Goal: Task Accomplishment & Management: Complete application form

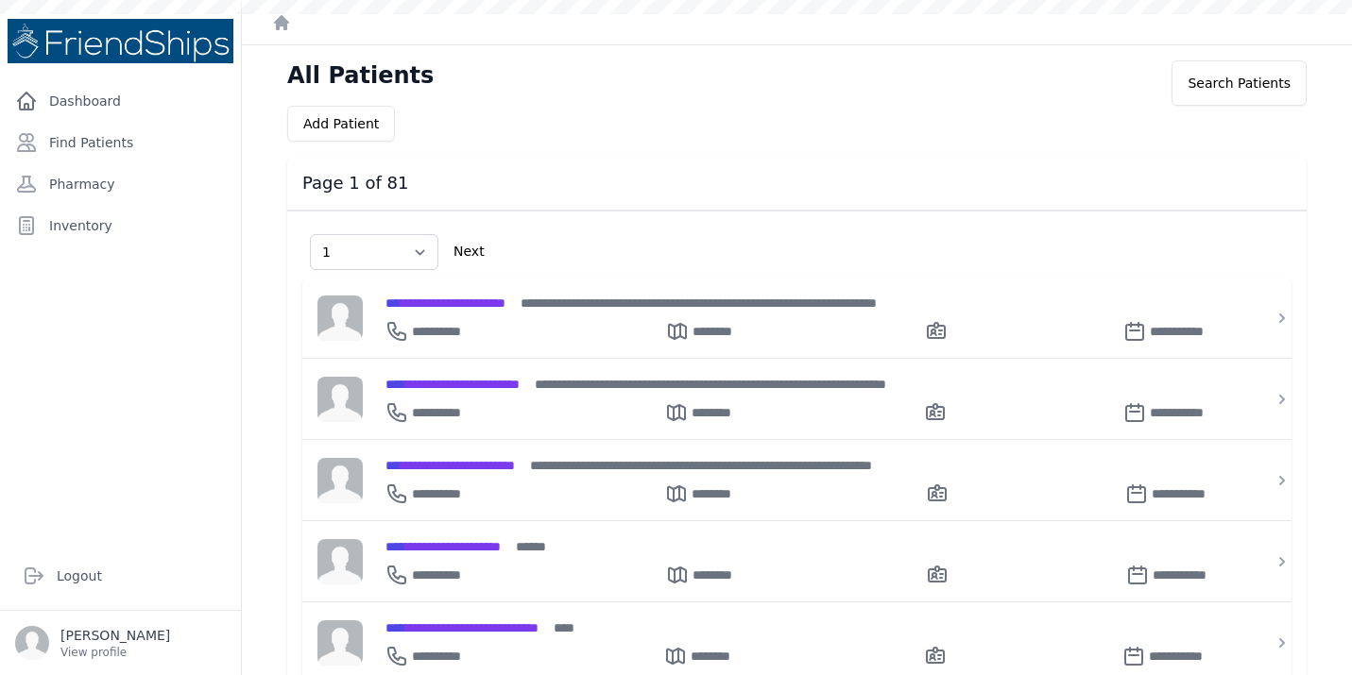
select select "1"
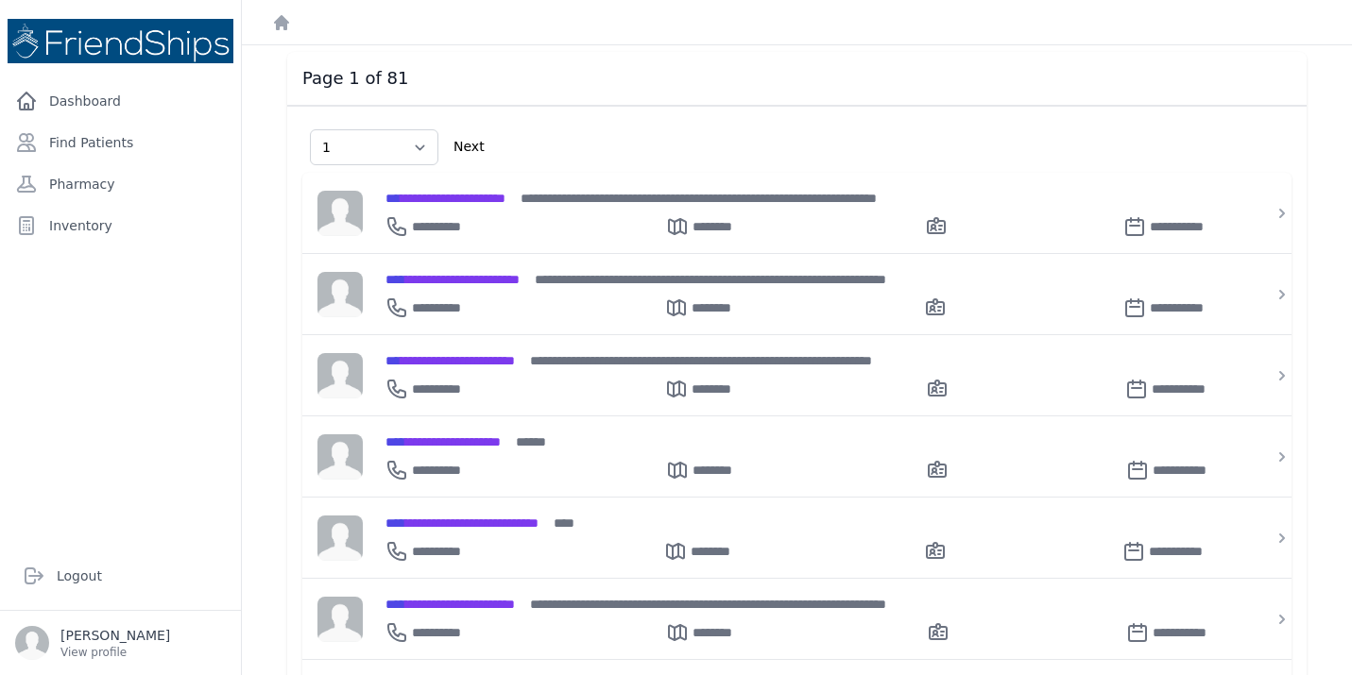
scroll to position [121, 0]
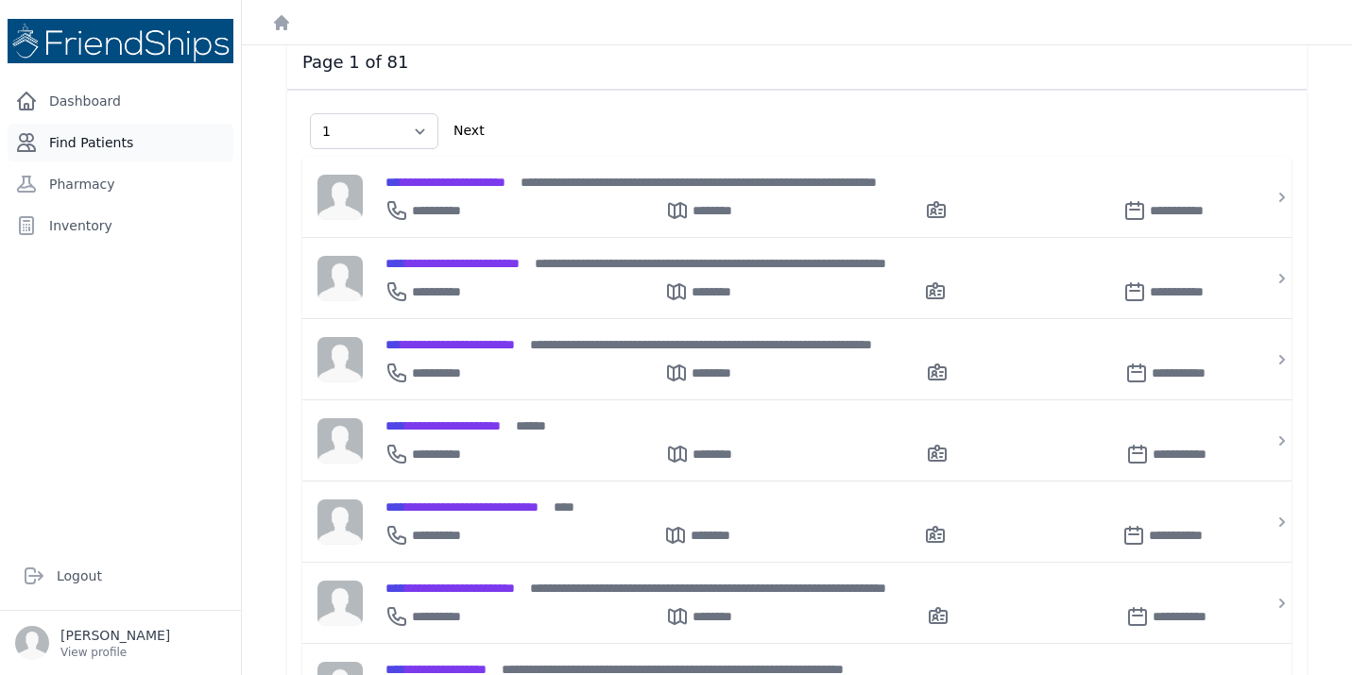
click at [95, 142] on link "Find Patients" at bounding box center [121, 143] width 226 height 38
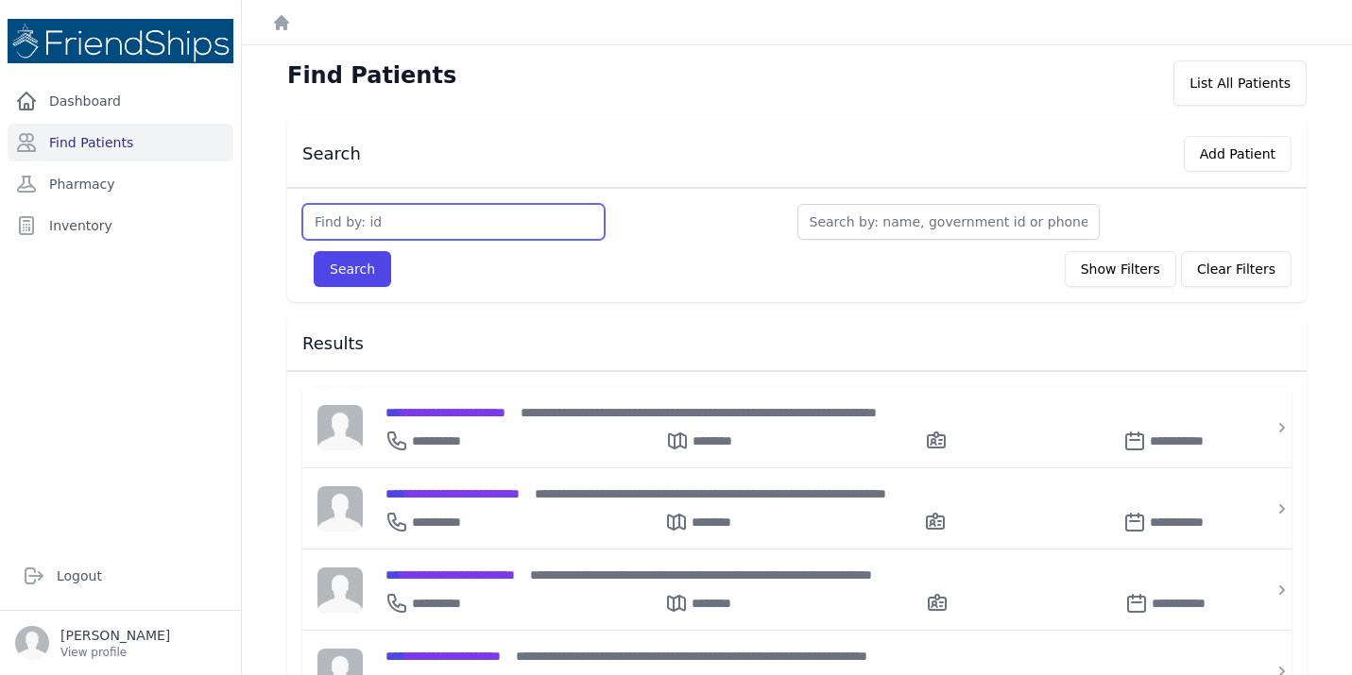
click at [417, 220] on input "text" at bounding box center [453, 222] width 302 height 36
click at [408, 222] on input "text" at bounding box center [453, 222] width 302 height 36
type input "381"
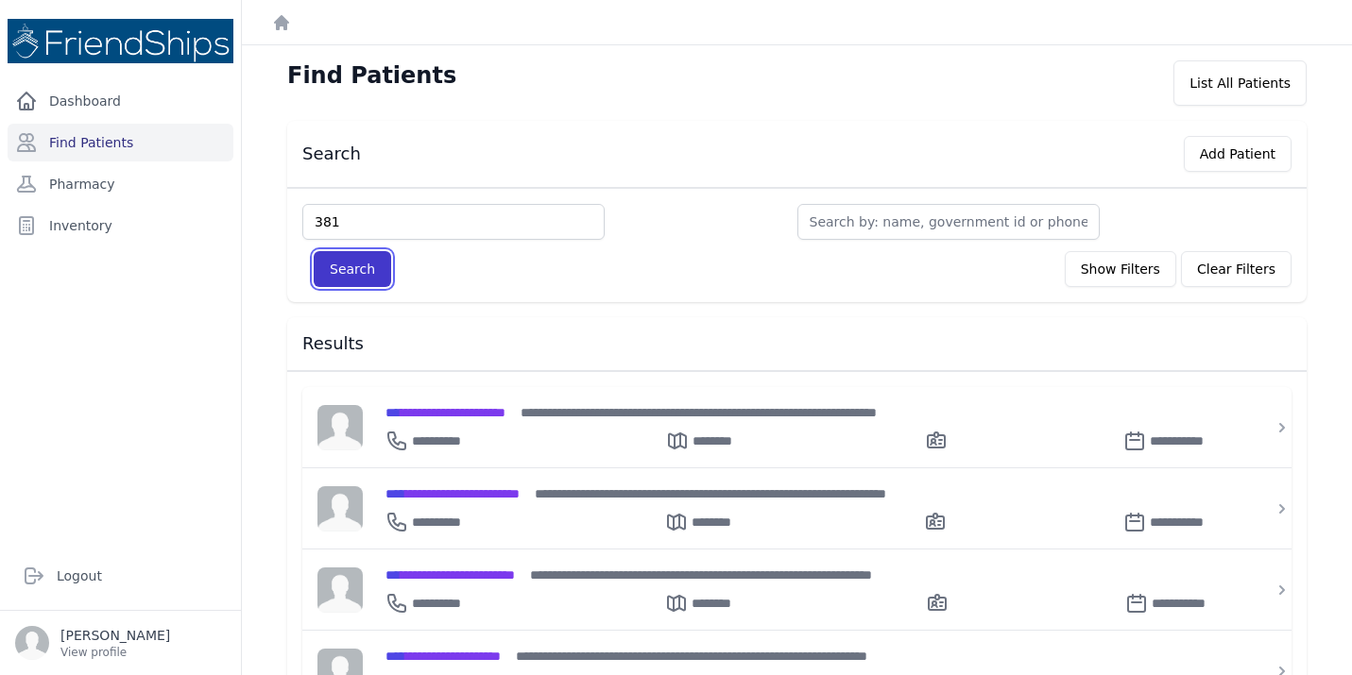
click at [349, 261] on button "Search" at bounding box center [352, 269] width 77 height 36
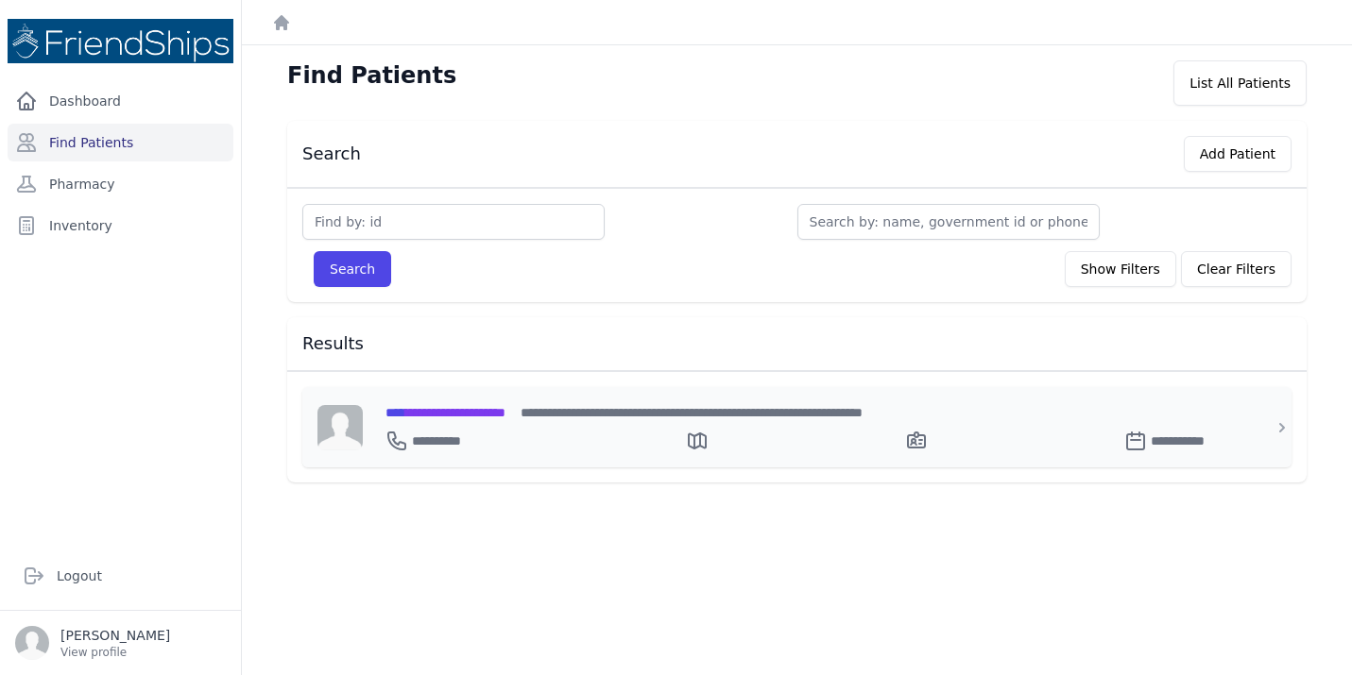
click at [524, 422] on div "**********" at bounding box center [807, 437] width 845 height 30
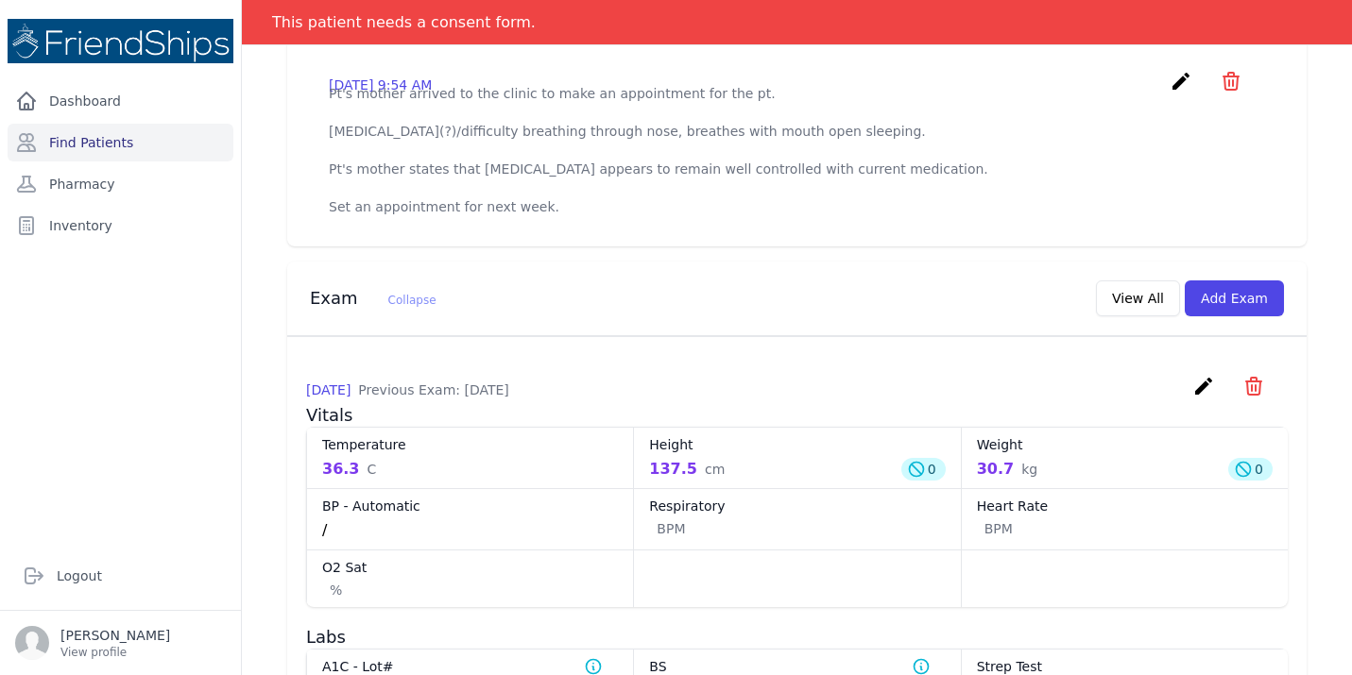
scroll to position [669, 0]
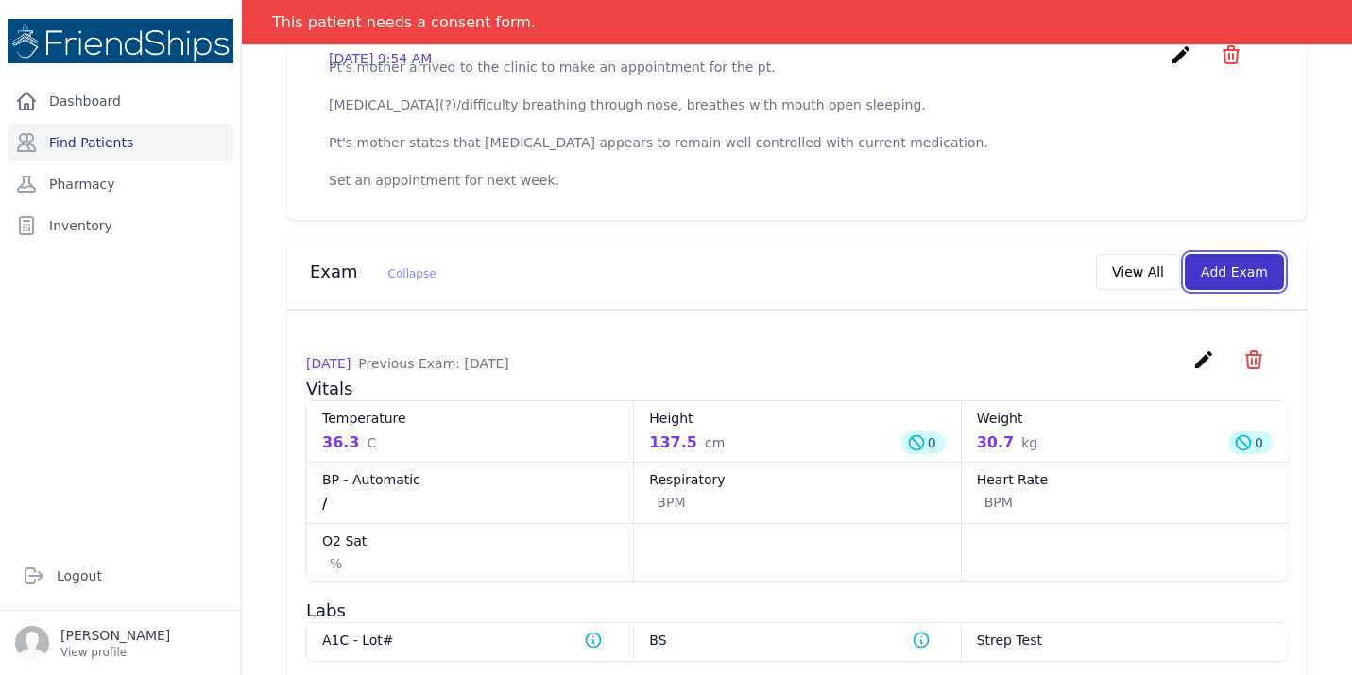
click at [1247, 281] on button "Add Exam" at bounding box center [1233, 272] width 99 height 36
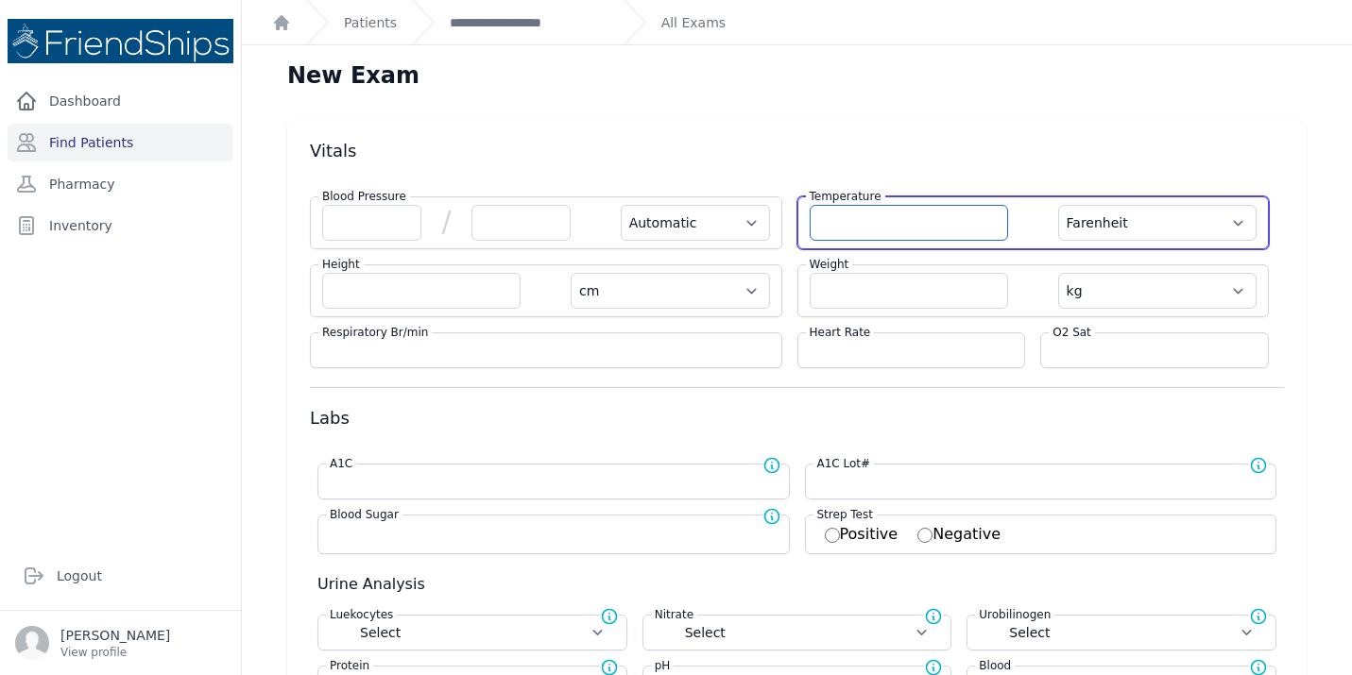
click at [894, 218] on input "number" at bounding box center [908, 223] width 198 height 36
type input "36.5"
click at [1218, 221] on select "Farenheit Celcius" at bounding box center [1157, 223] width 198 height 36
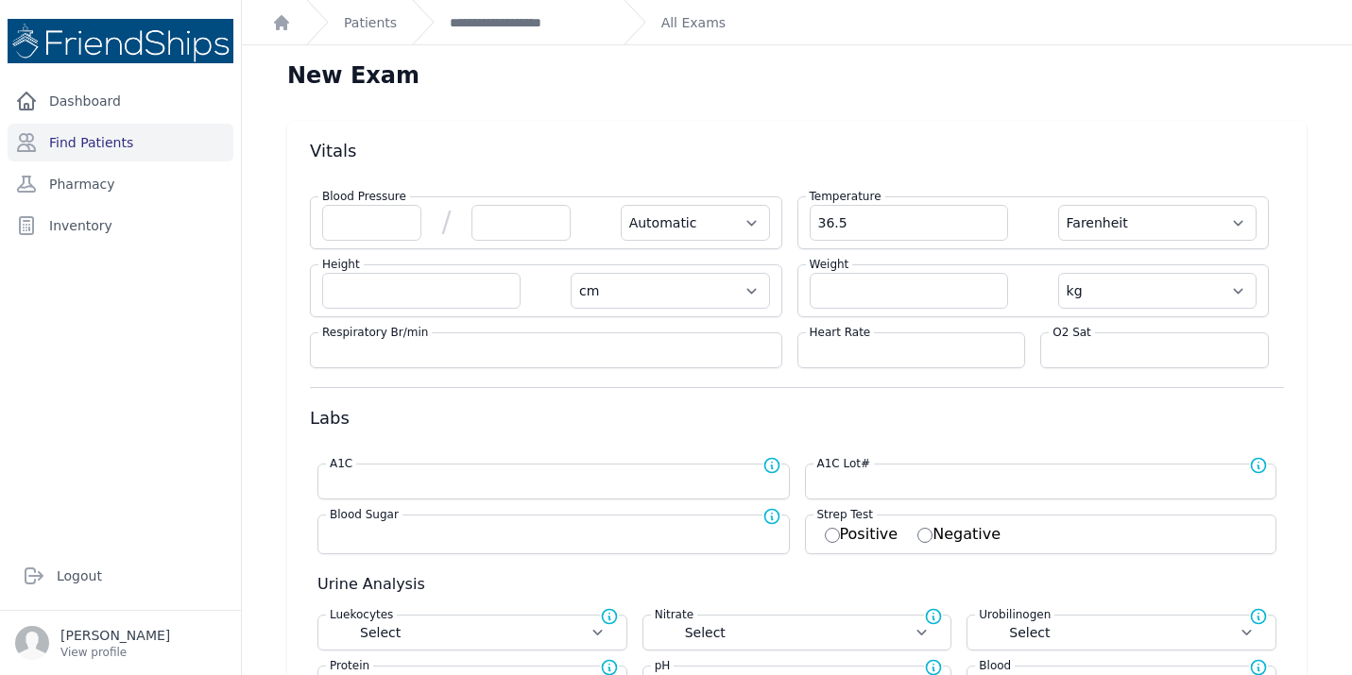
select select "Automatic"
select select "cm"
select select "kg"
select select
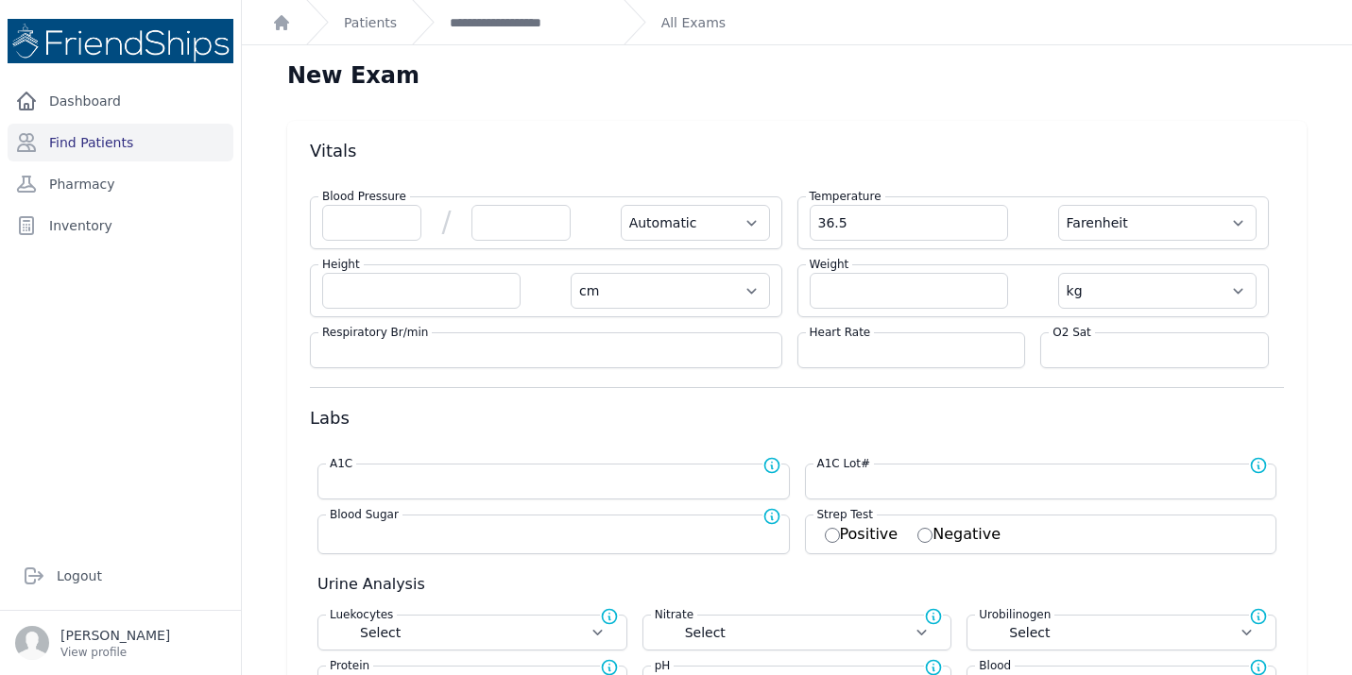
select select
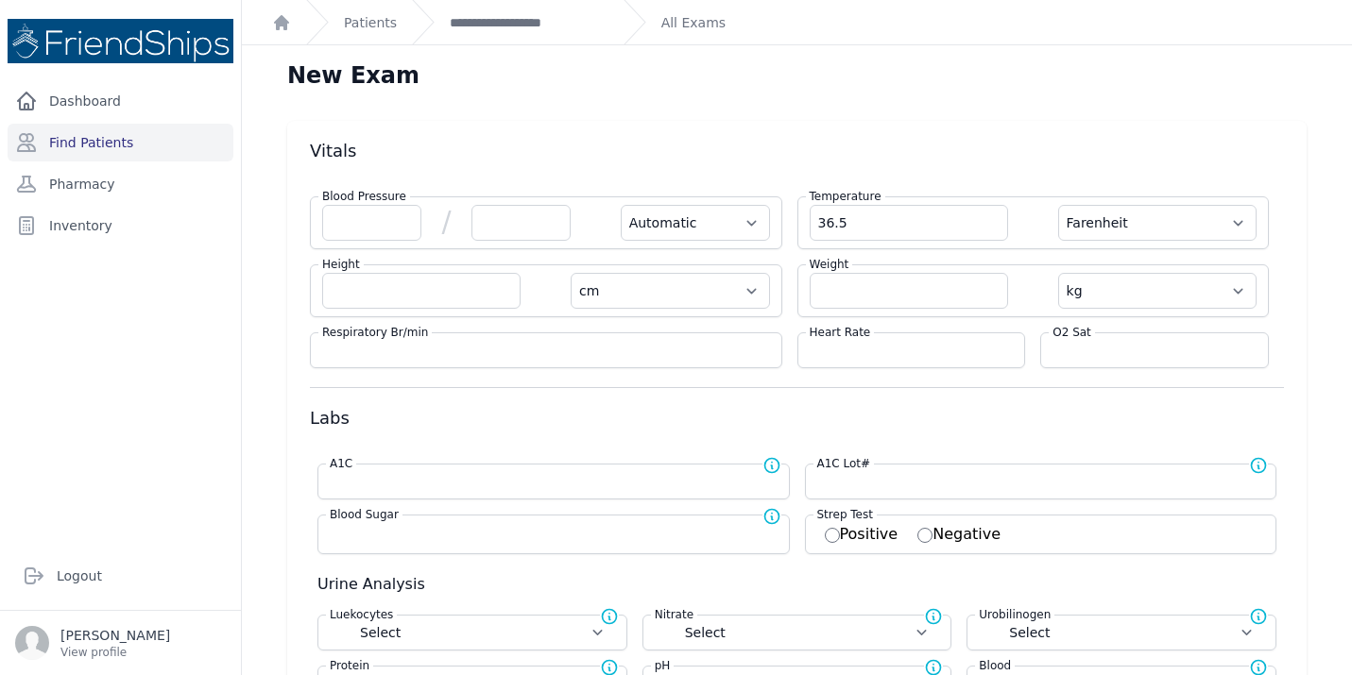
select select
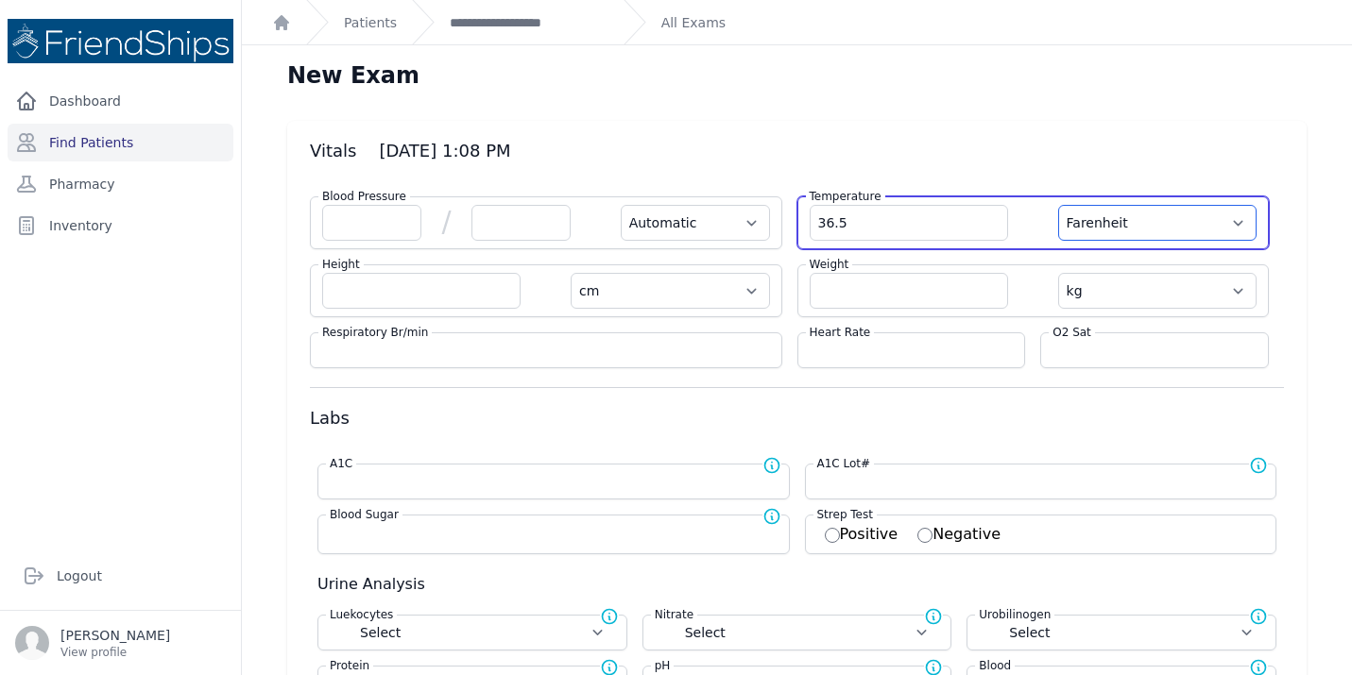
click at [1233, 232] on select "Farenheit Celcius" at bounding box center [1157, 223] width 198 height 36
select select "C"
select select "Automatic"
select select "cm"
select select "kg"
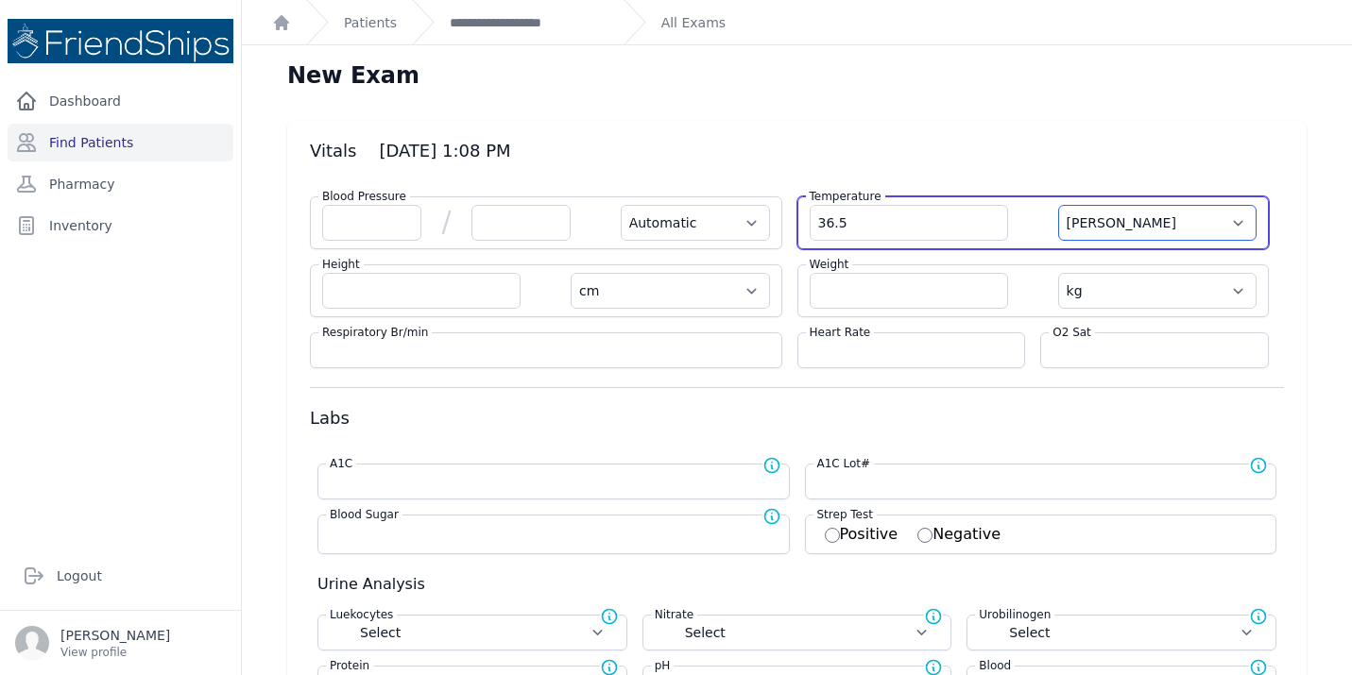
select select
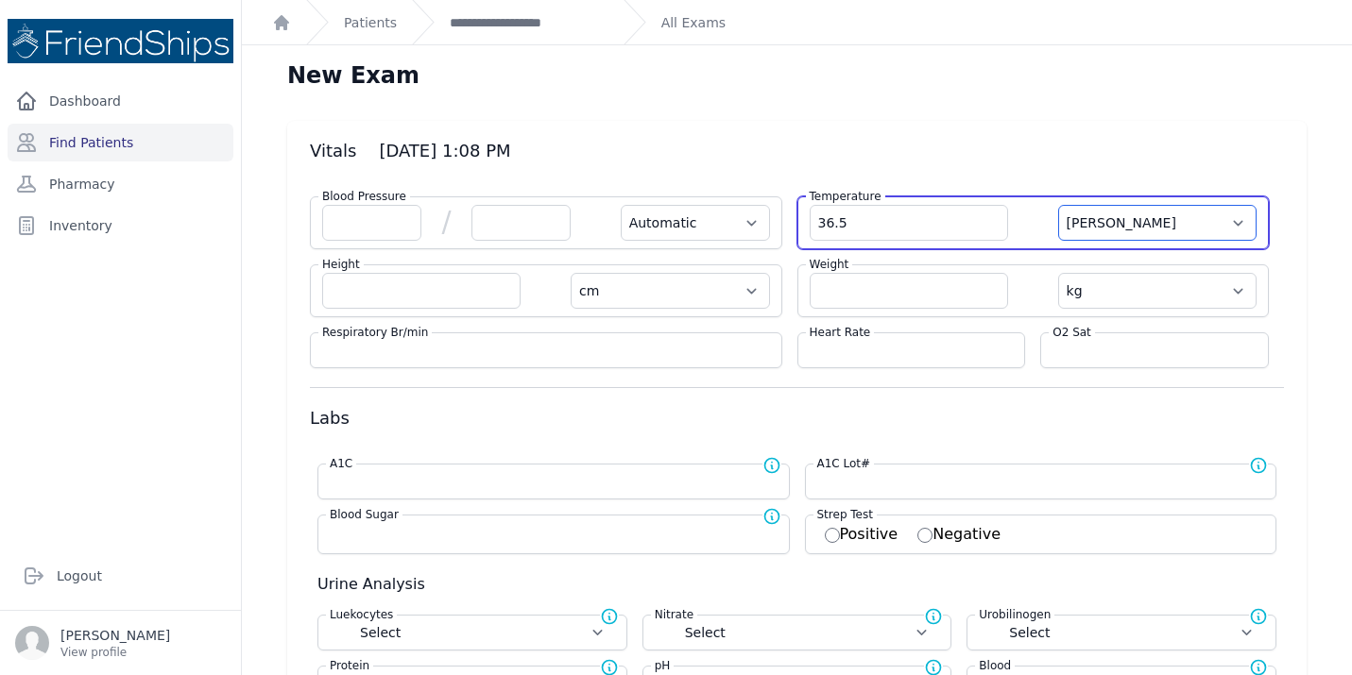
select select
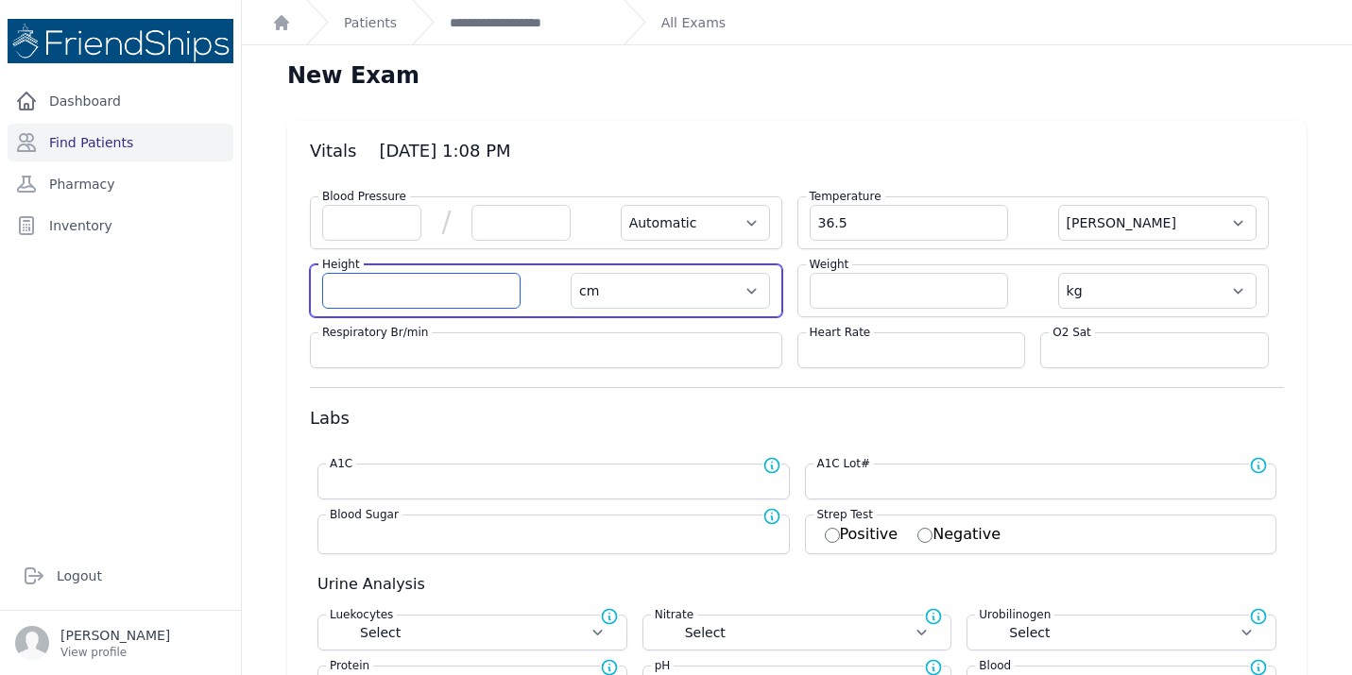
click at [401, 300] on input "number" at bounding box center [421, 291] width 198 height 36
type input "137.9"
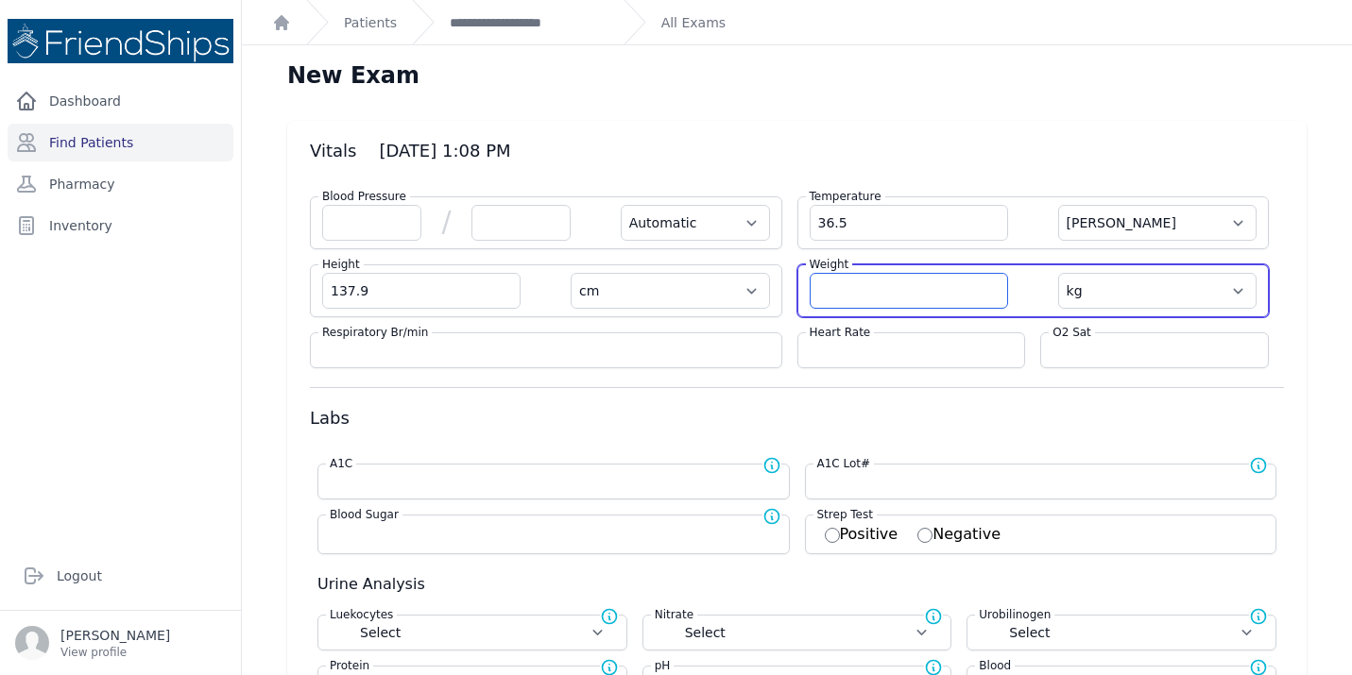
click at [903, 290] on input "number" at bounding box center [908, 291] width 198 height 36
select select "Automatic"
select select "C"
select select "cm"
select select "kg"
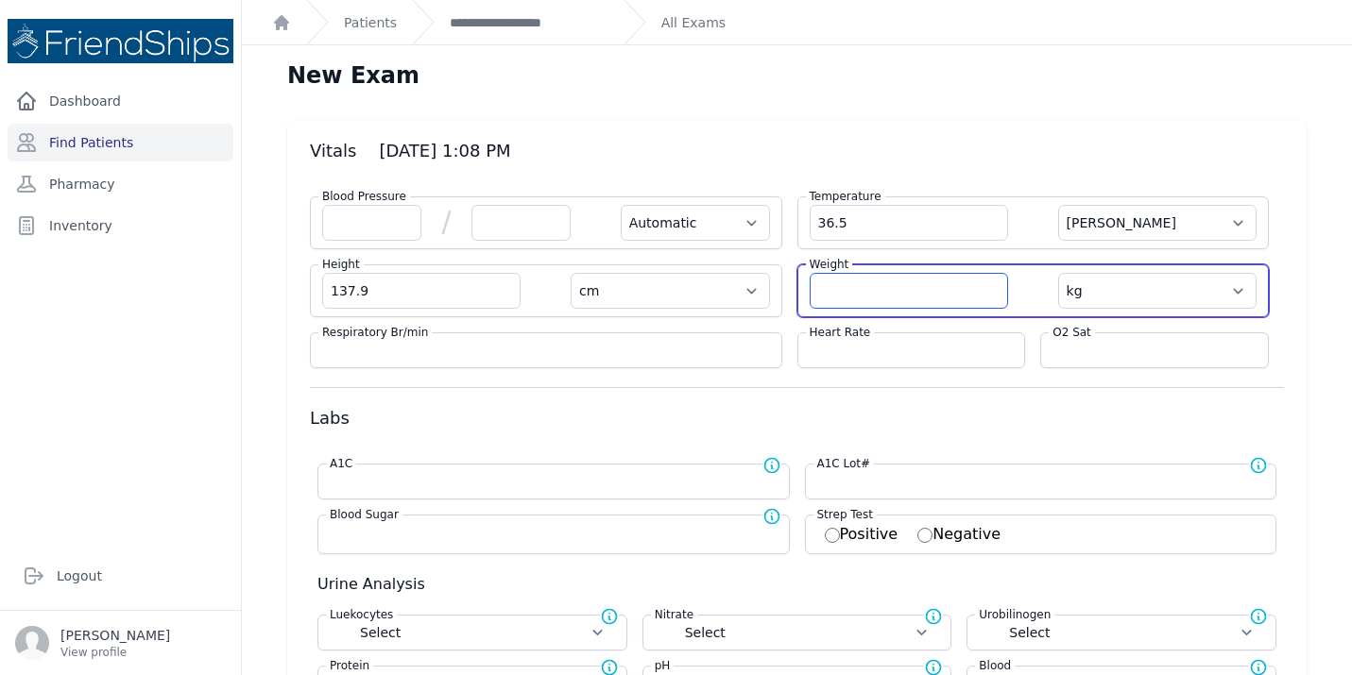
select select
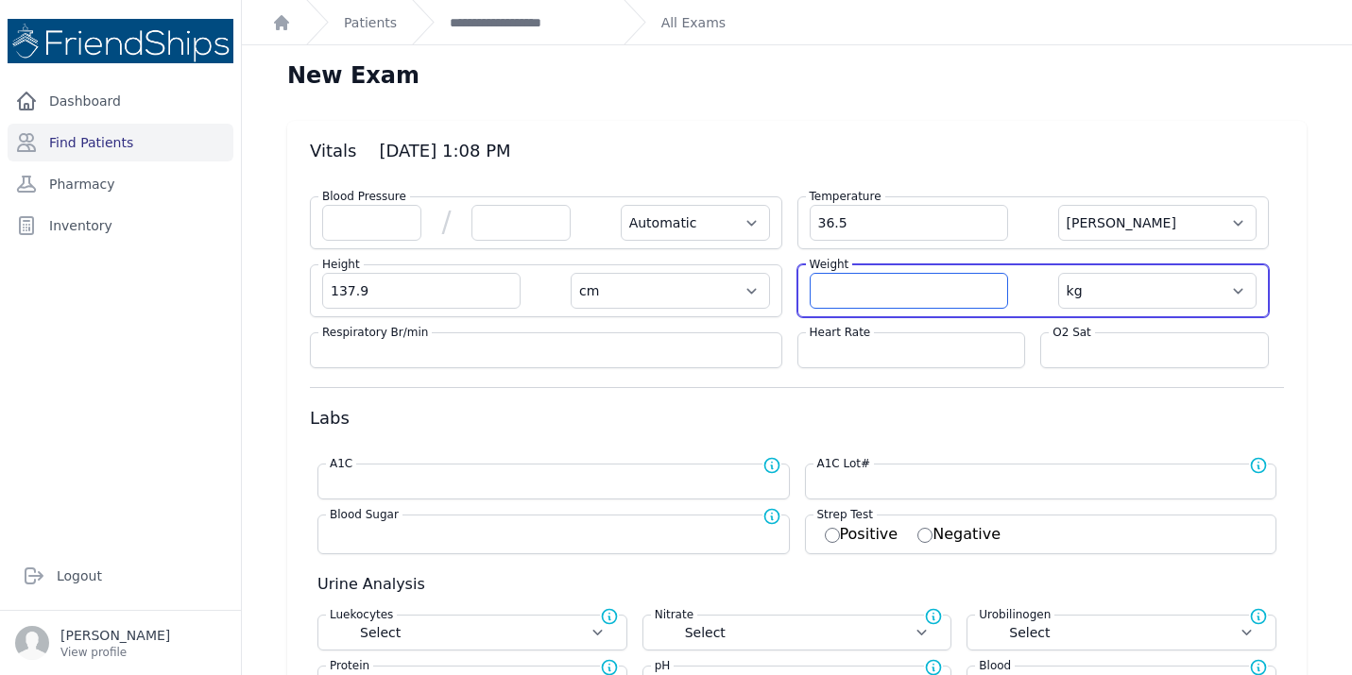
select select
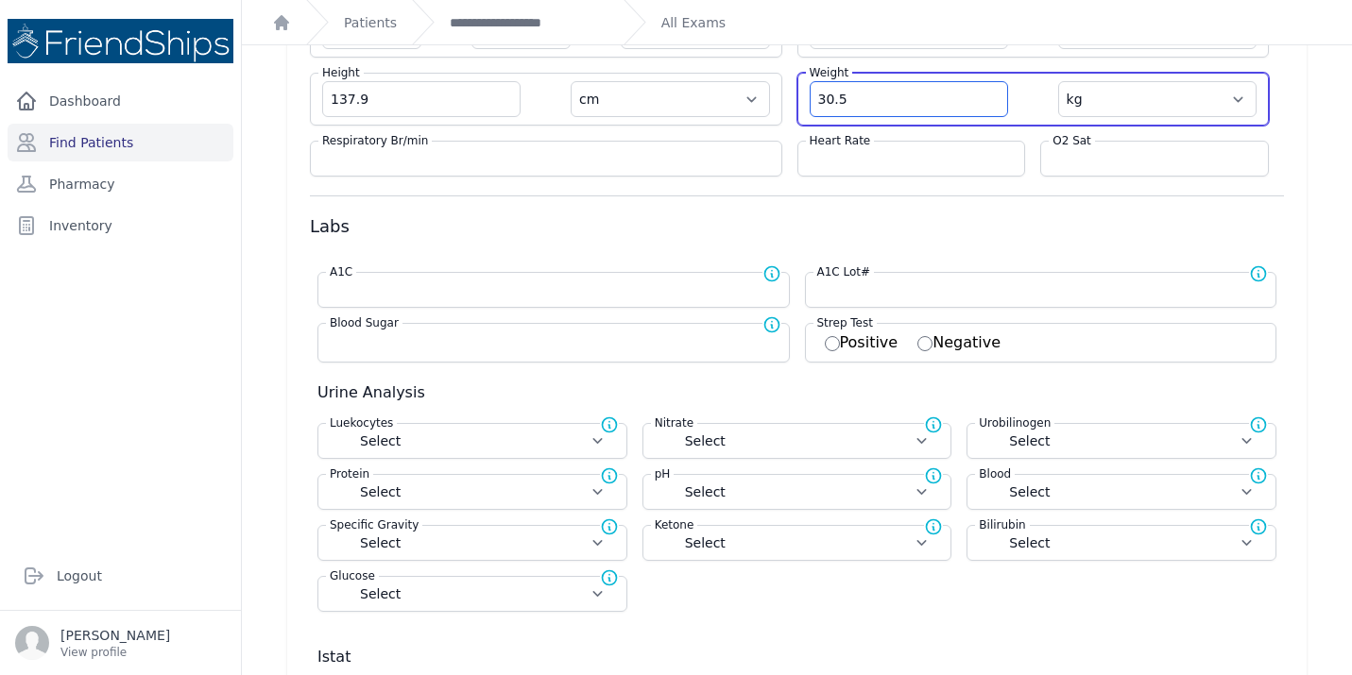
scroll to position [503, 0]
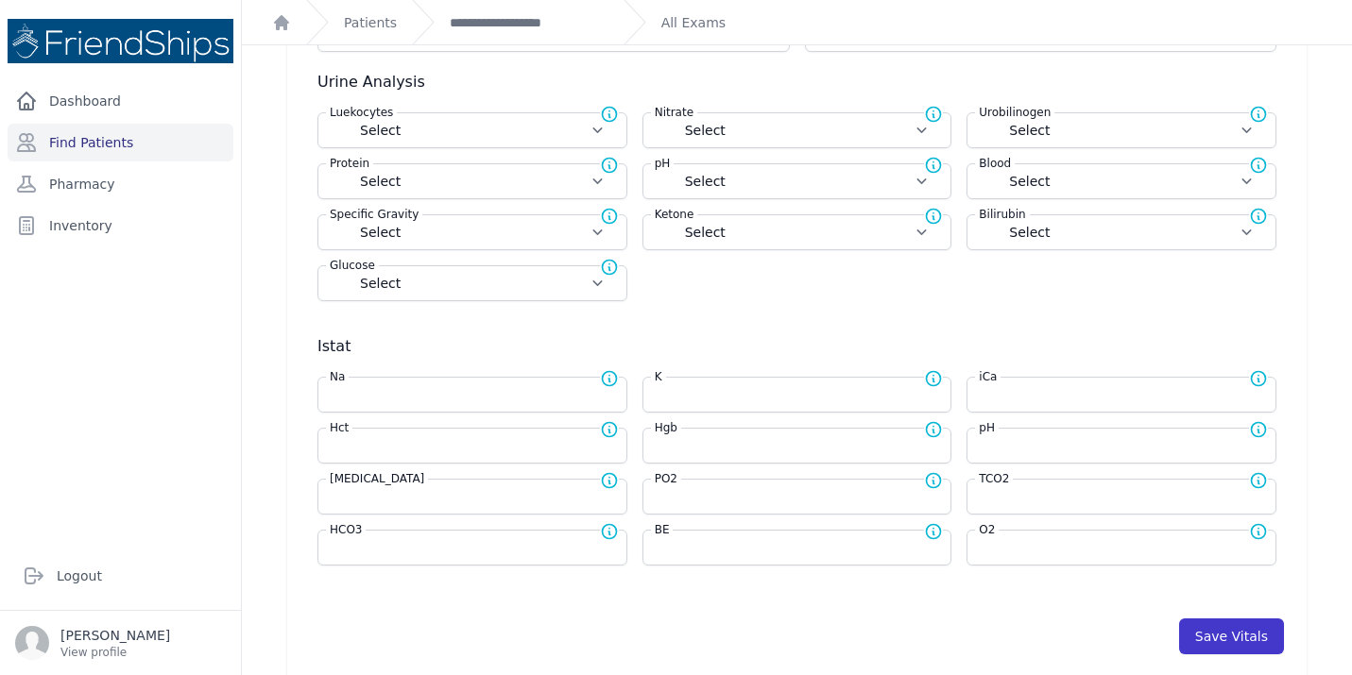
type input "30.5"
click at [1224, 639] on button "Save Vitals" at bounding box center [1231, 637] width 105 height 36
select select "Automatic"
select select "cm"
select select "kg"
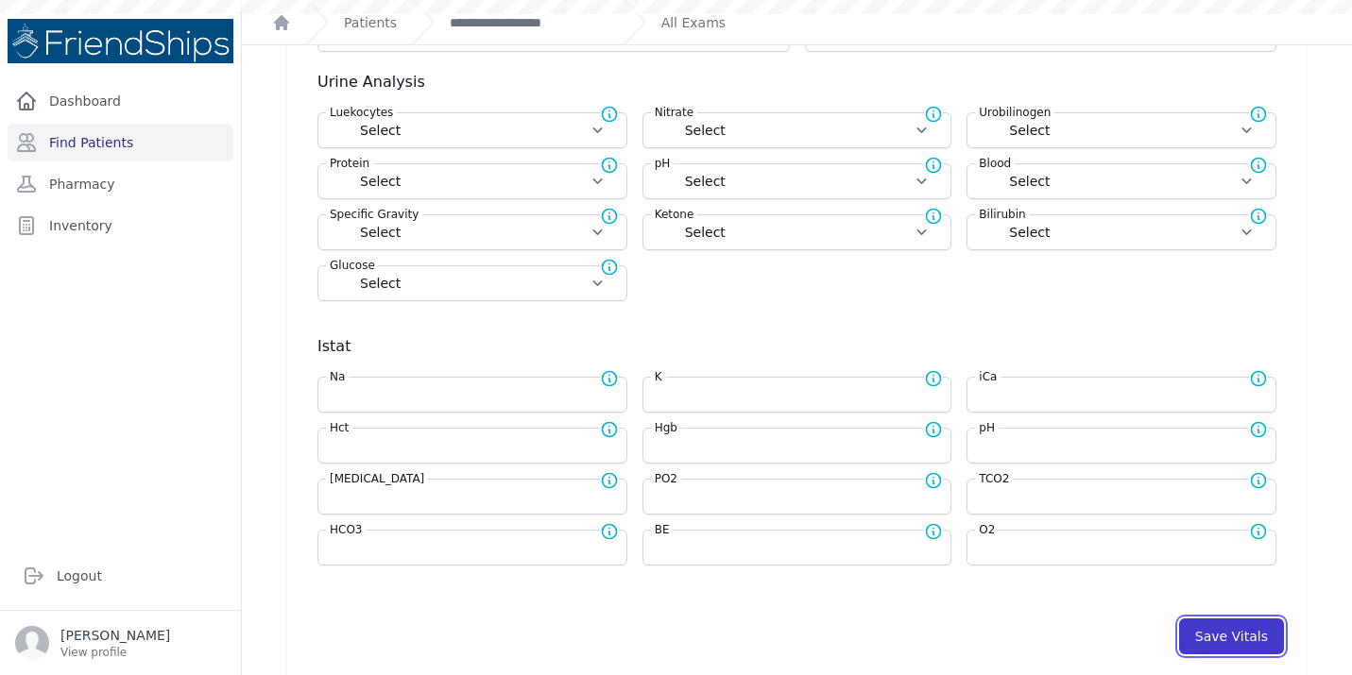
select select
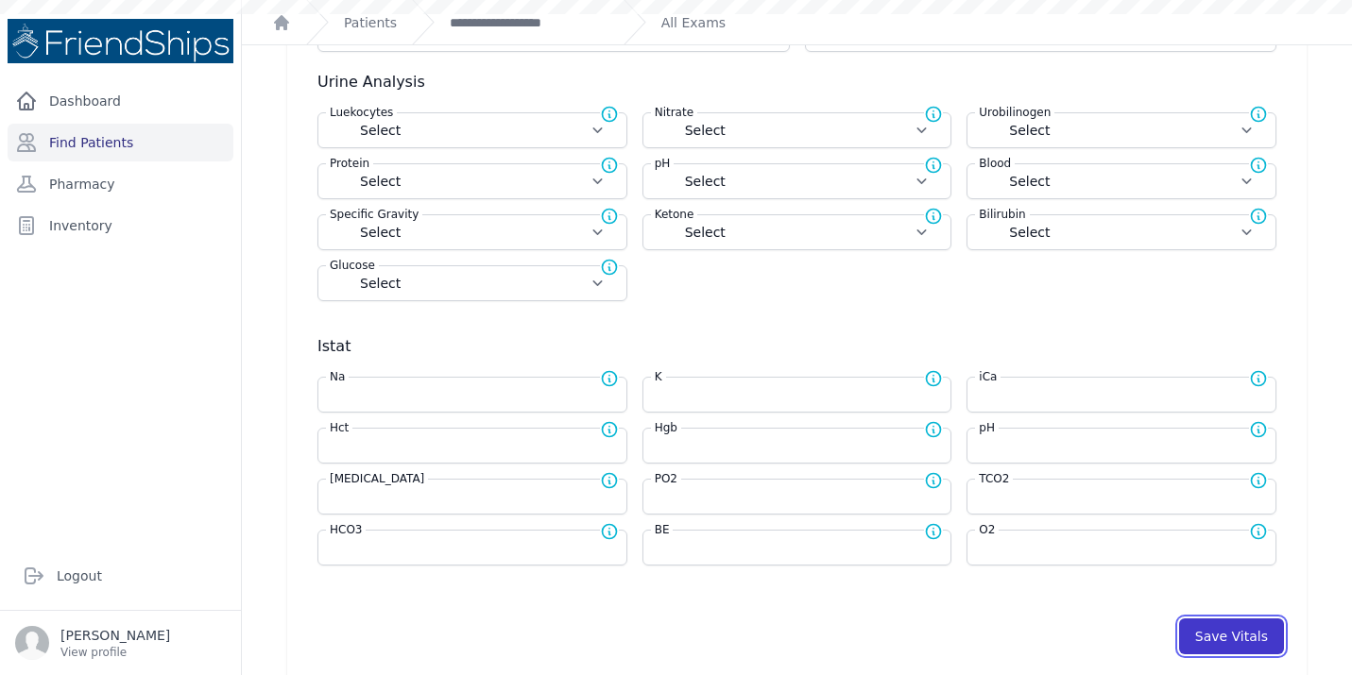
select select
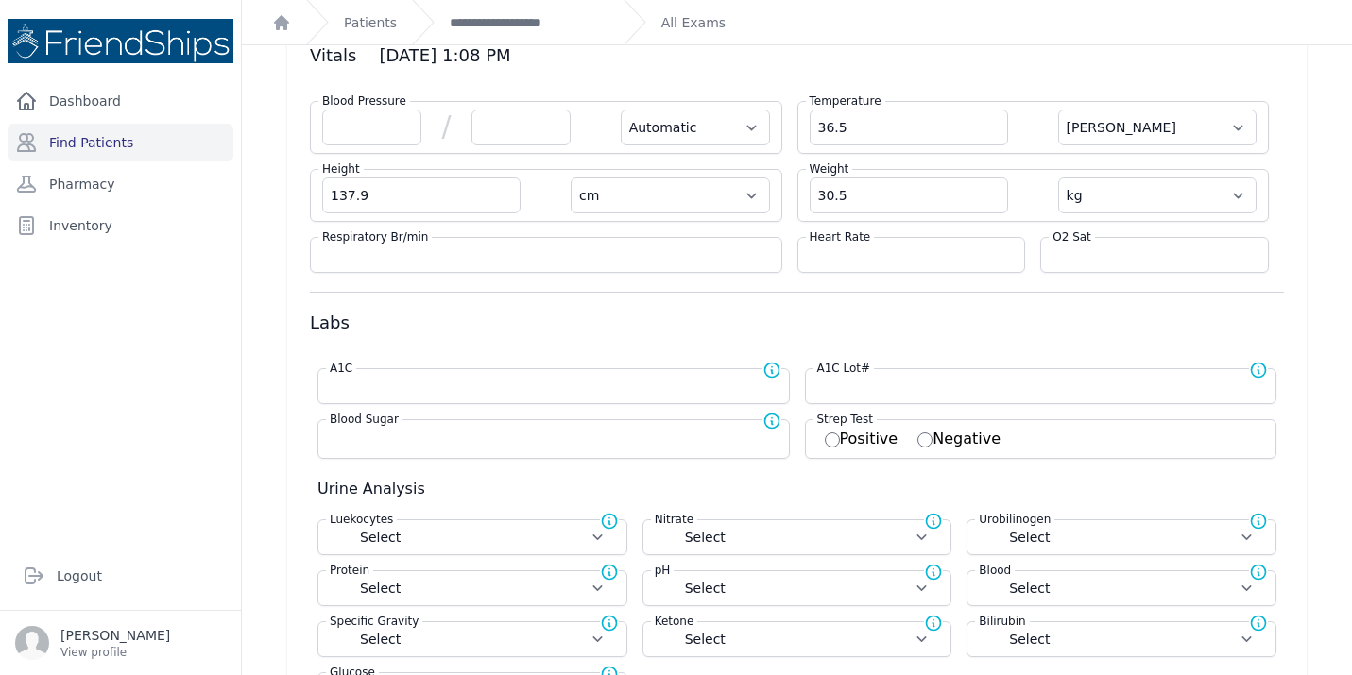
scroll to position [0, 0]
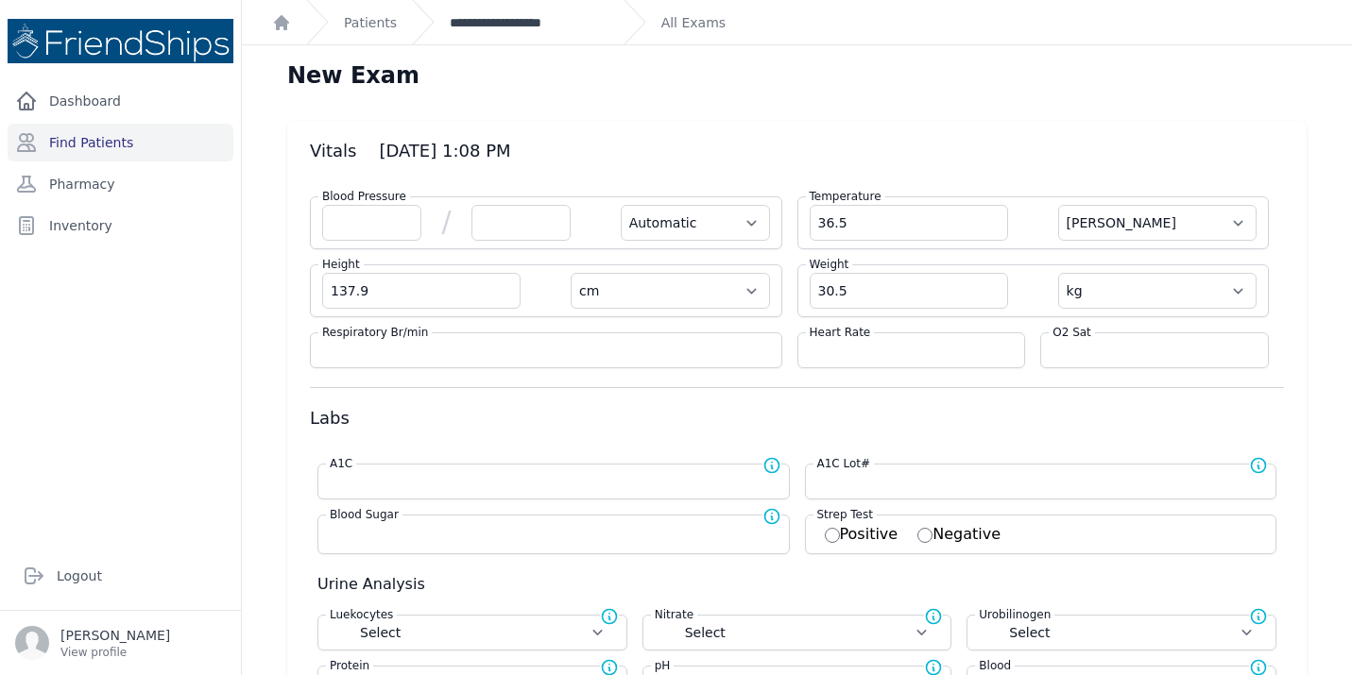
click at [509, 19] on link "**********" at bounding box center [529, 22] width 159 height 19
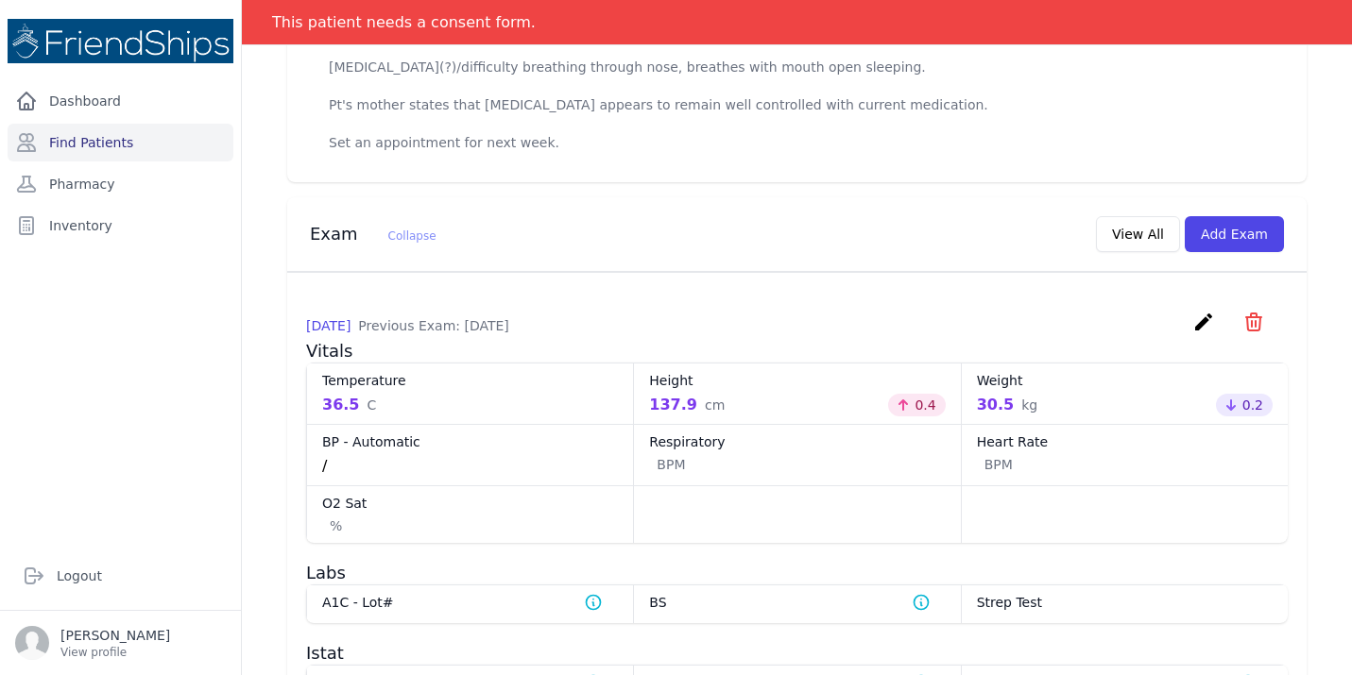
scroll to position [707, 0]
click at [1201, 332] on icon "create" at bounding box center [1203, 321] width 23 height 23
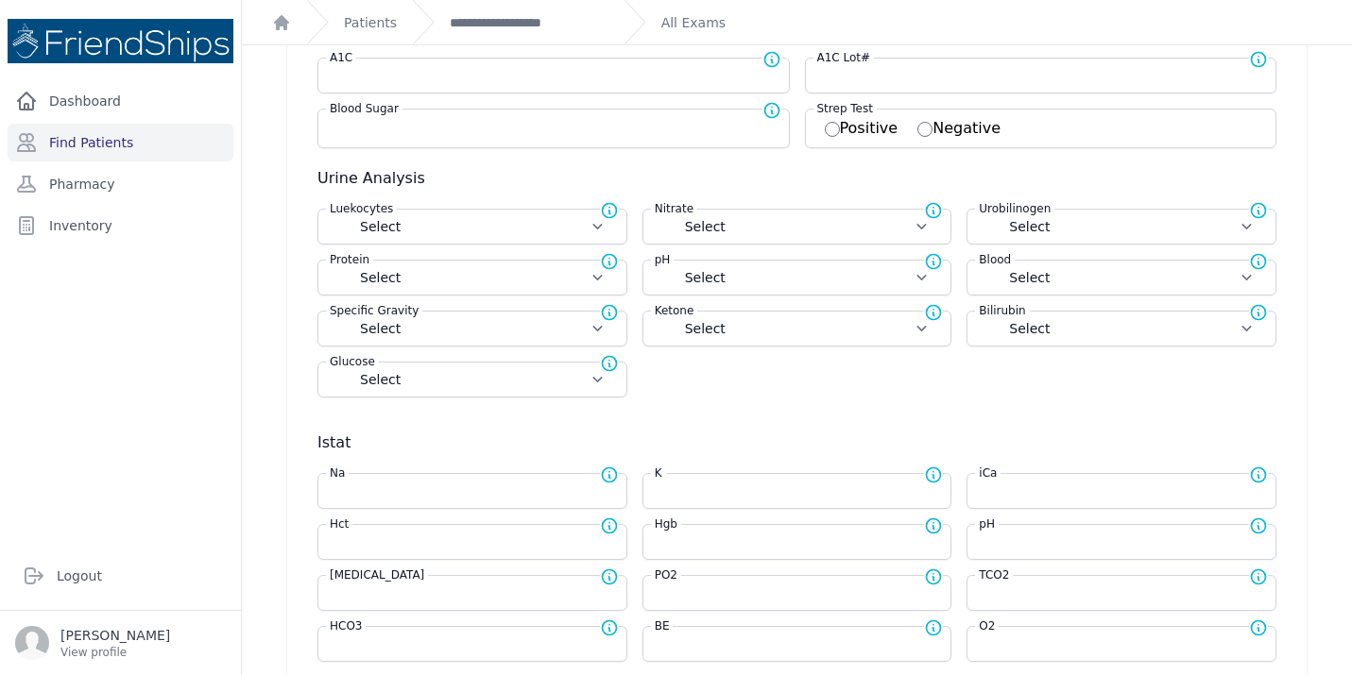
scroll to position [417, 0]
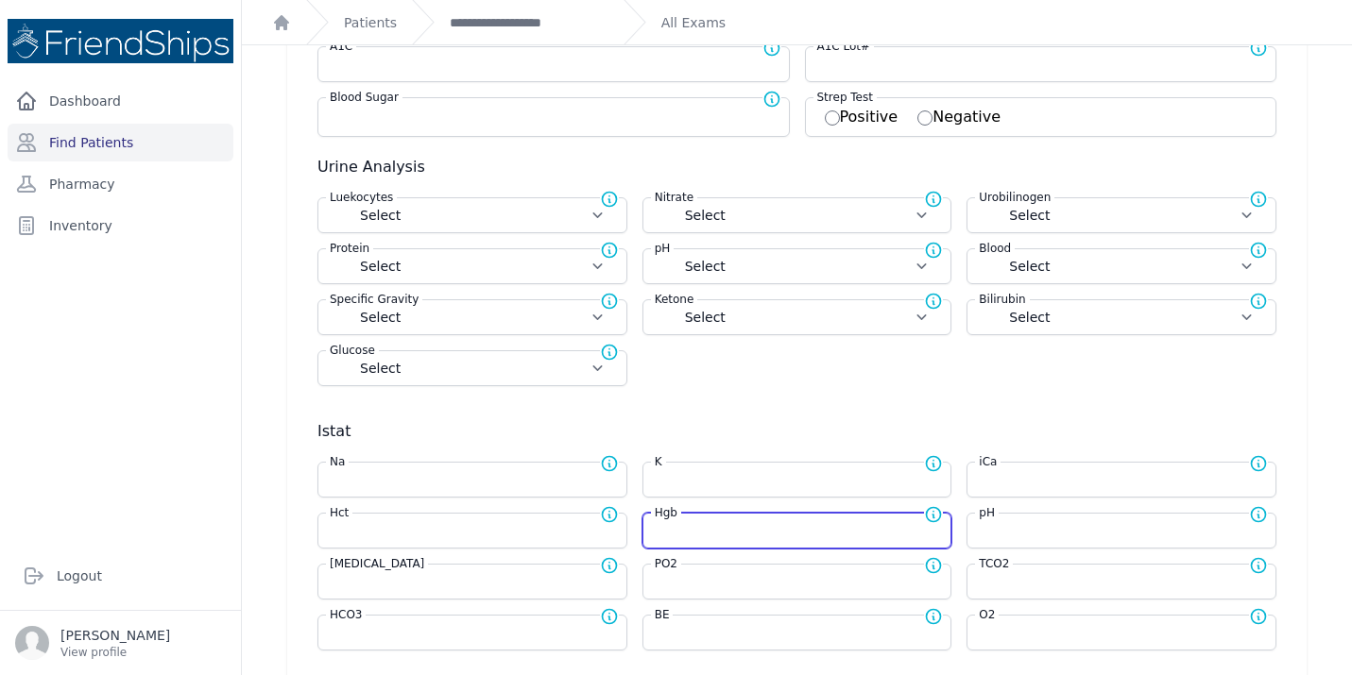
click at [707, 532] on input "number" at bounding box center [797, 530] width 285 height 19
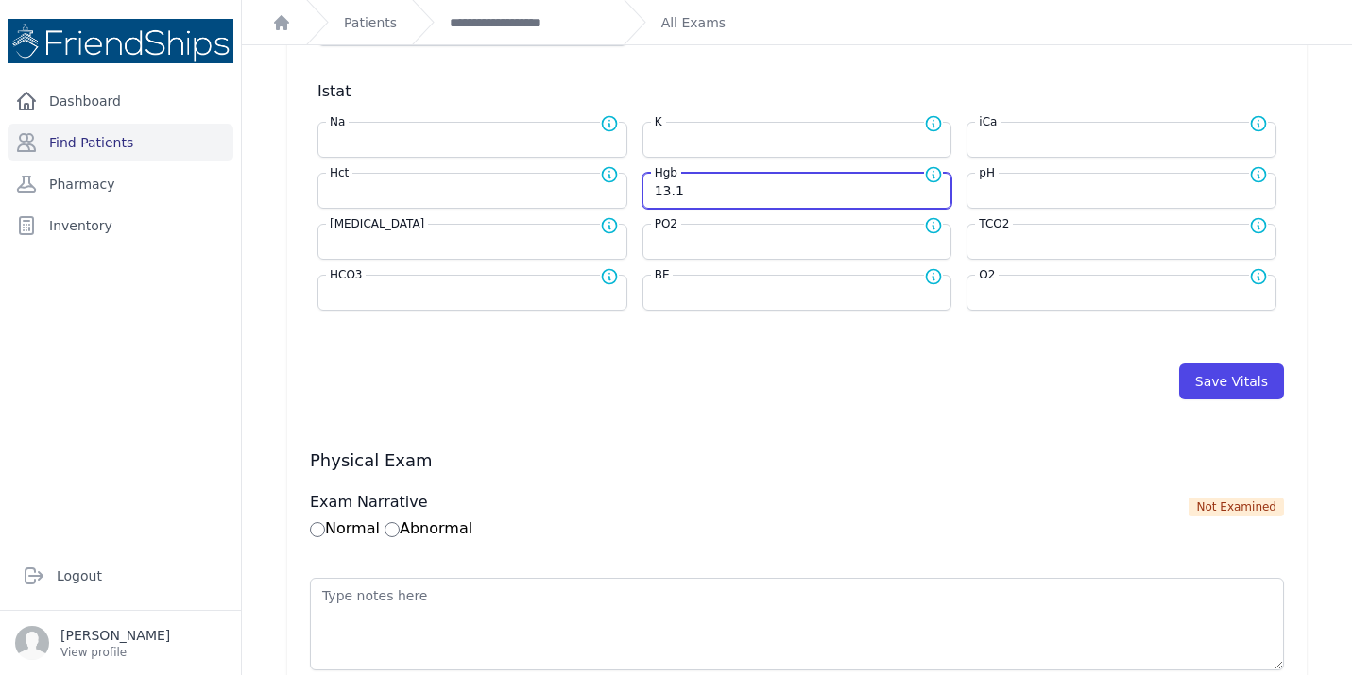
scroll to position [832, 0]
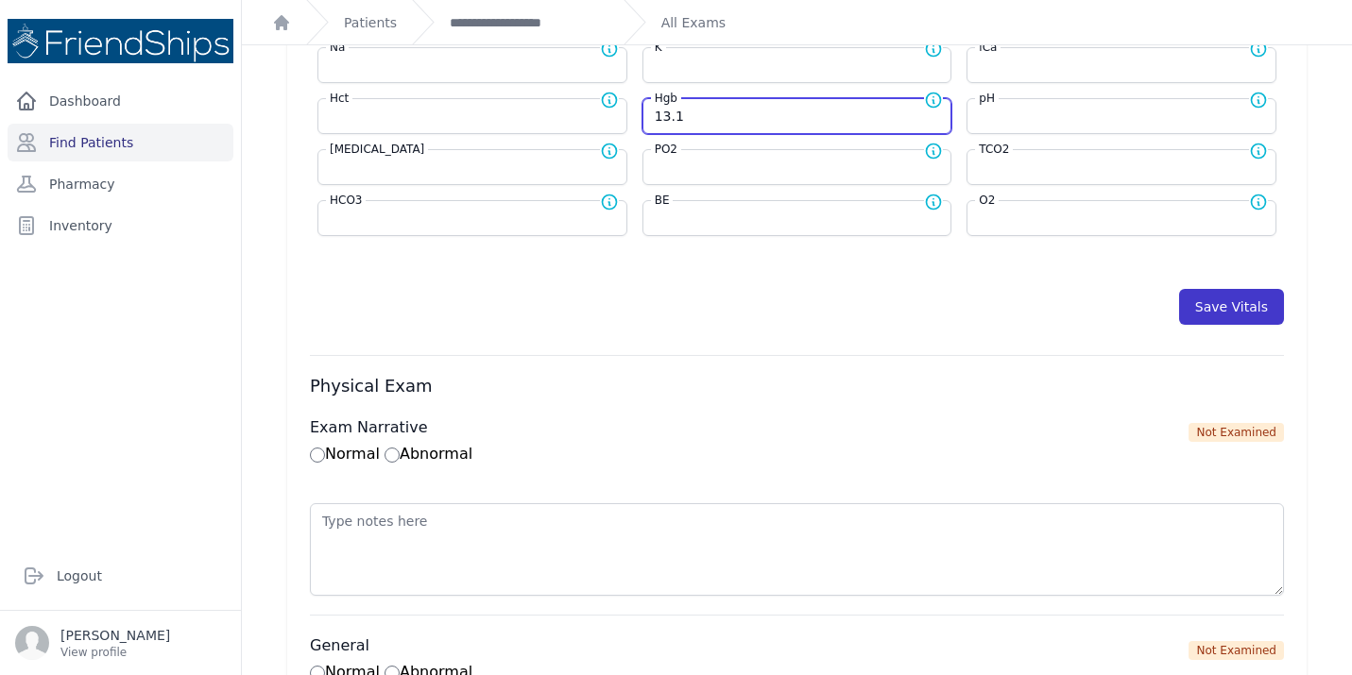
type input "13.1"
click at [1235, 314] on button "Save Vitals" at bounding box center [1231, 307] width 105 height 36
select select "Automatic"
select select "C"
select select "cm"
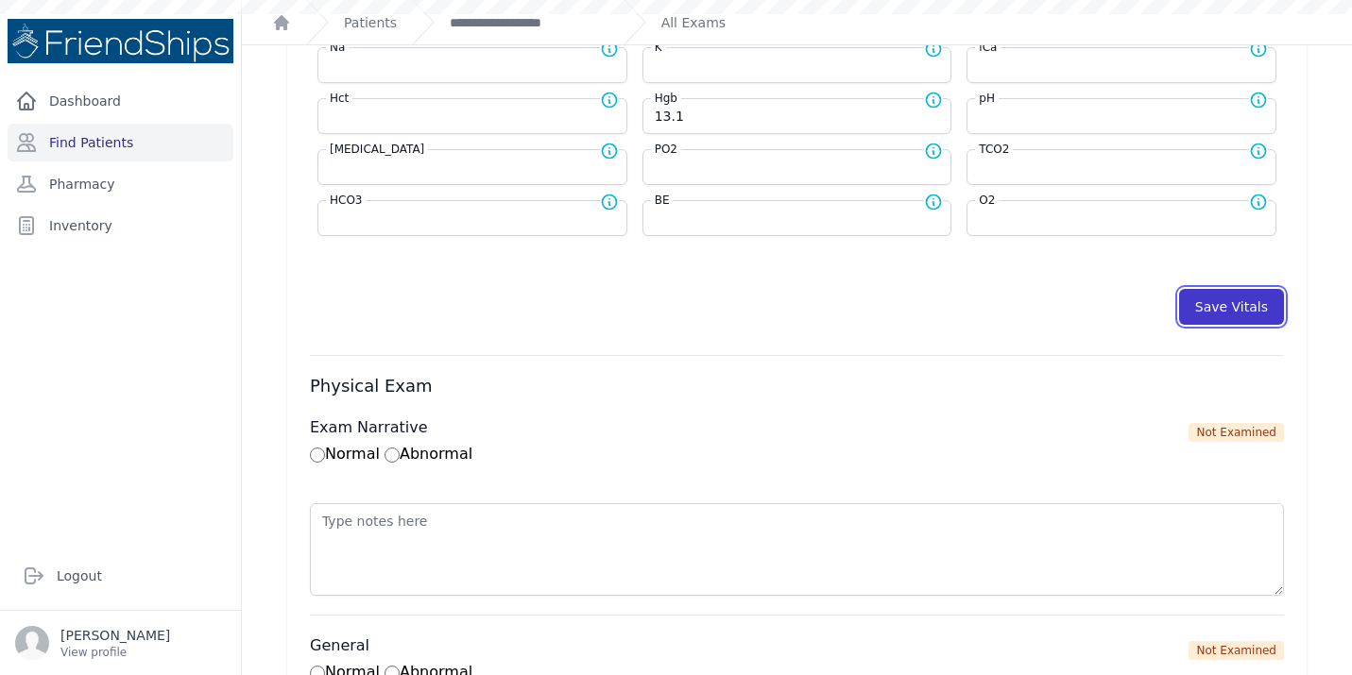
select select "kg"
select select
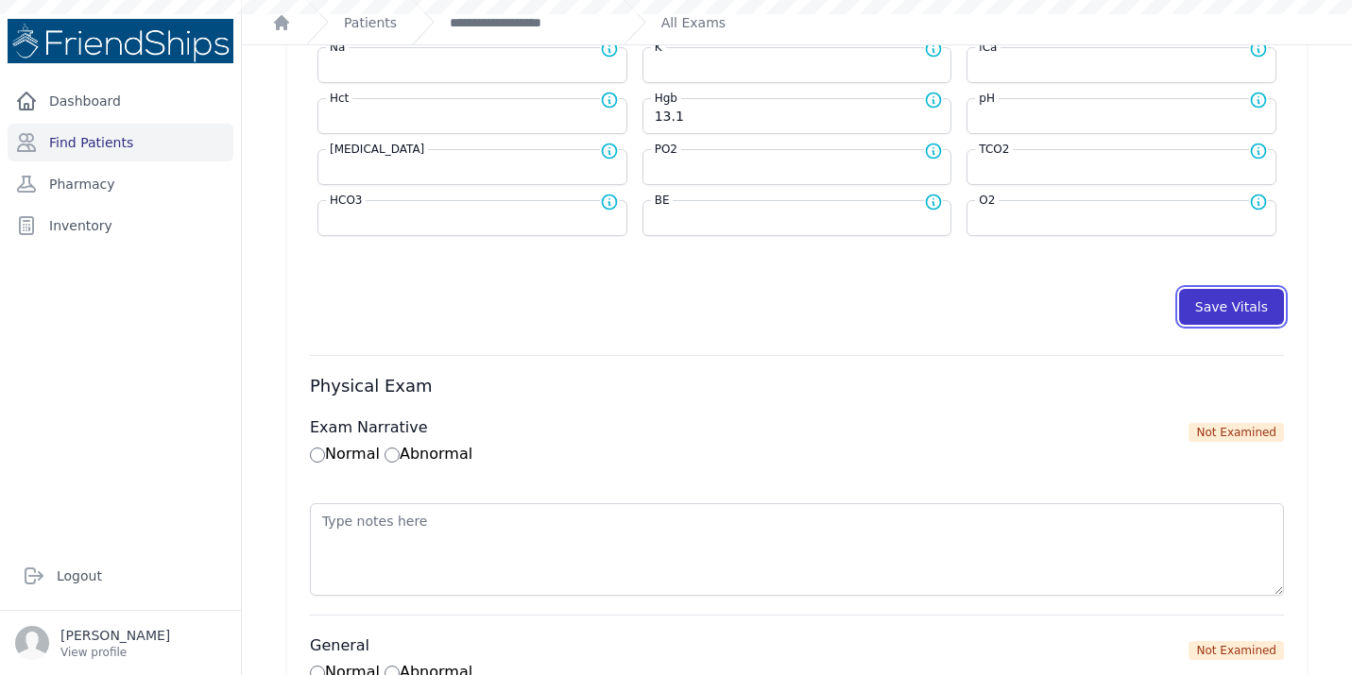
select select
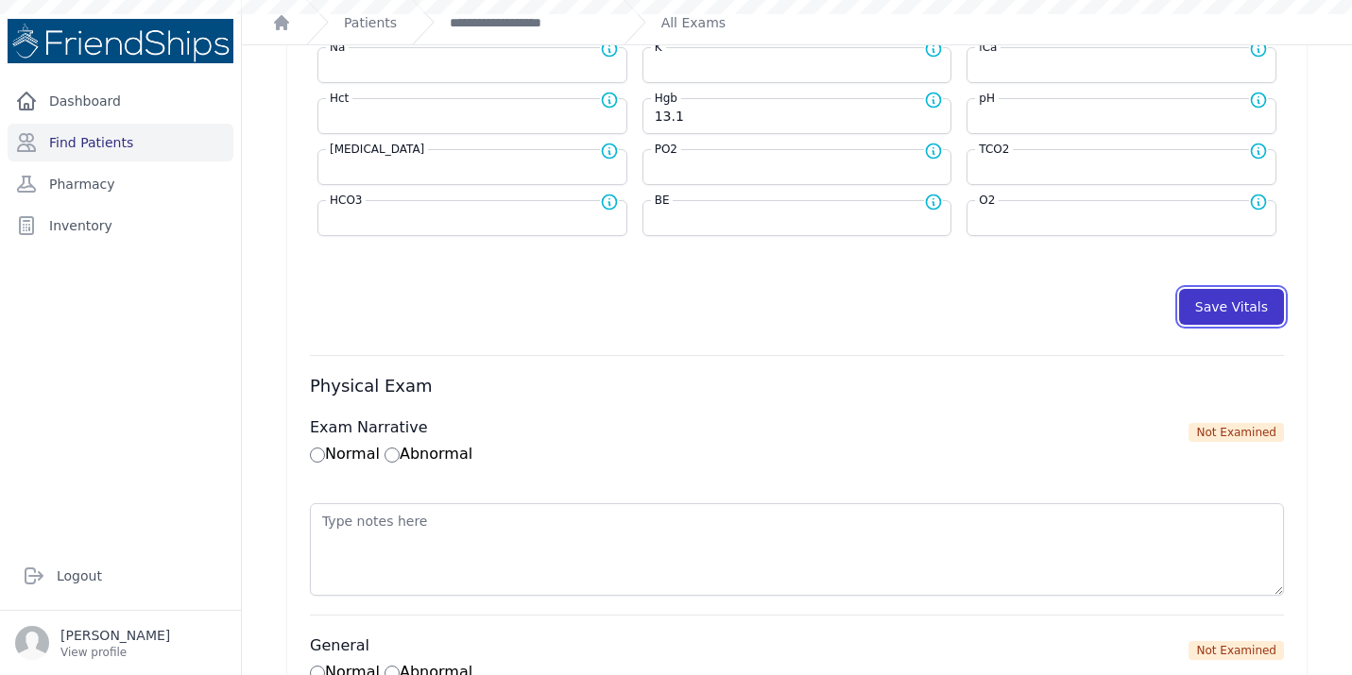
select select
click at [515, 26] on link "**********" at bounding box center [529, 22] width 159 height 19
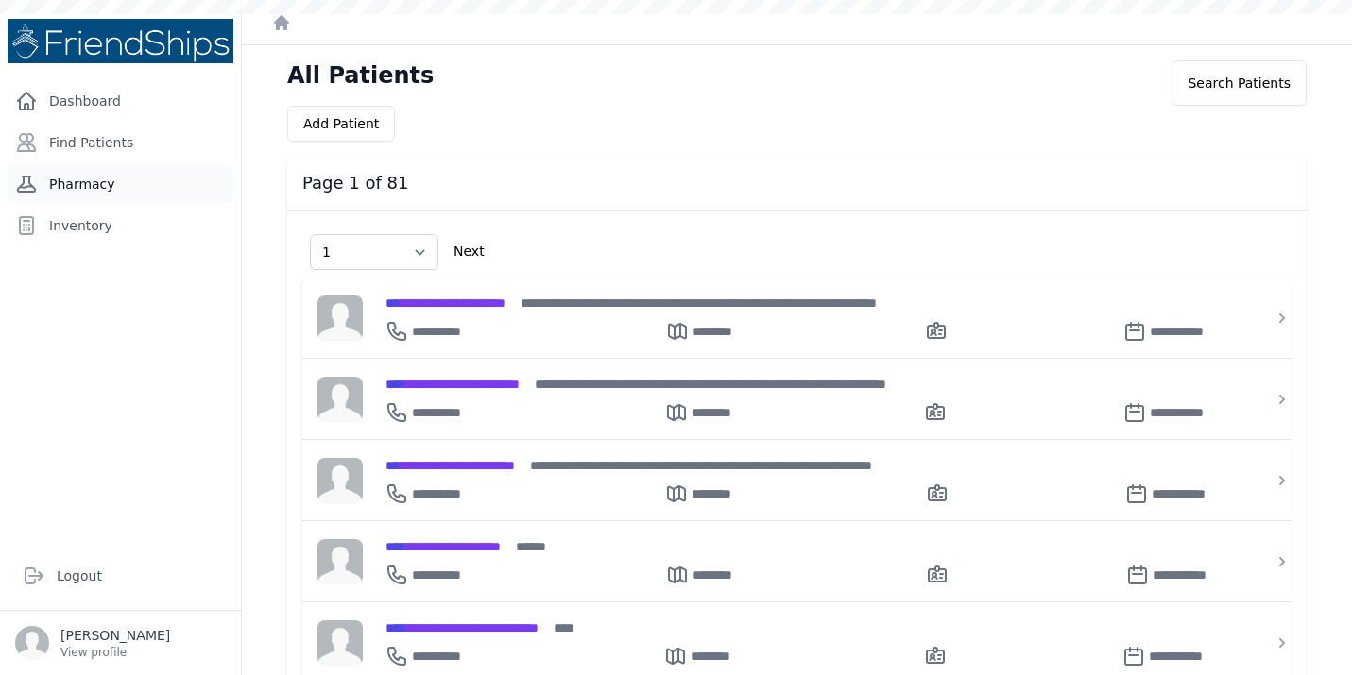
select select "1"
click at [91, 141] on link "Find Patients" at bounding box center [121, 143] width 226 height 38
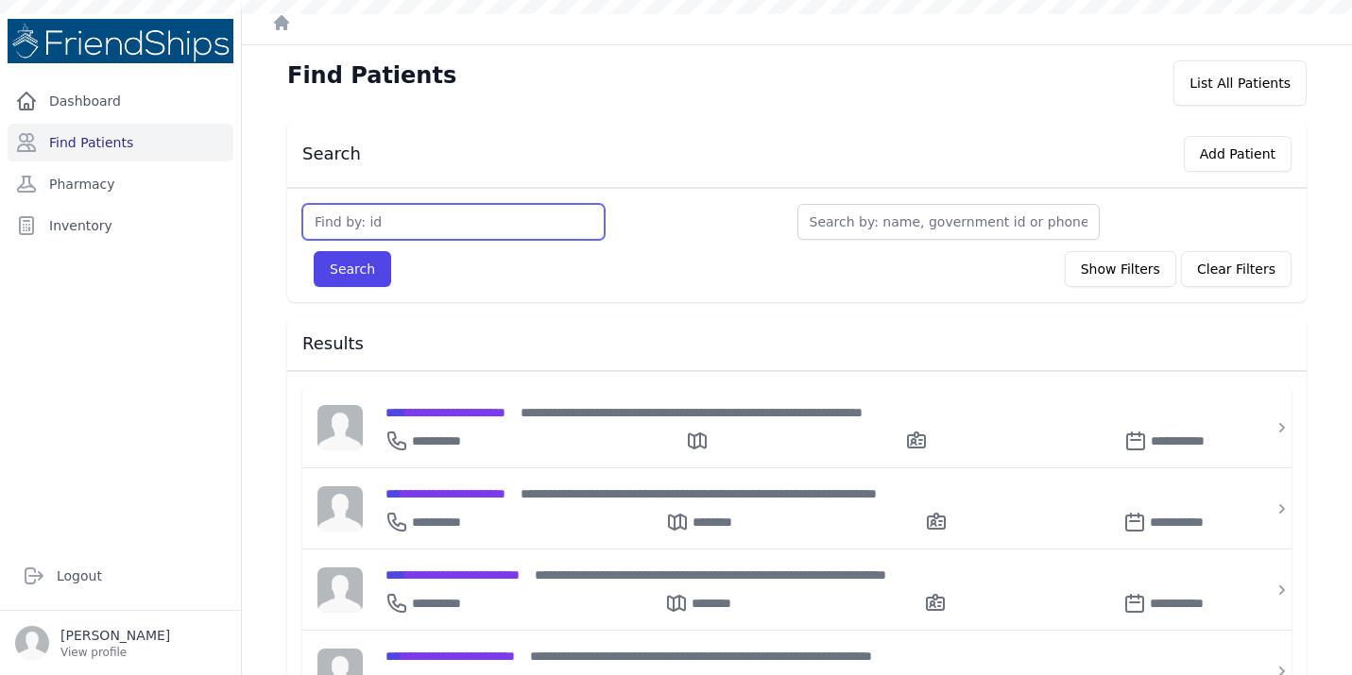
click at [415, 223] on input "text" at bounding box center [453, 222] width 302 height 36
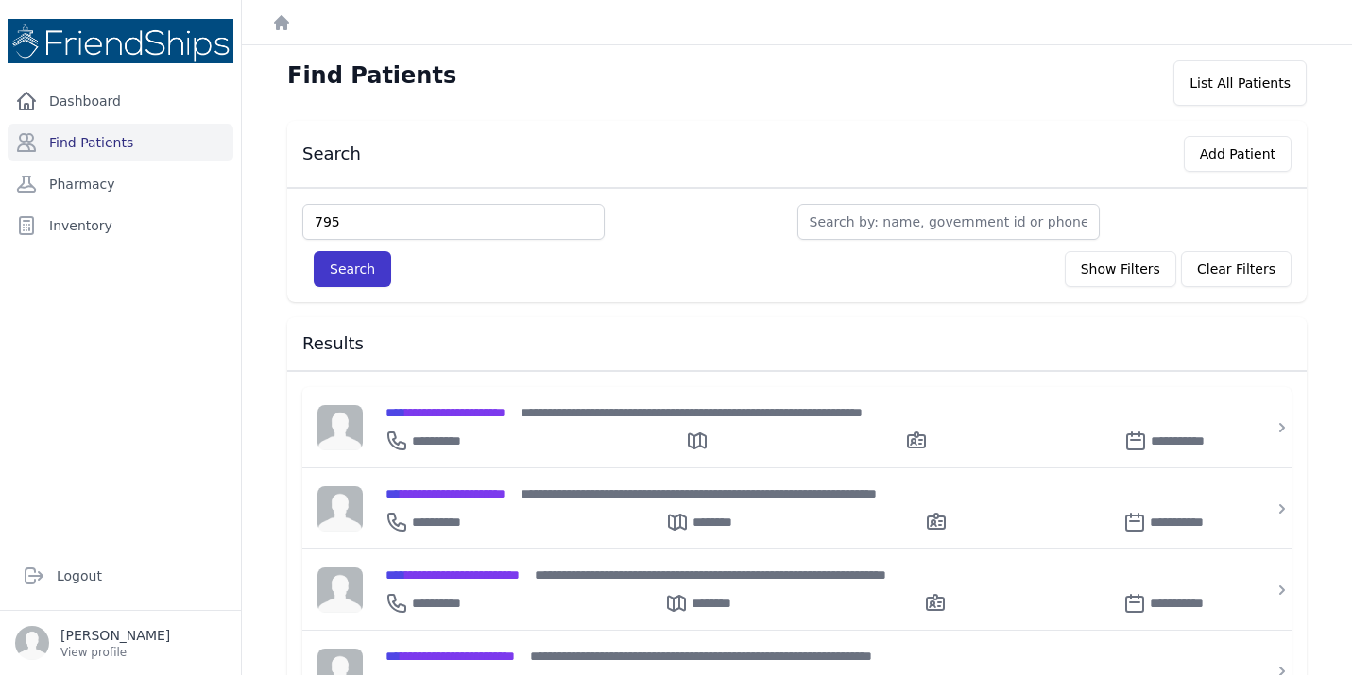
type input "795"
click at [353, 265] on button "Search" at bounding box center [352, 269] width 77 height 36
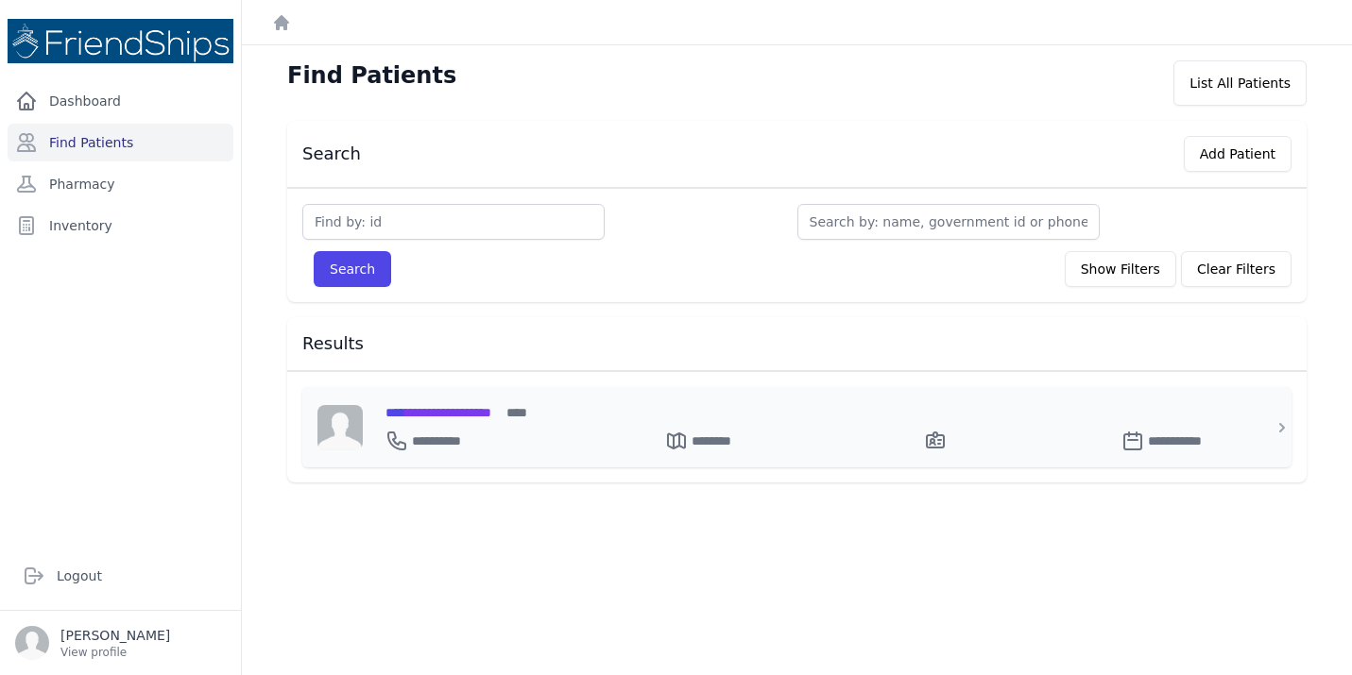
click at [493, 419] on div "**********" at bounding box center [807, 412] width 845 height 20
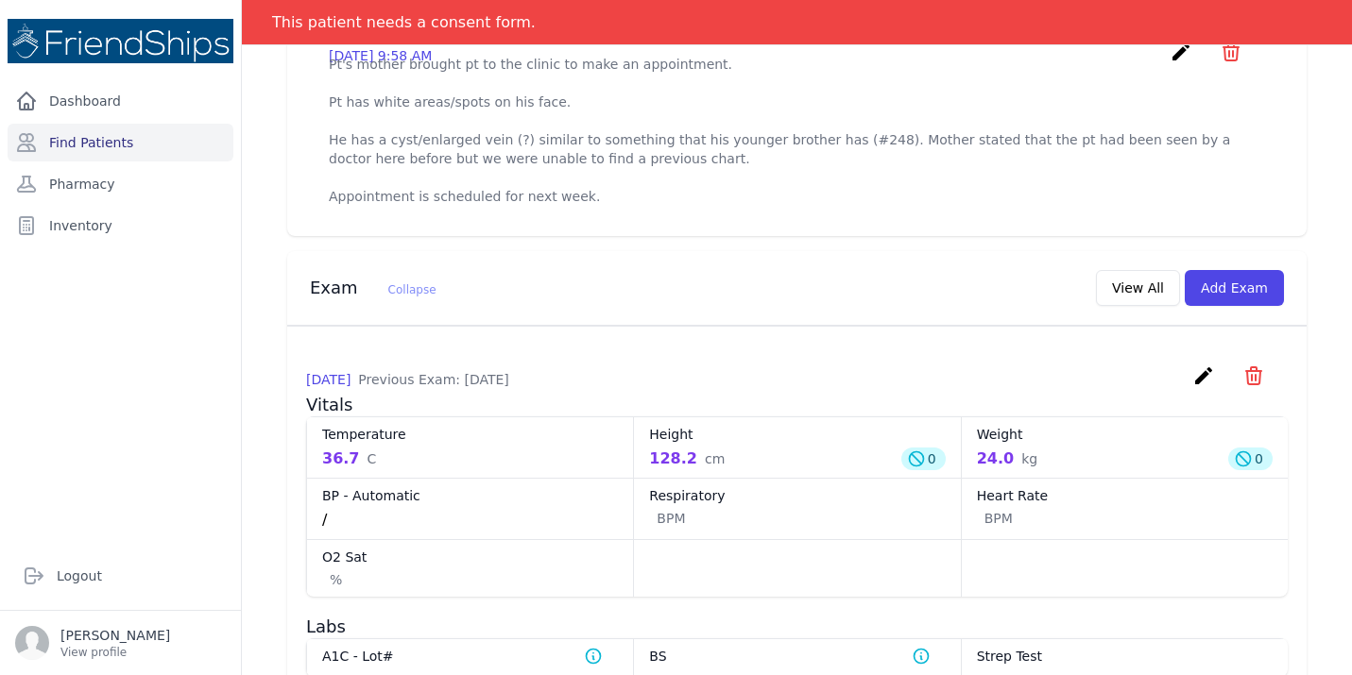
scroll to position [671, 0]
click at [1253, 305] on button "Add Exam" at bounding box center [1233, 289] width 99 height 36
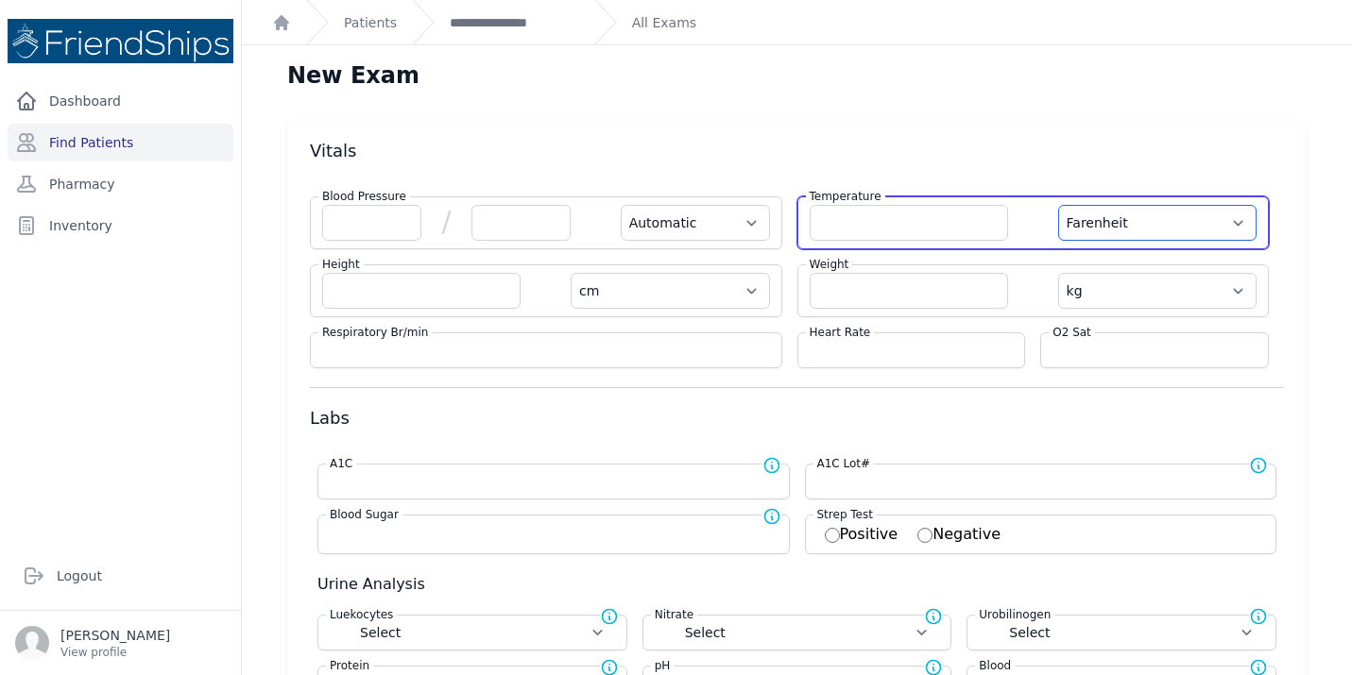
click at [1156, 219] on select "Farenheit Celcius" at bounding box center [1157, 223] width 198 height 36
select select "C"
click at [831, 215] on input "number" at bounding box center [908, 223] width 198 height 36
select select "Automatic"
select select "C"
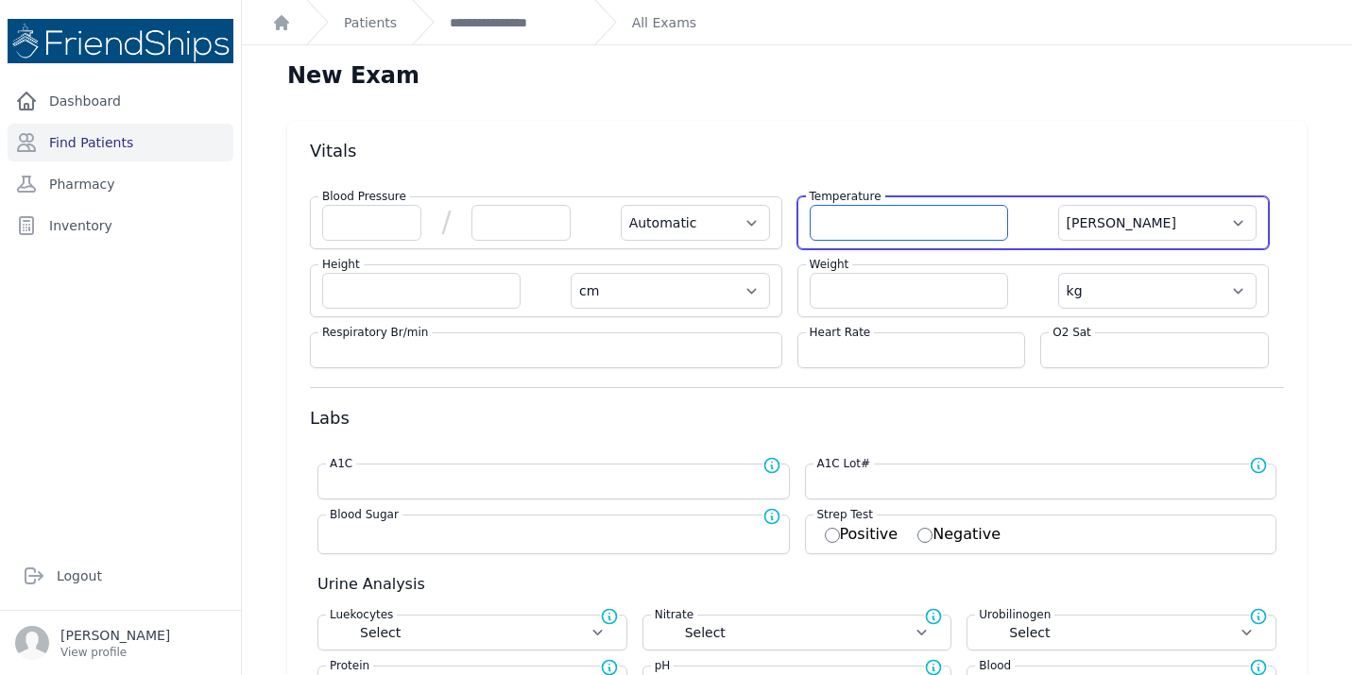
select select "cm"
select select "kg"
select select
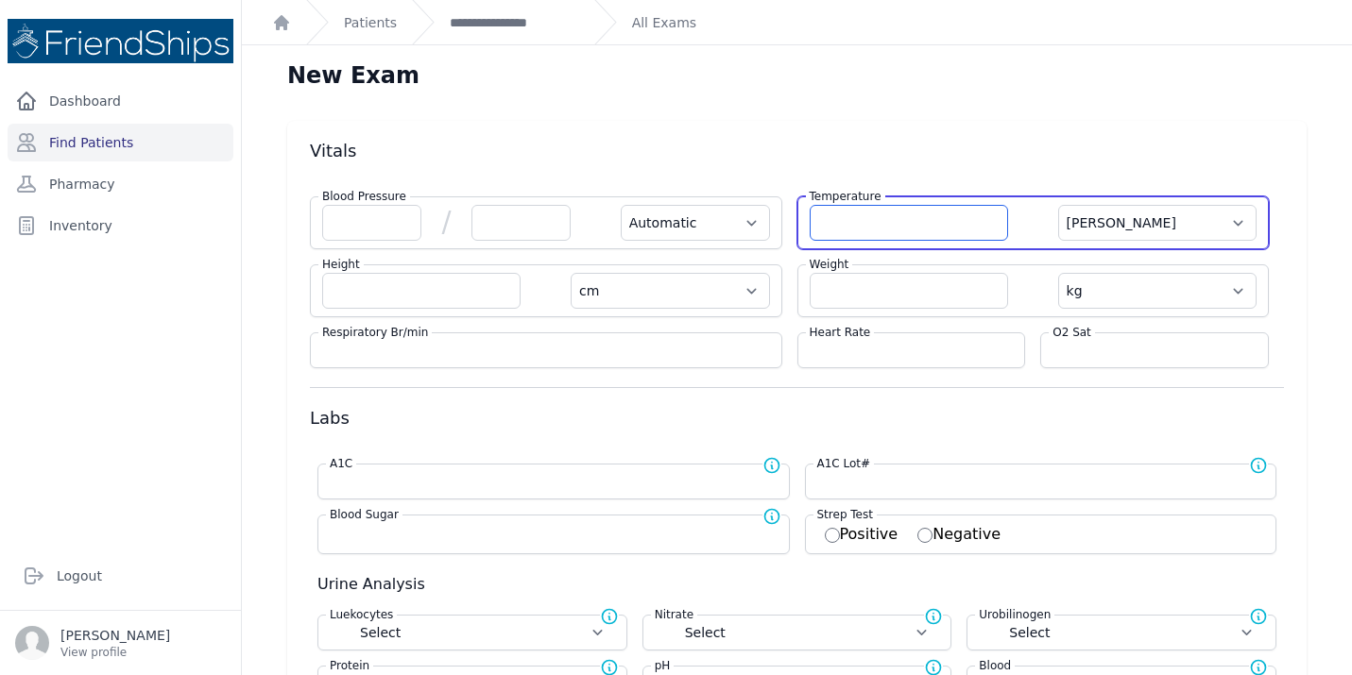
select select
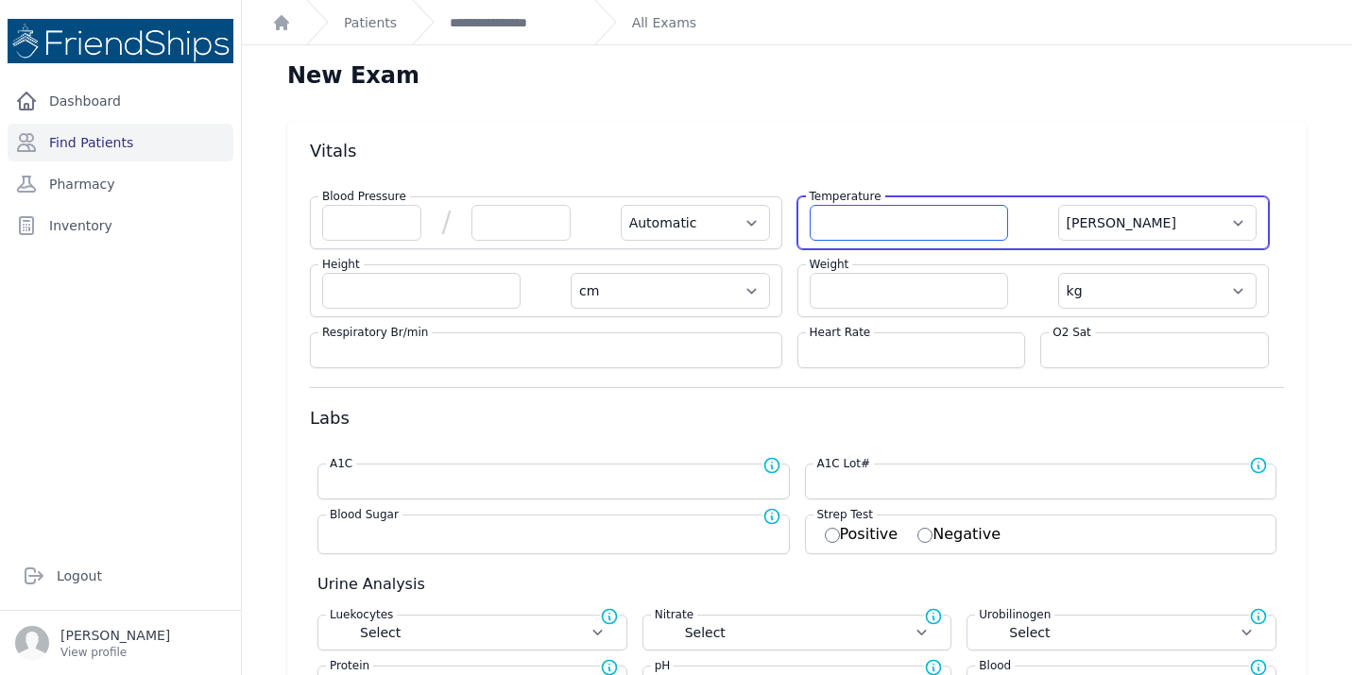
select select
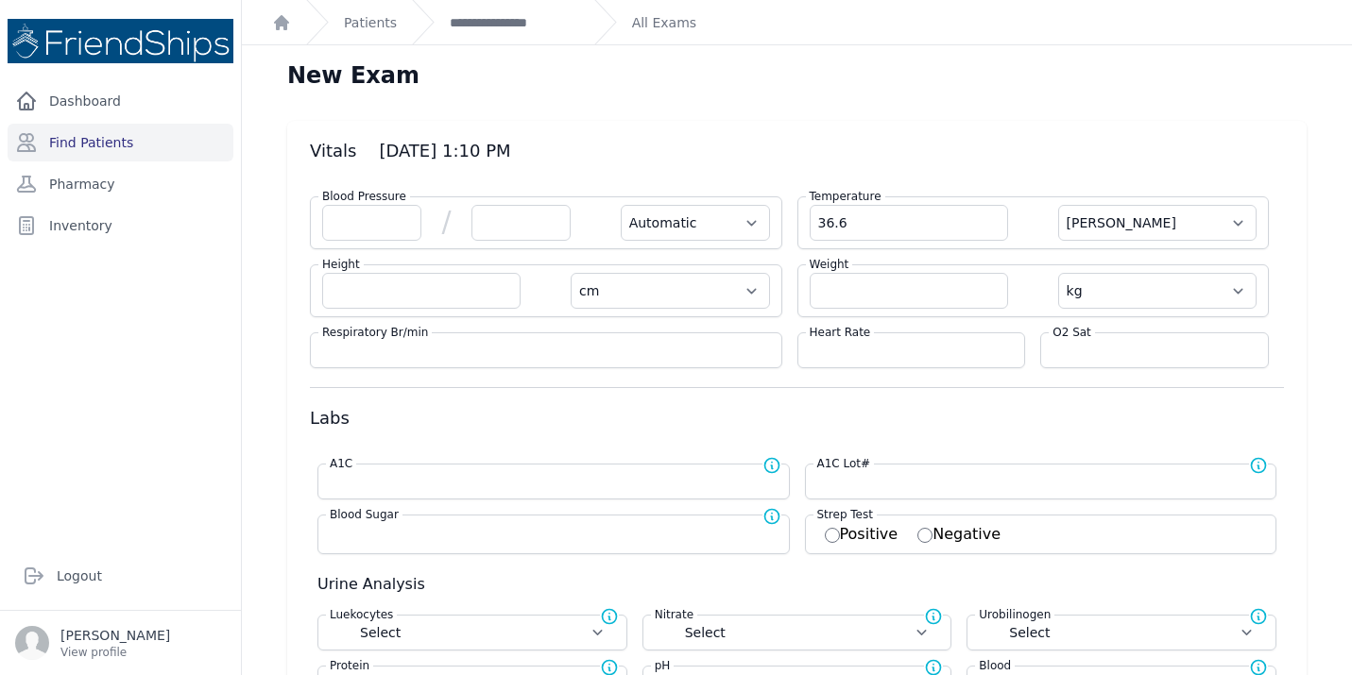
type input "36.6"
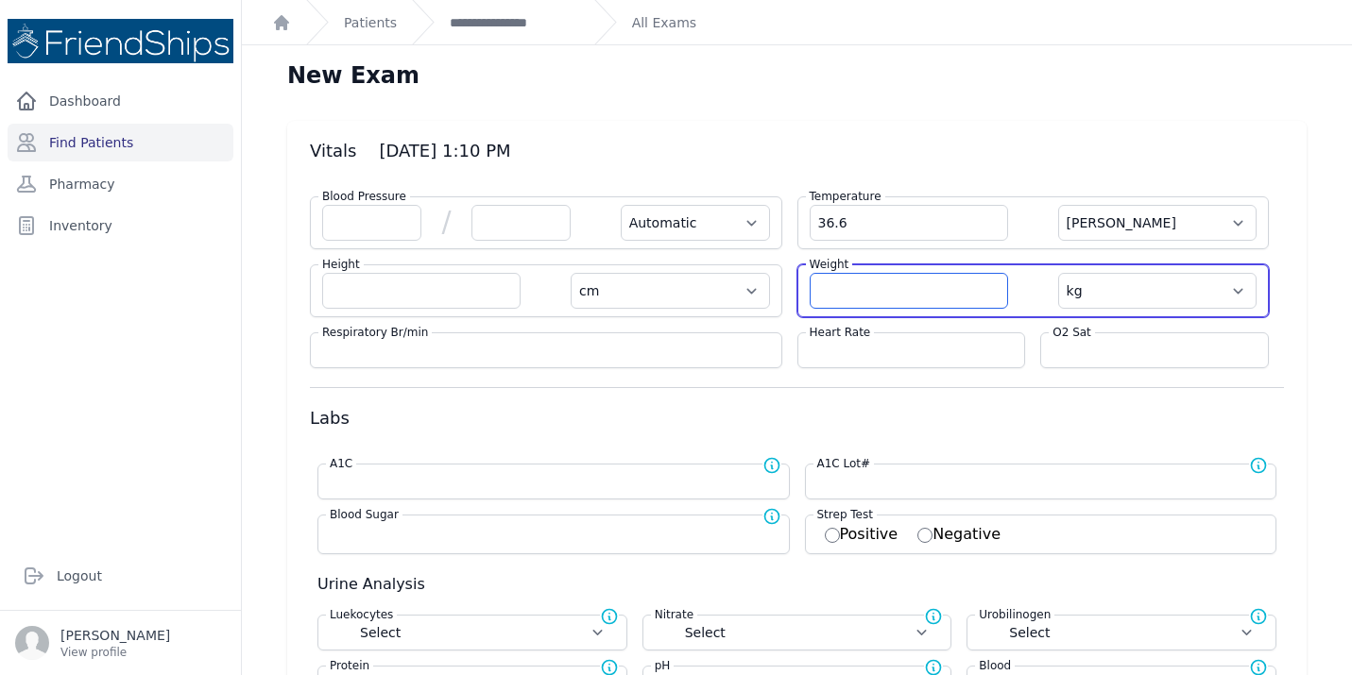
click at [852, 281] on input "number" at bounding box center [908, 291] width 198 height 36
select select "Automatic"
select select "C"
select select "cm"
select select "kg"
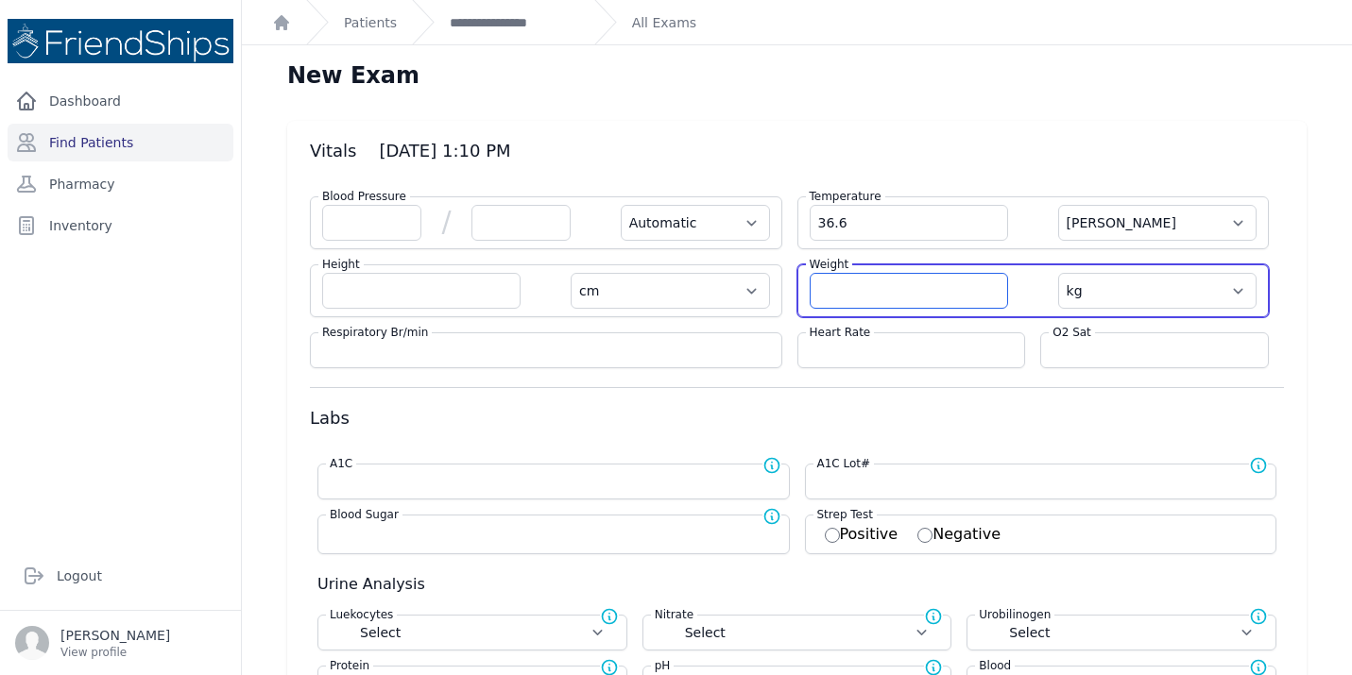
select select
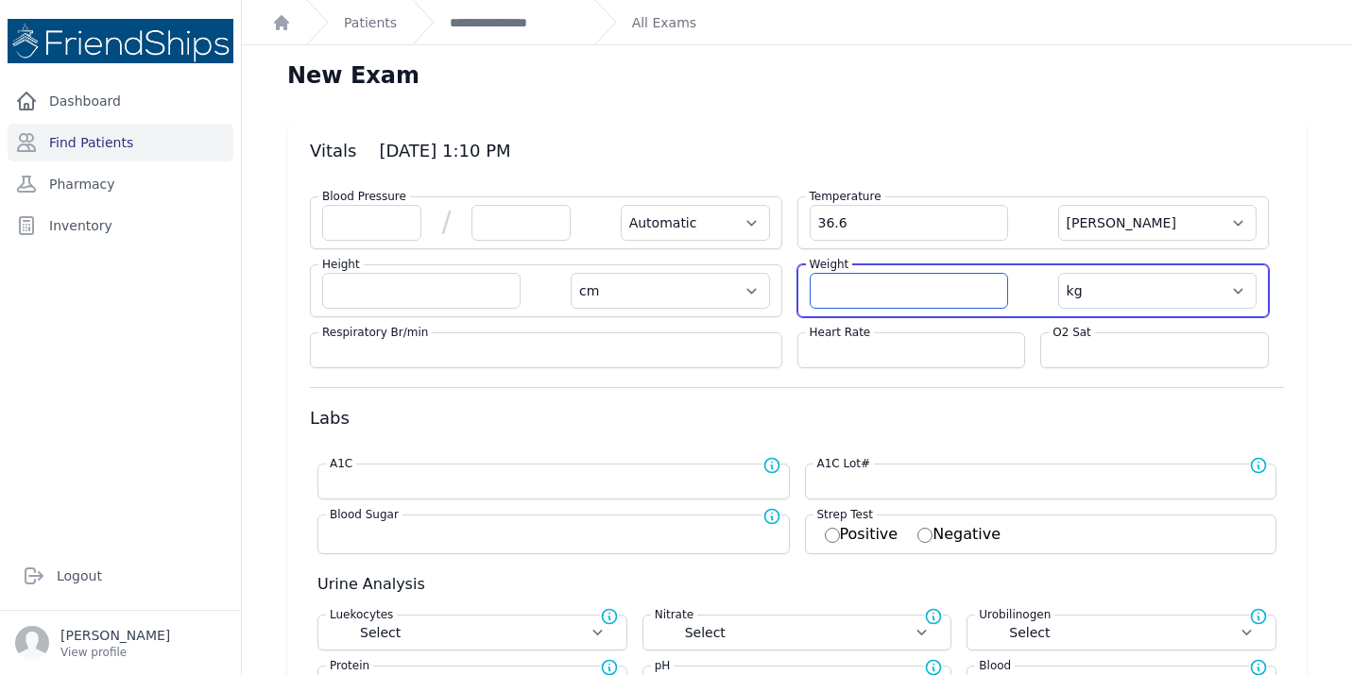
select select
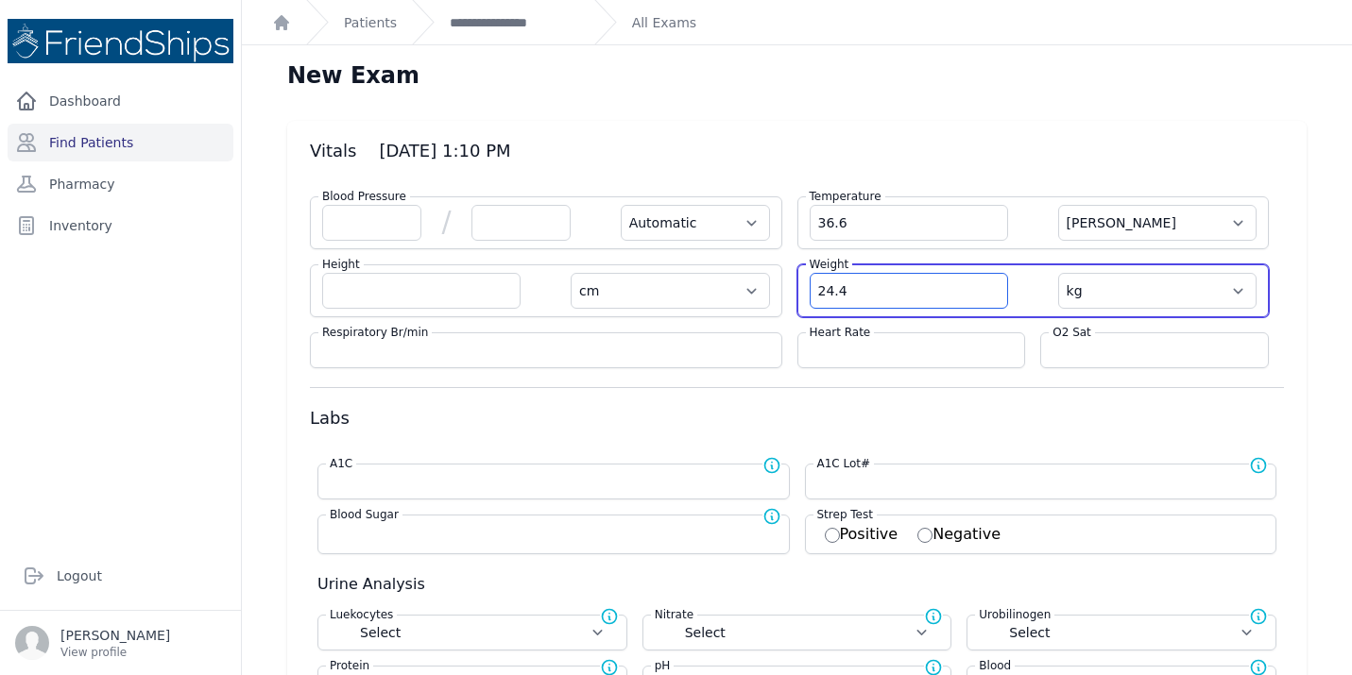
type input "24.4"
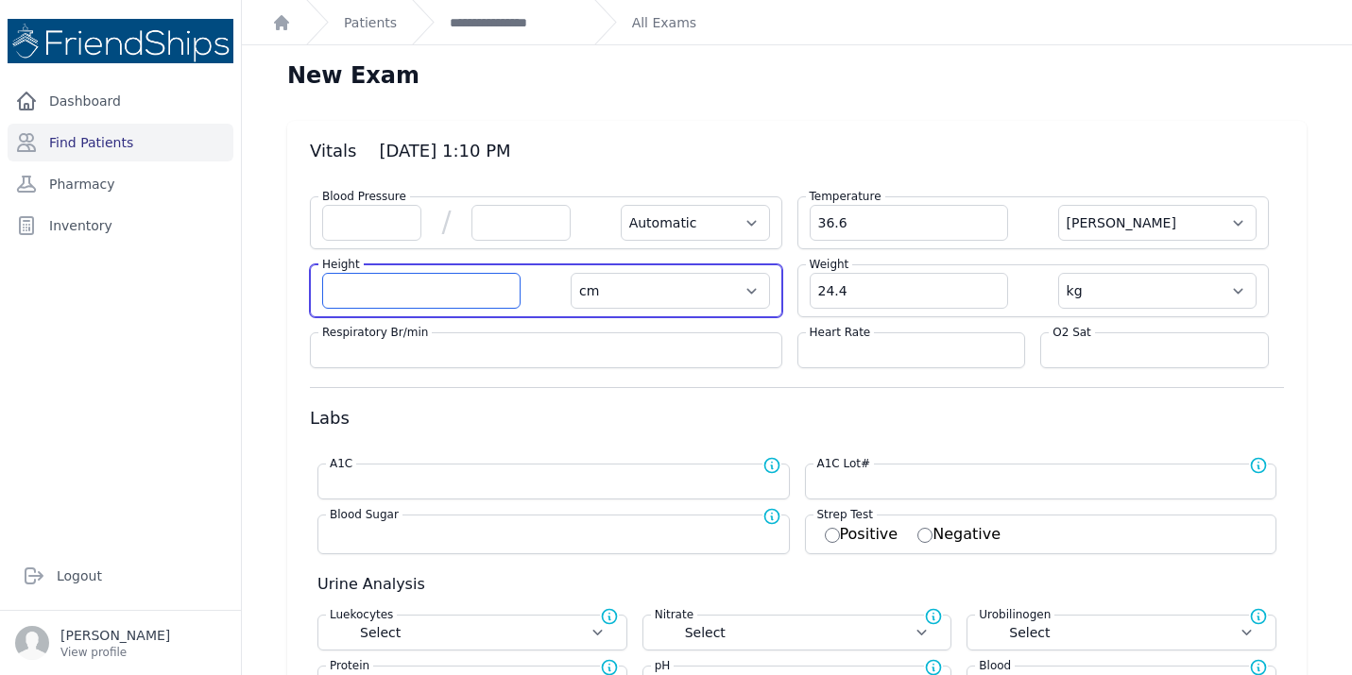
click at [384, 298] on input "number" at bounding box center [421, 291] width 198 height 36
select select "Automatic"
select select "C"
select select "cm"
select select "kg"
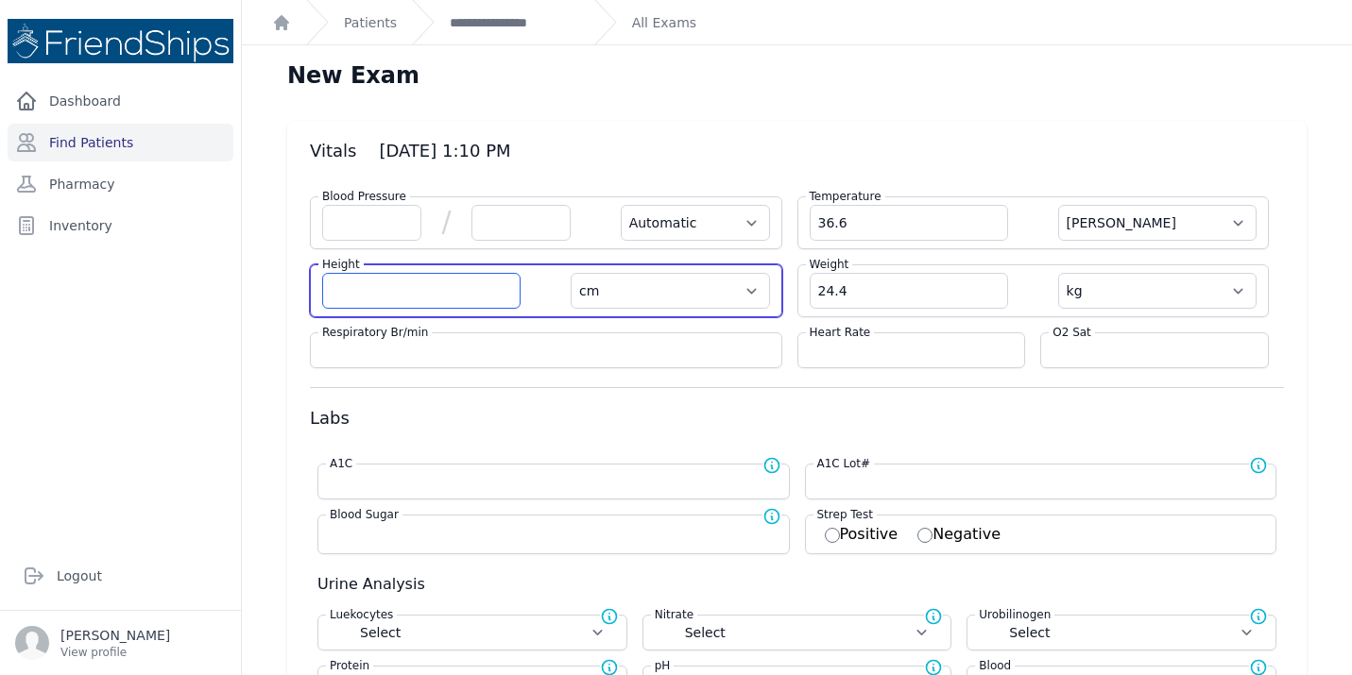
select select
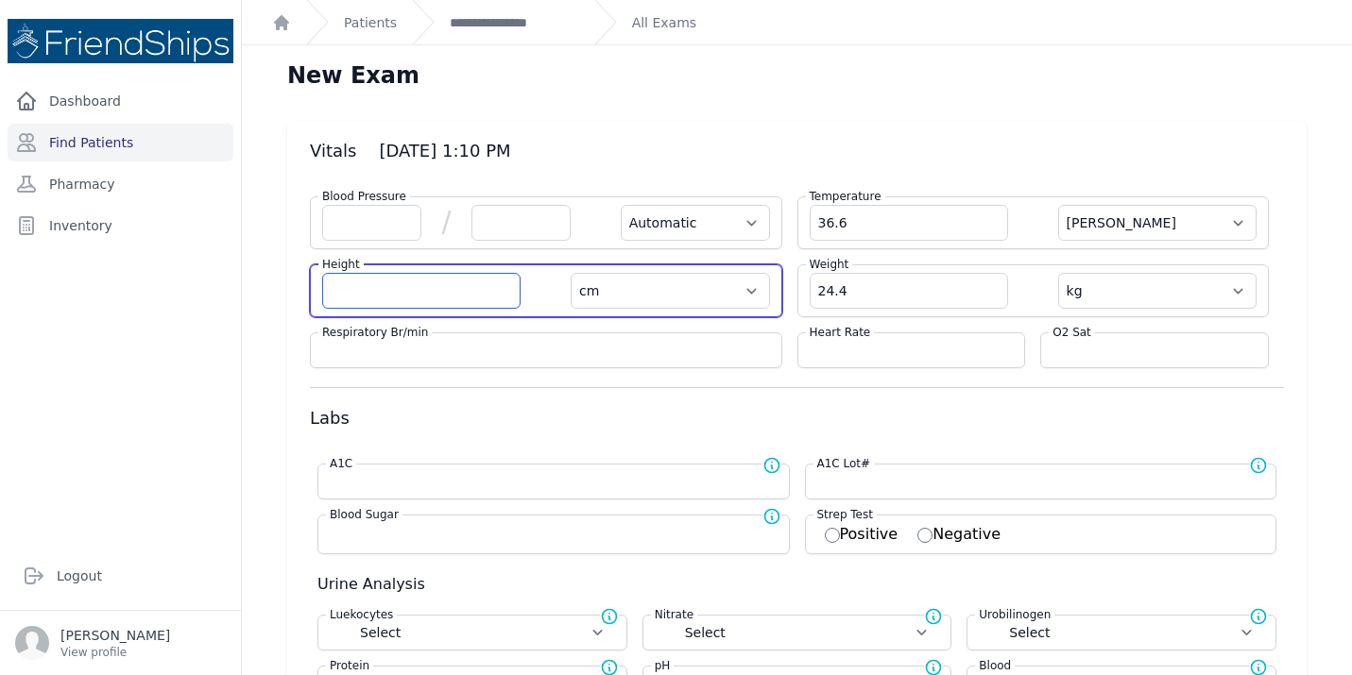
select select
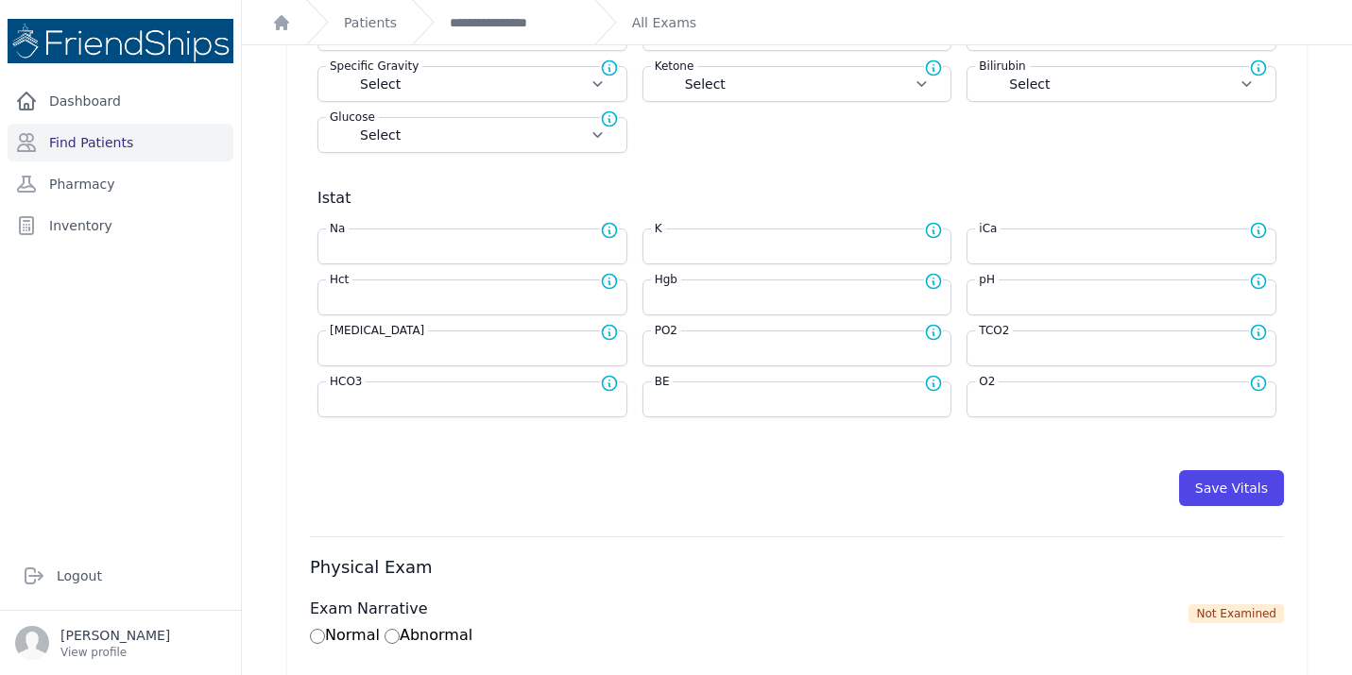
scroll to position [673, 0]
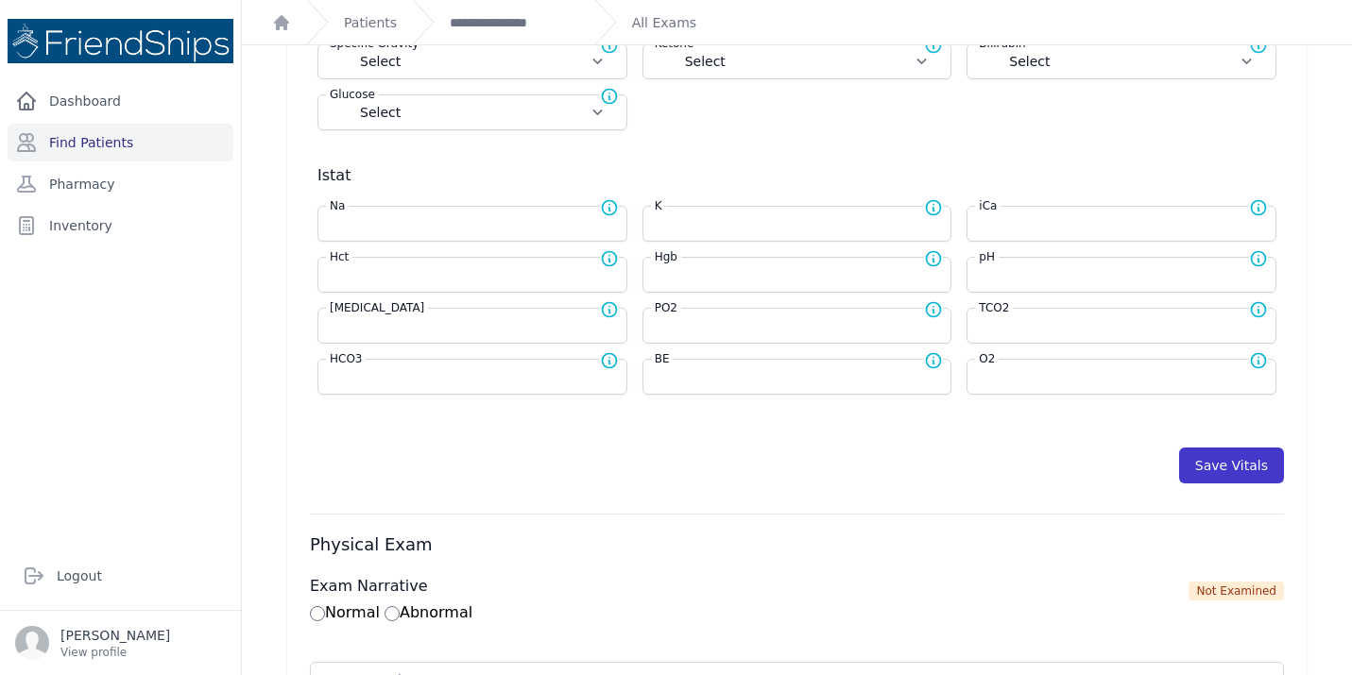
type input "127.5"
click at [1228, 466] on button "Save Vitals" at bounding box center [1231, 466] width 105 height 36
select select "Automatic"
select select "cm"
select select "kg"
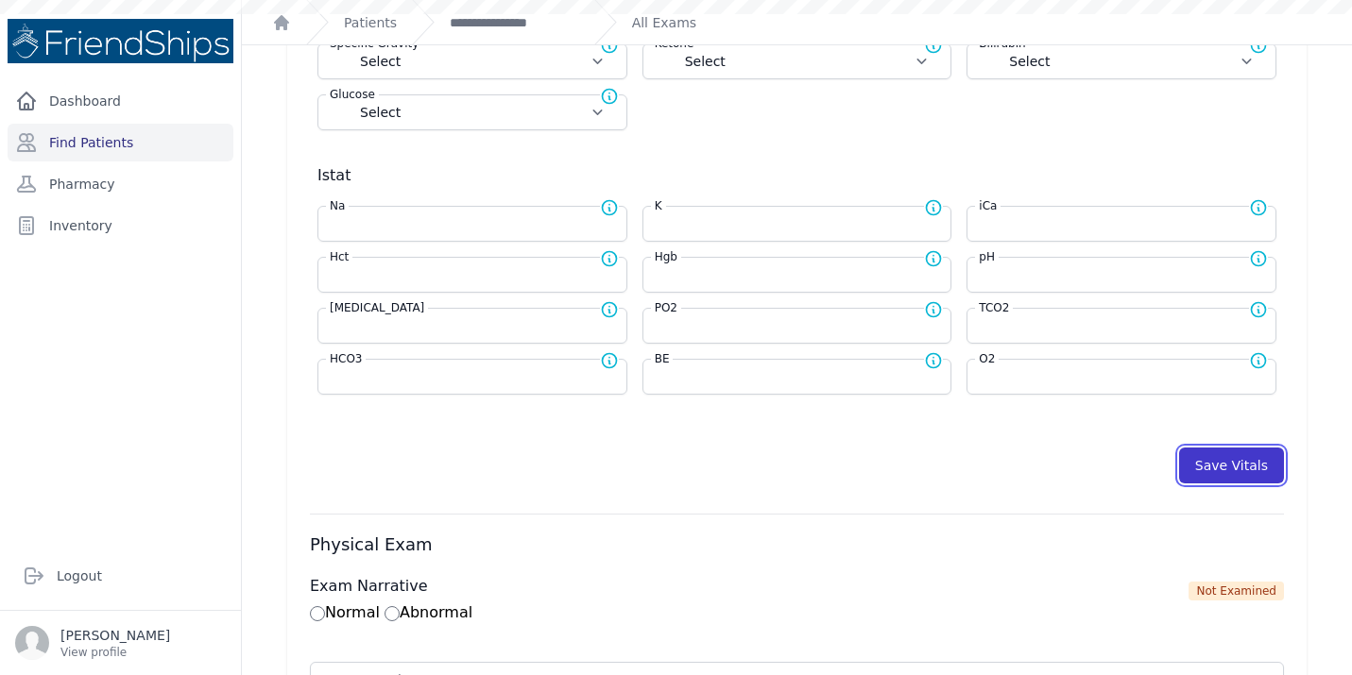
select select
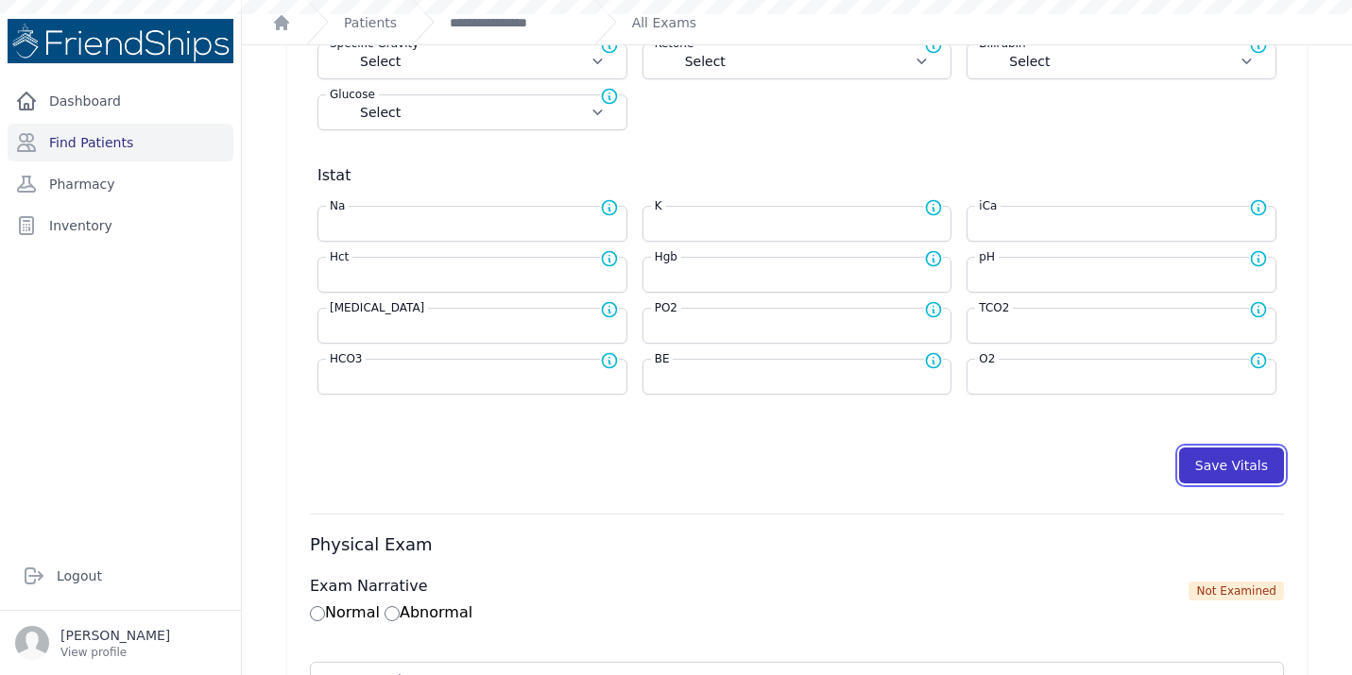
select select
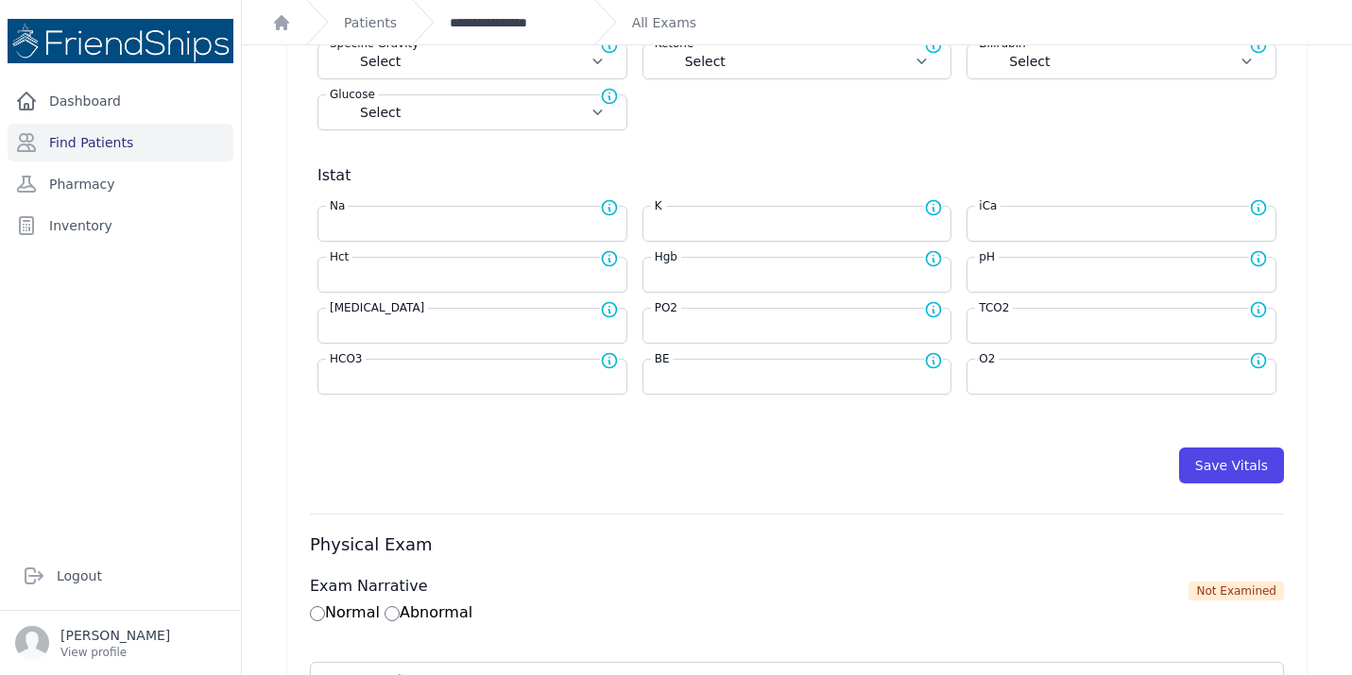
click at [504, 19] on link "**********" at bounding box center [514, 22] width 129 height 19
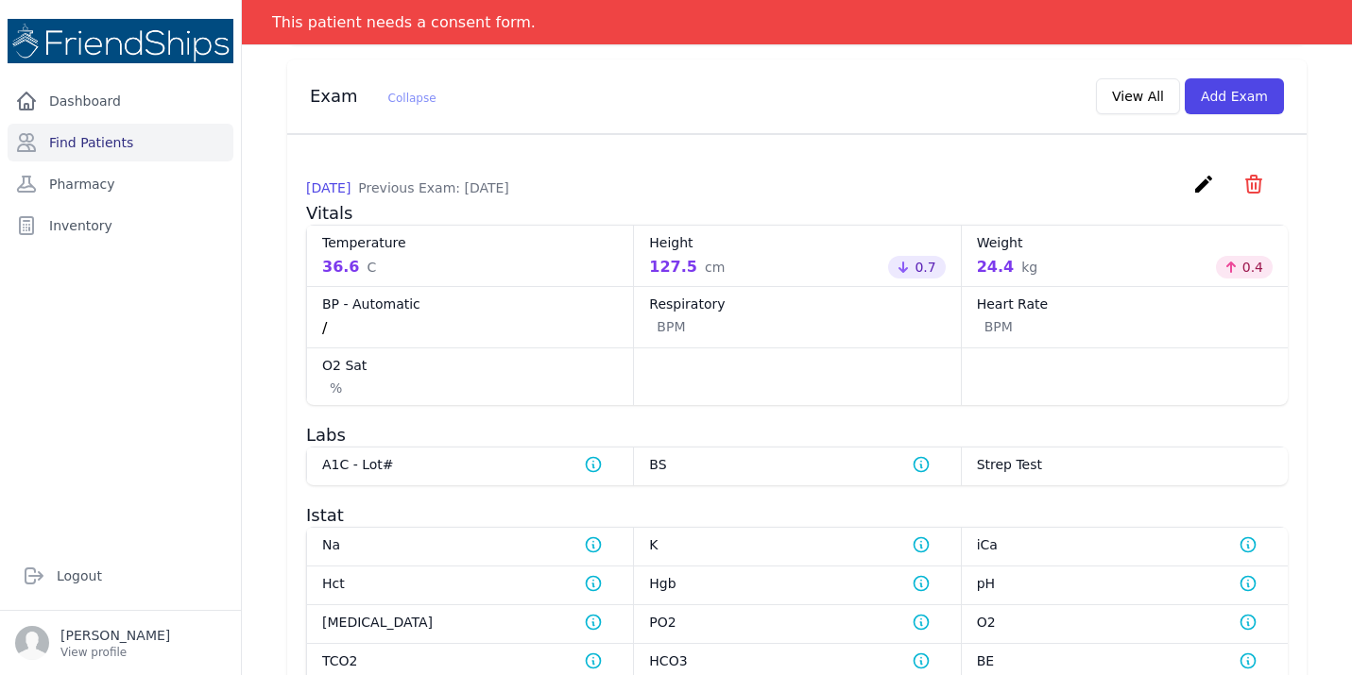
scroll to position [761, 0]
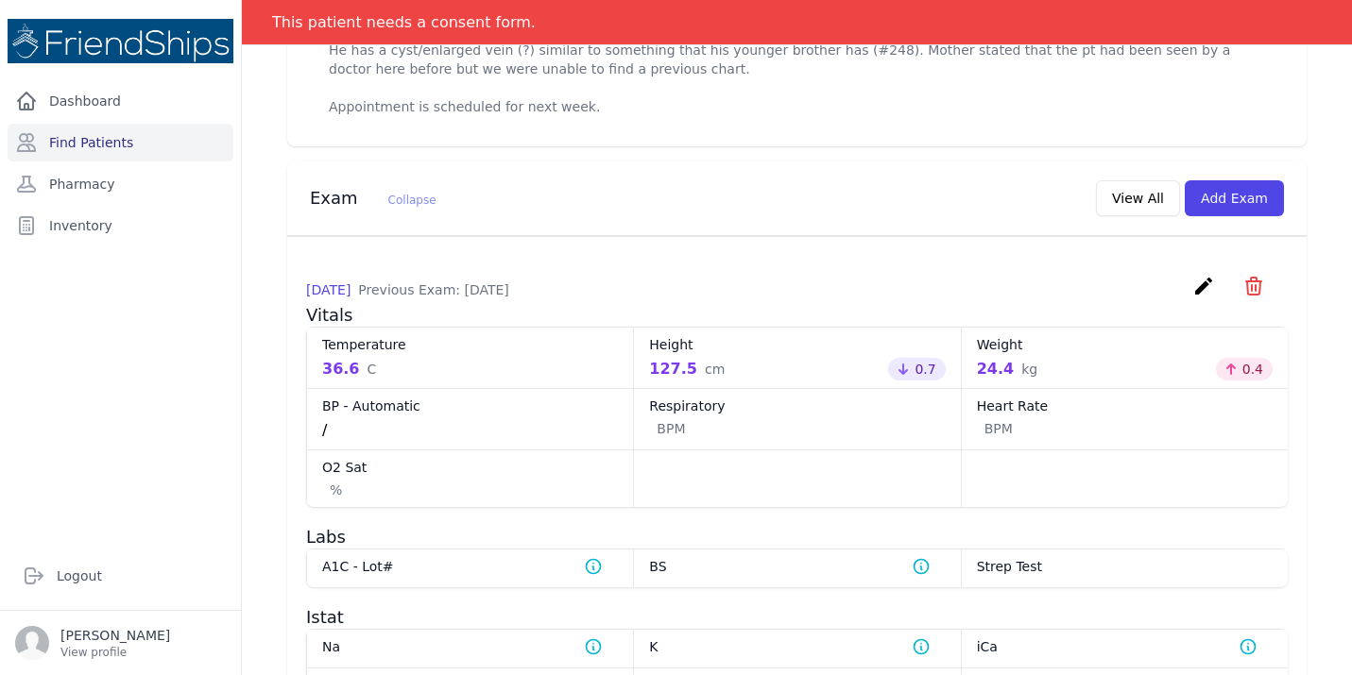
click at [1205, 298] on icon "create" at bounding box center [1203, 286] width 23 height 23
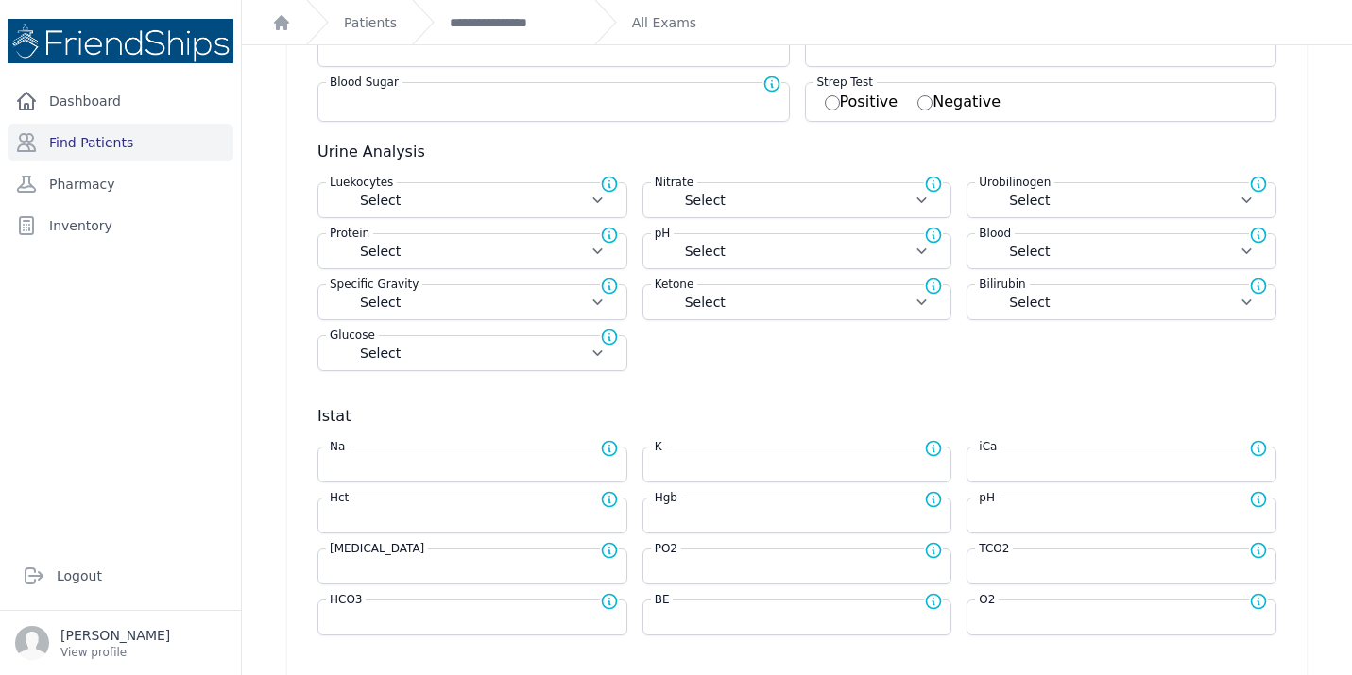
scroll to position [486, 0]
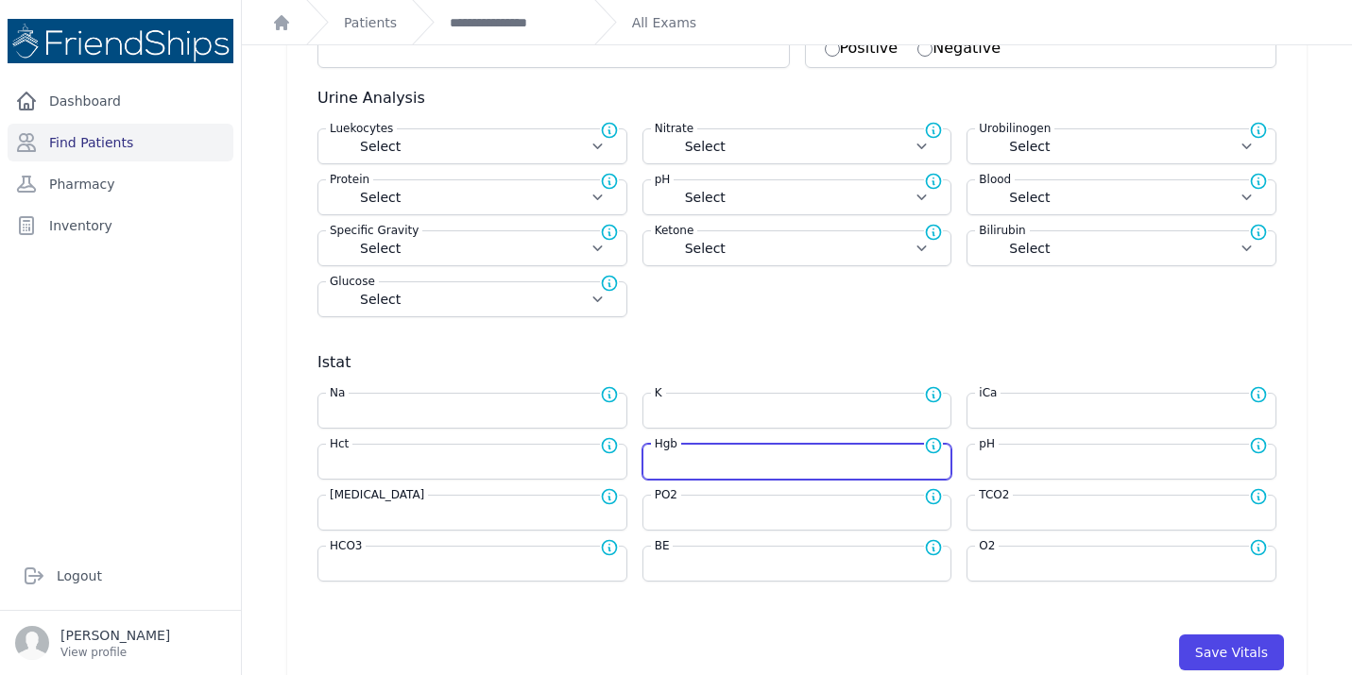
click at [711, 466] on input "number" at bounding box center [797, 461] width 285 height 19
type input "12.7"
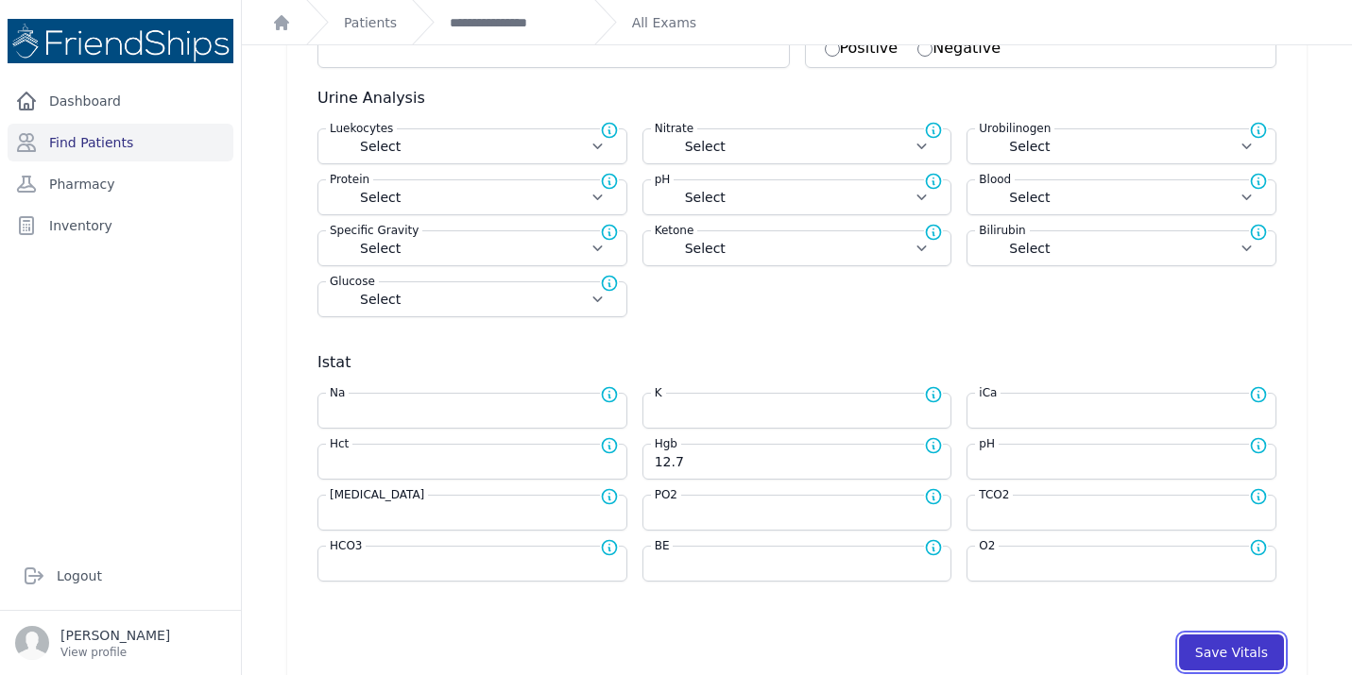
click at [1215, 651] on button "Save Vitals" at bounding box center [1231, 653] width 105 height 36
select select "Automatic"
select select "C"
select select "cm"
select select "kg"
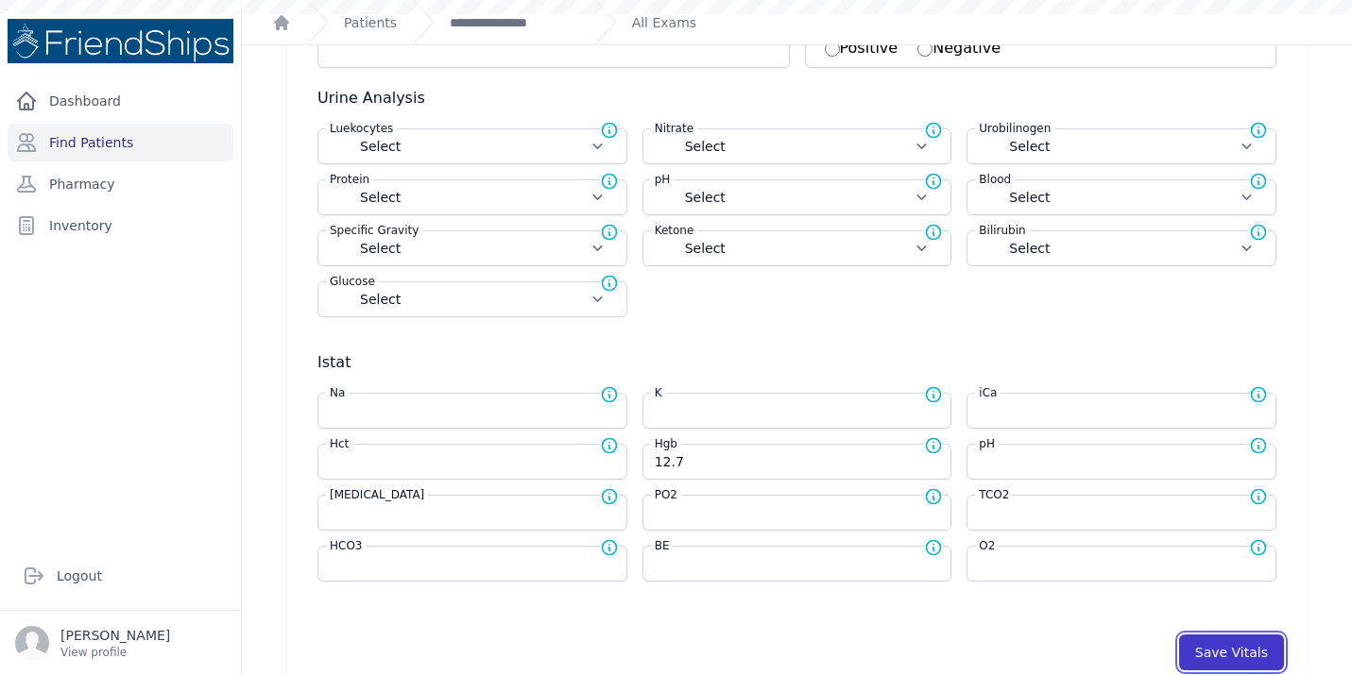
select select
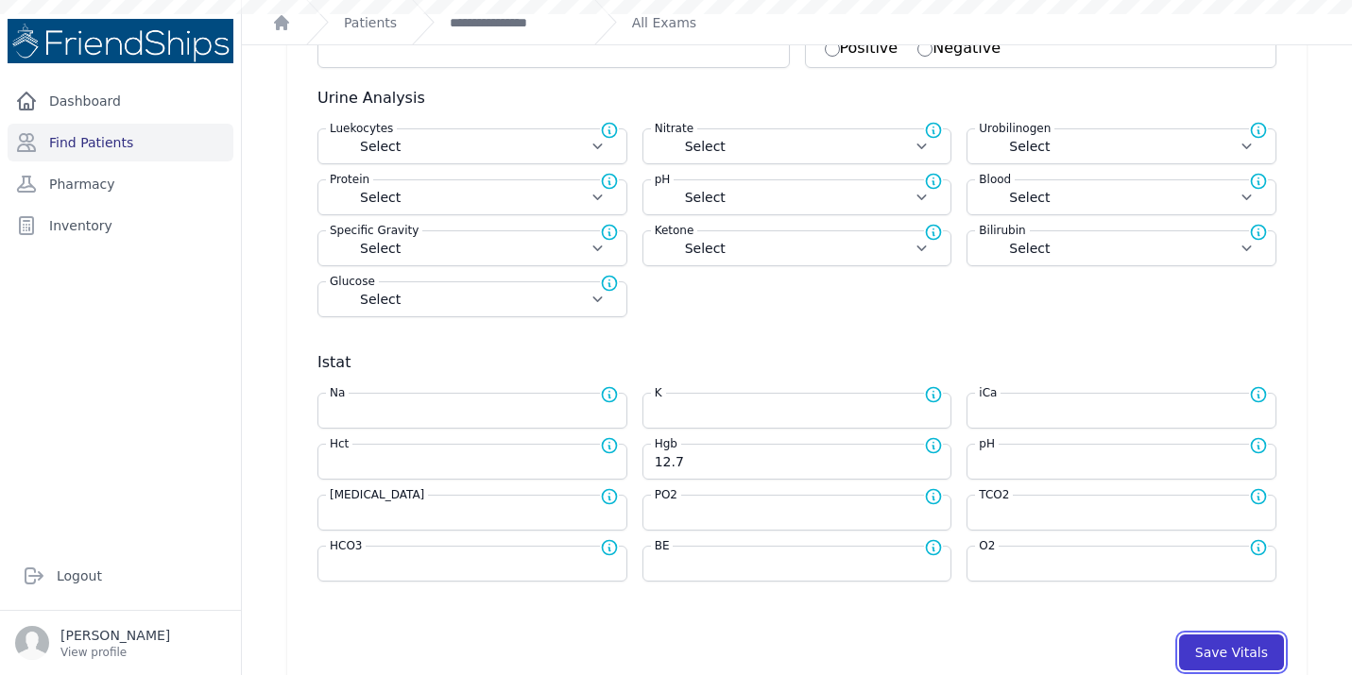
select select
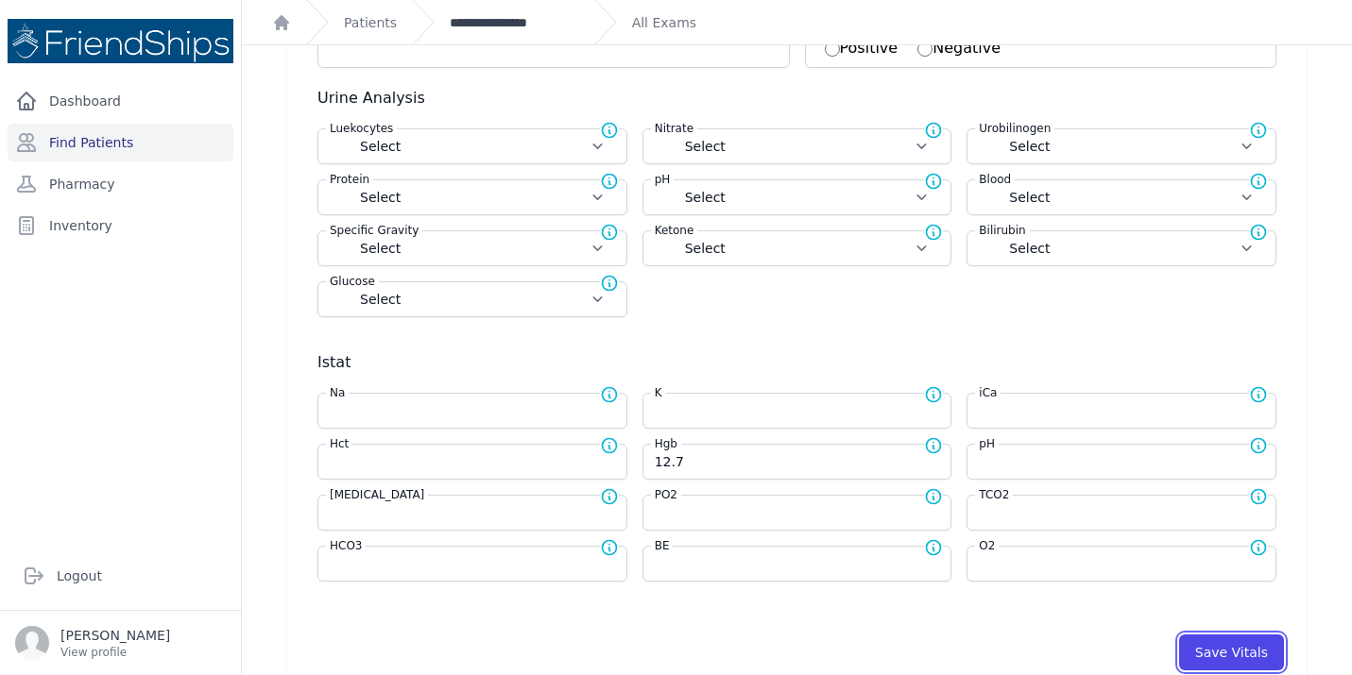
click at [493, 26] on link "**********" at bounding box center [514, 22] width 129 height 19
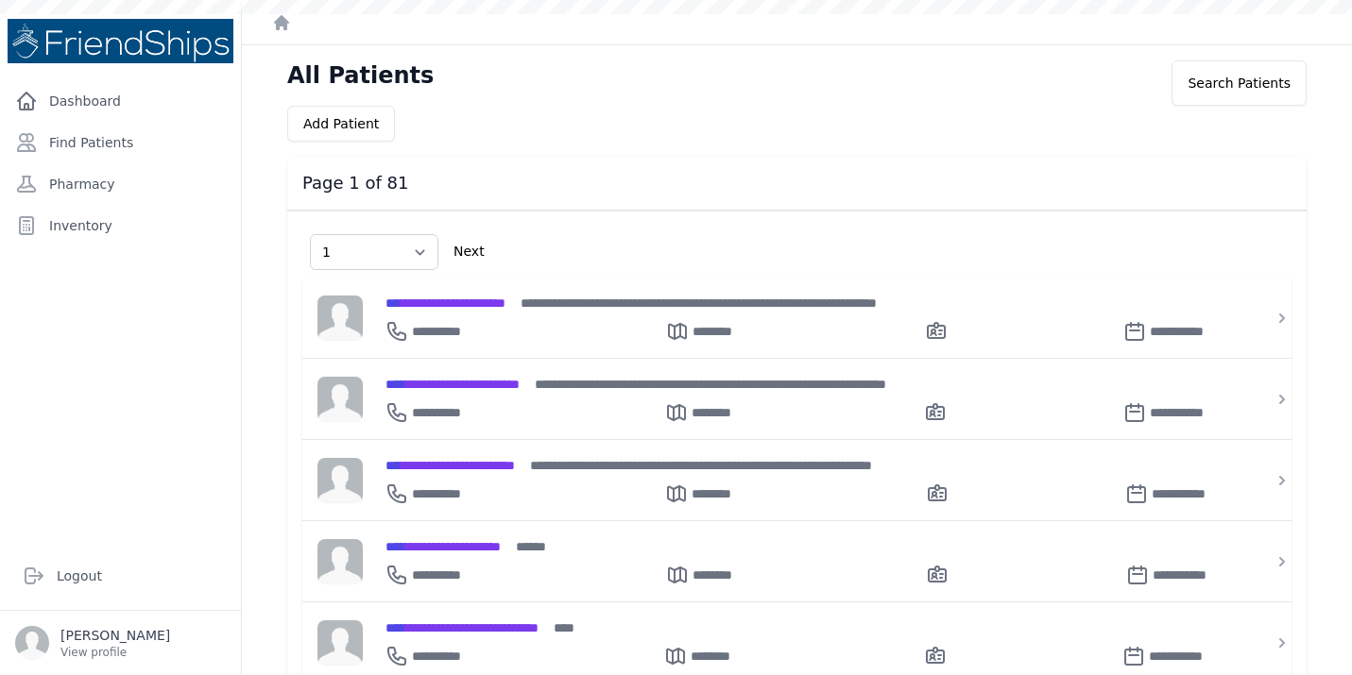
select select "1"
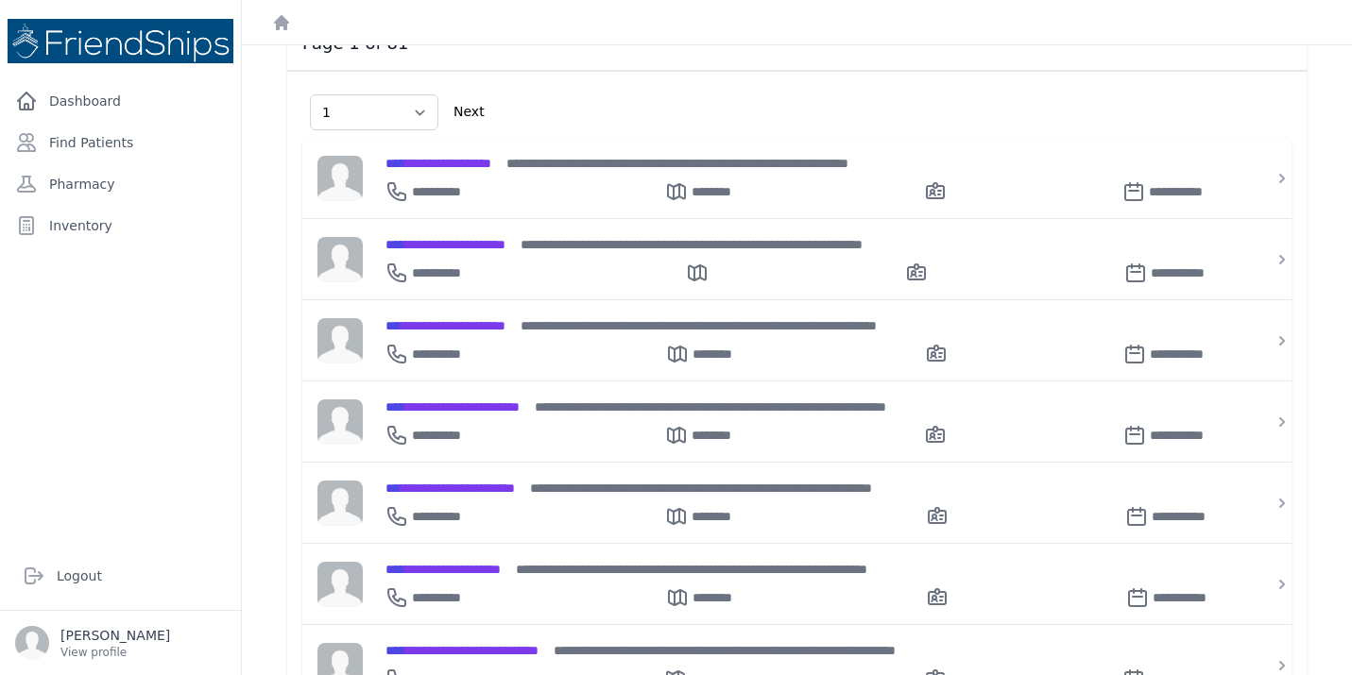
select select "1"
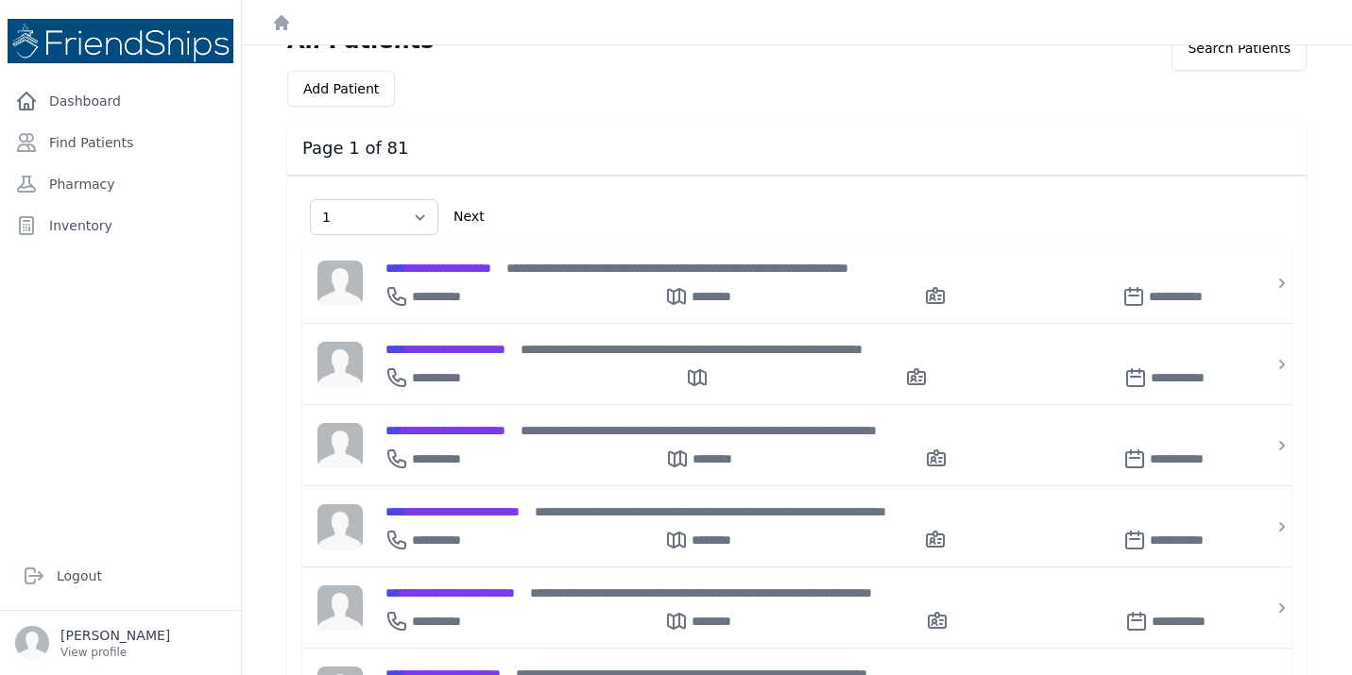
scroll to position [36, 0]
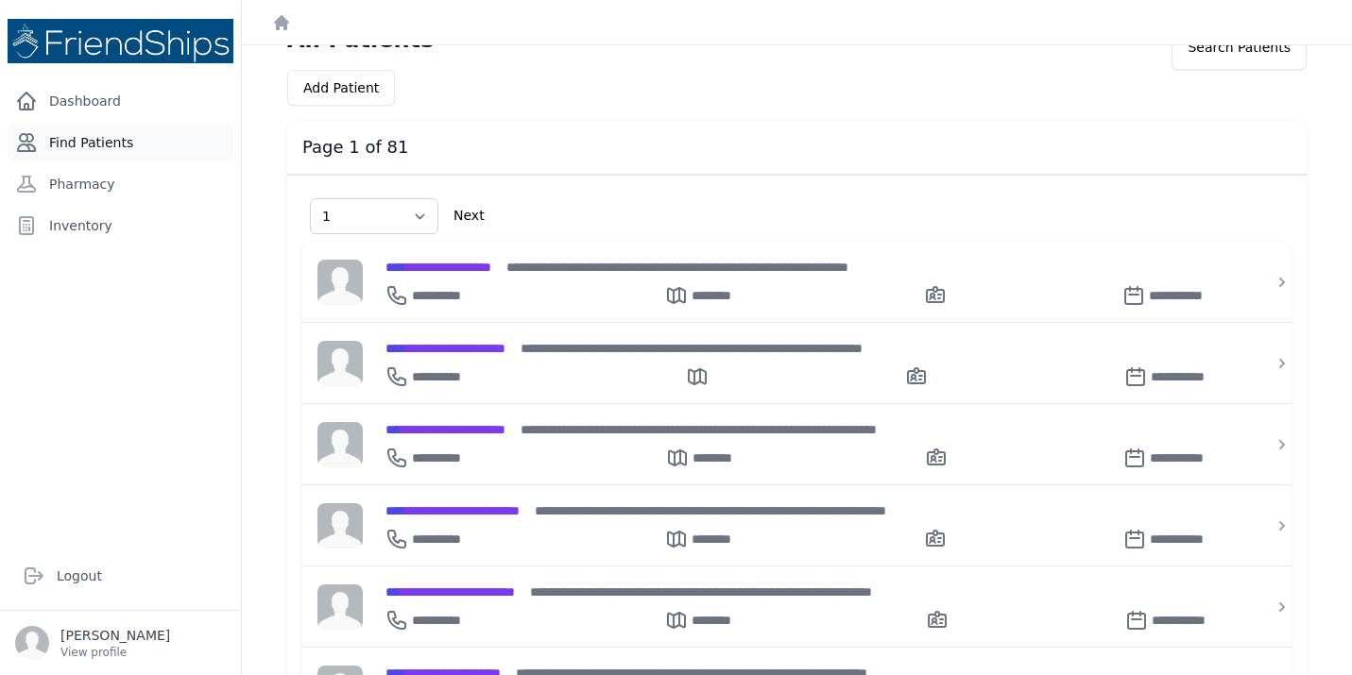
click at [114, 143] on link "Find Patients" at bounding box center [121, 143] width 226 height 38
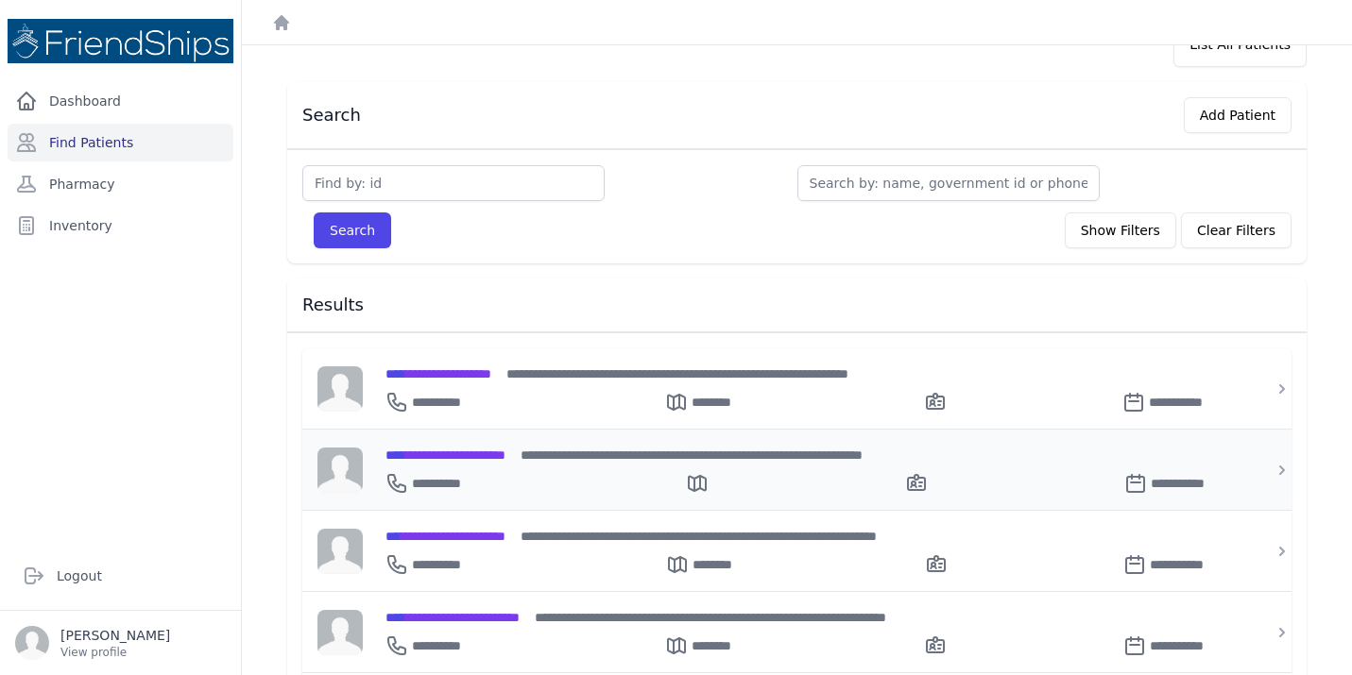
scroll to position [49, 0]
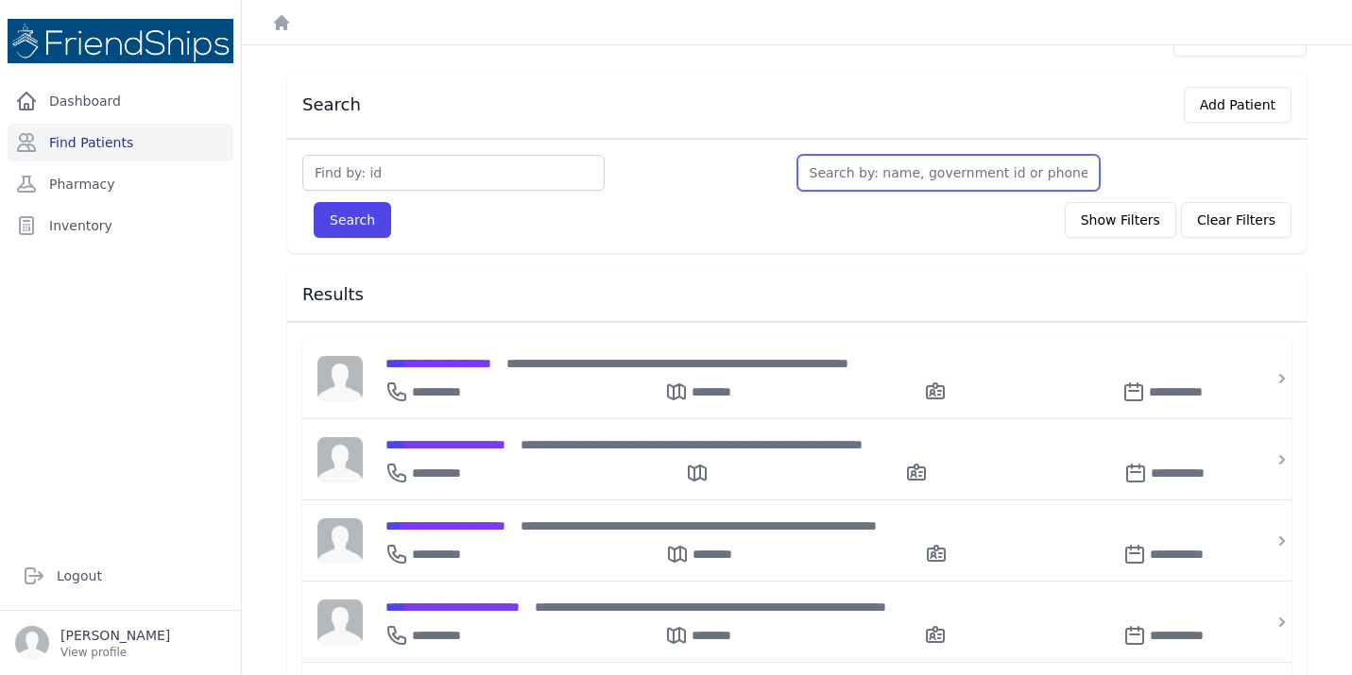
click at [853, 179] on input "text" at bounding box center [948, 173] width 302 height 36
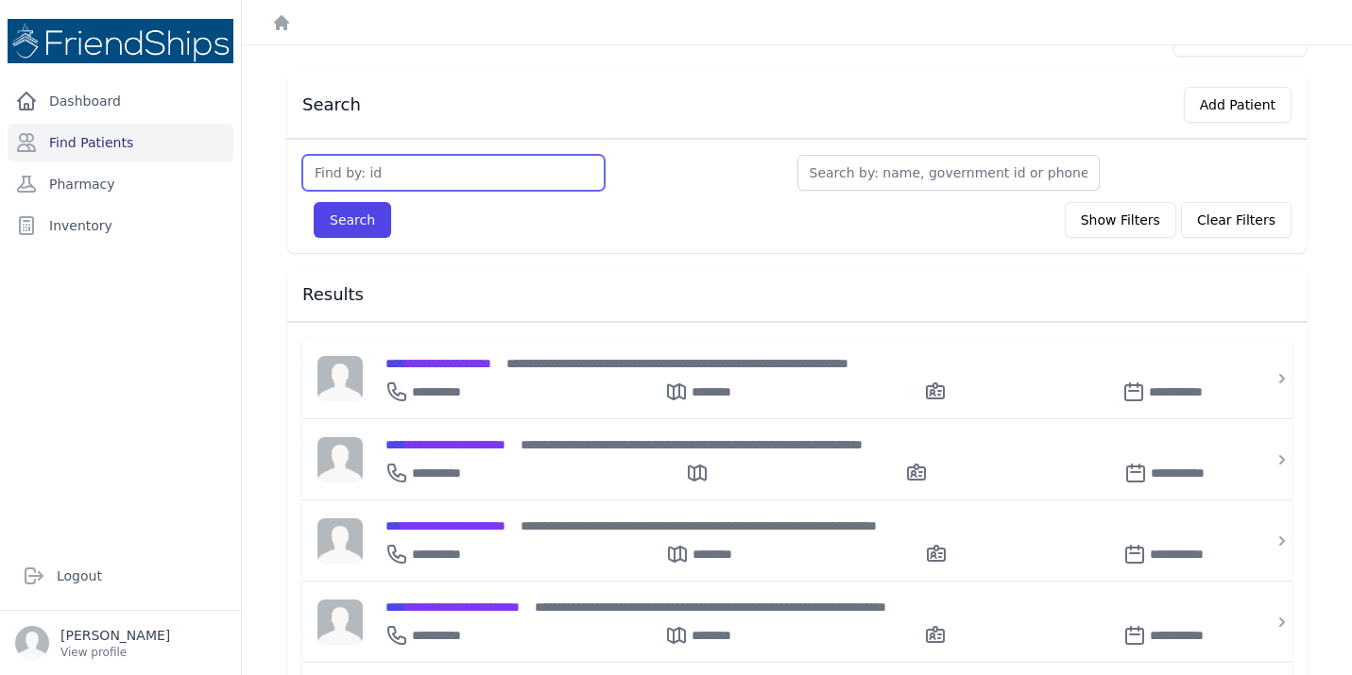
click at [481, 182] on input "text" at bounding box center [453, 173] width 302 height 36
type input "248"
click at [314, 202] on button "Search" at bounding box center [352, 220] width 77 height 36
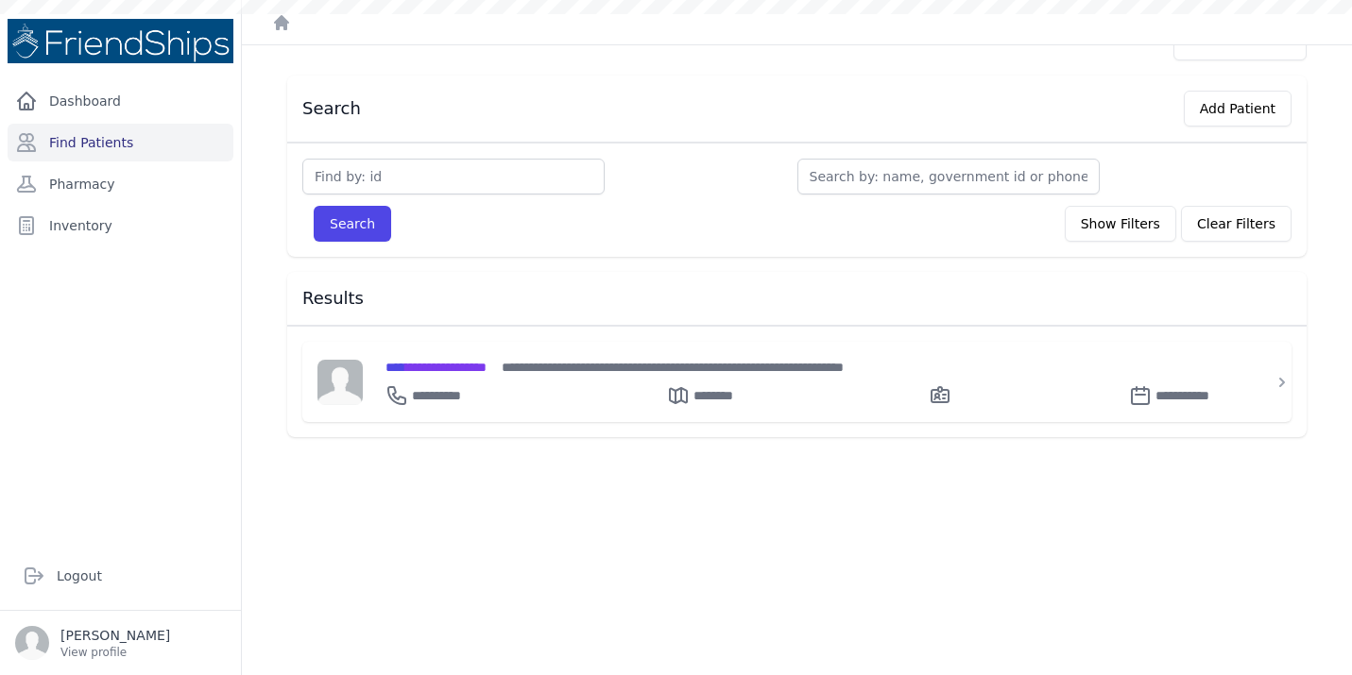
scroll to position [45, 0]
click at [499, 357] on div "**********" at bounding box center [807, 367] width 845 height 20
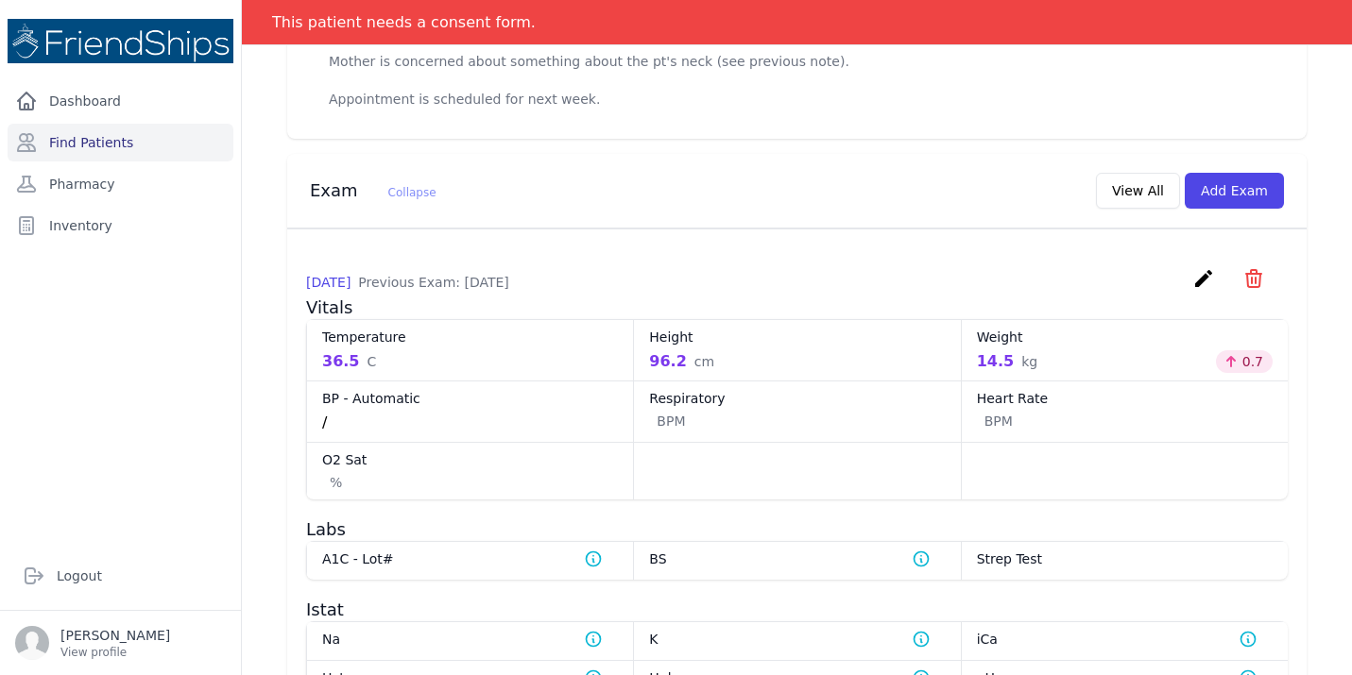
scroll to position [789, 0]
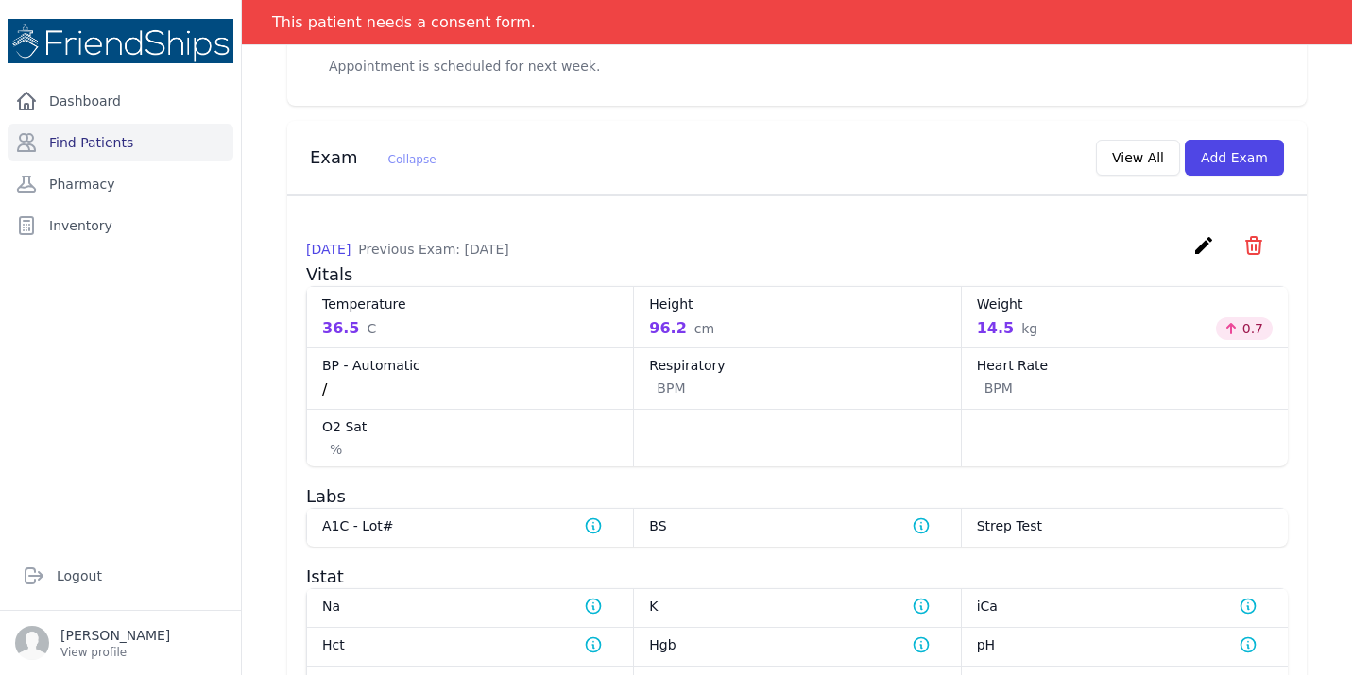
click at [1206, 257] on icon "create" at bounding box center [1203, 245] width 23 height 23
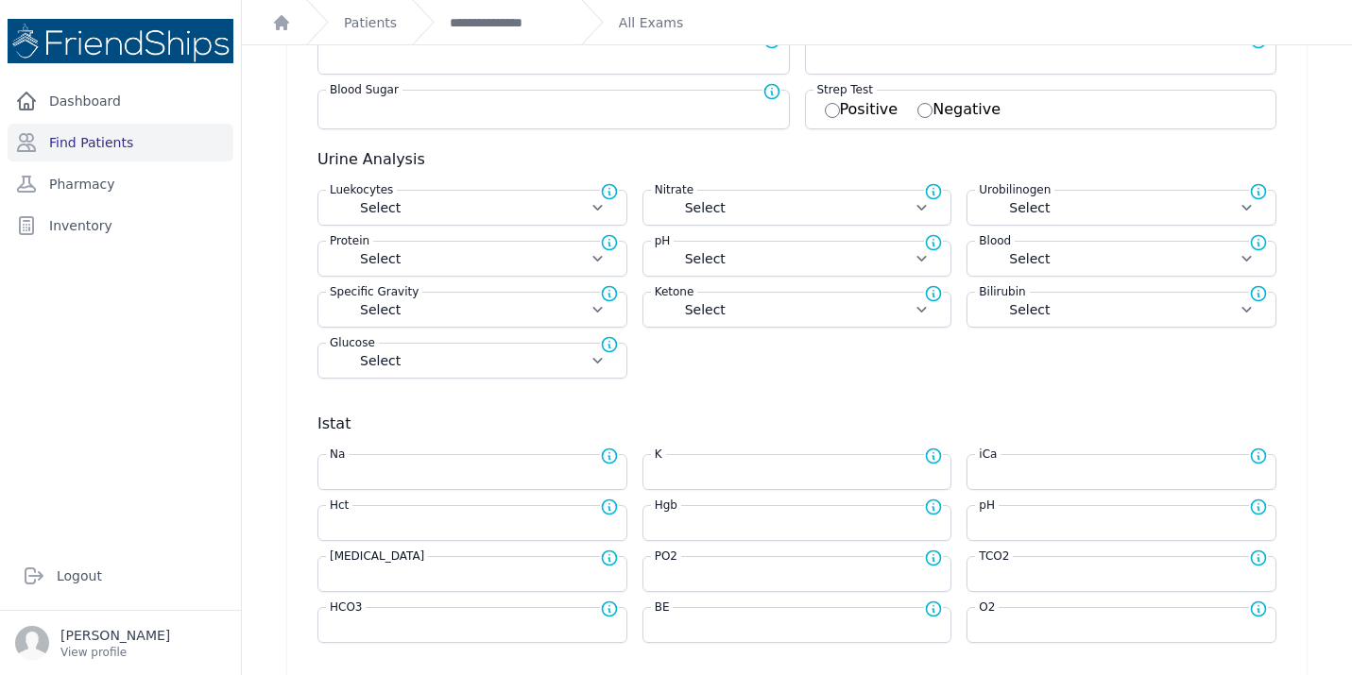
scroll to position [437, 0]
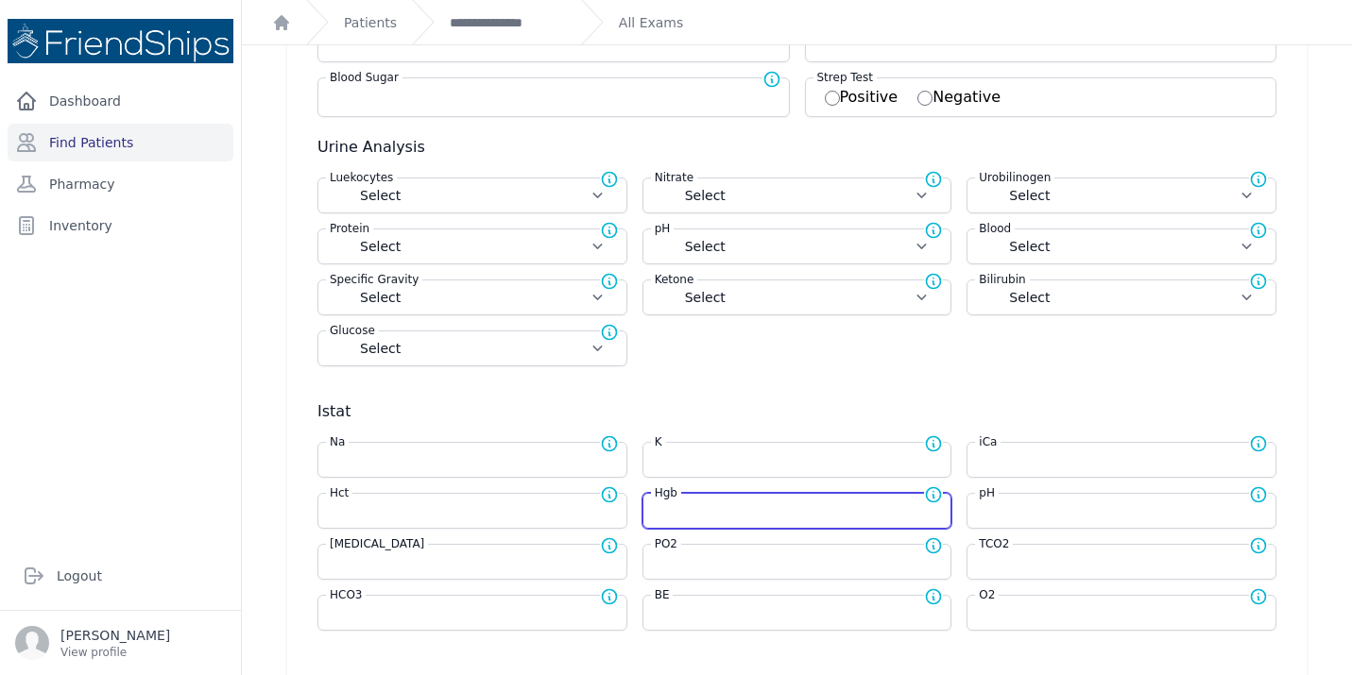
click at [678, 518] on input "number" at bounding box center [797, 511] width 285 height 19
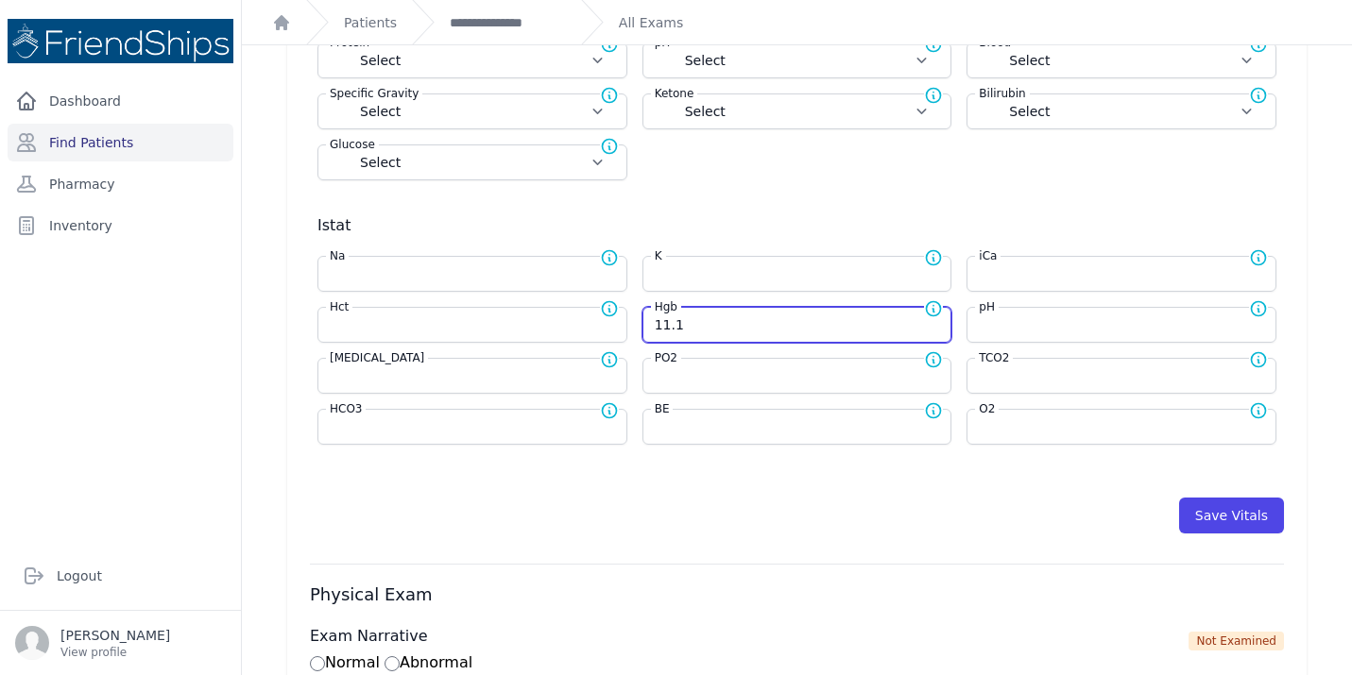
scroll to position [670, 0]
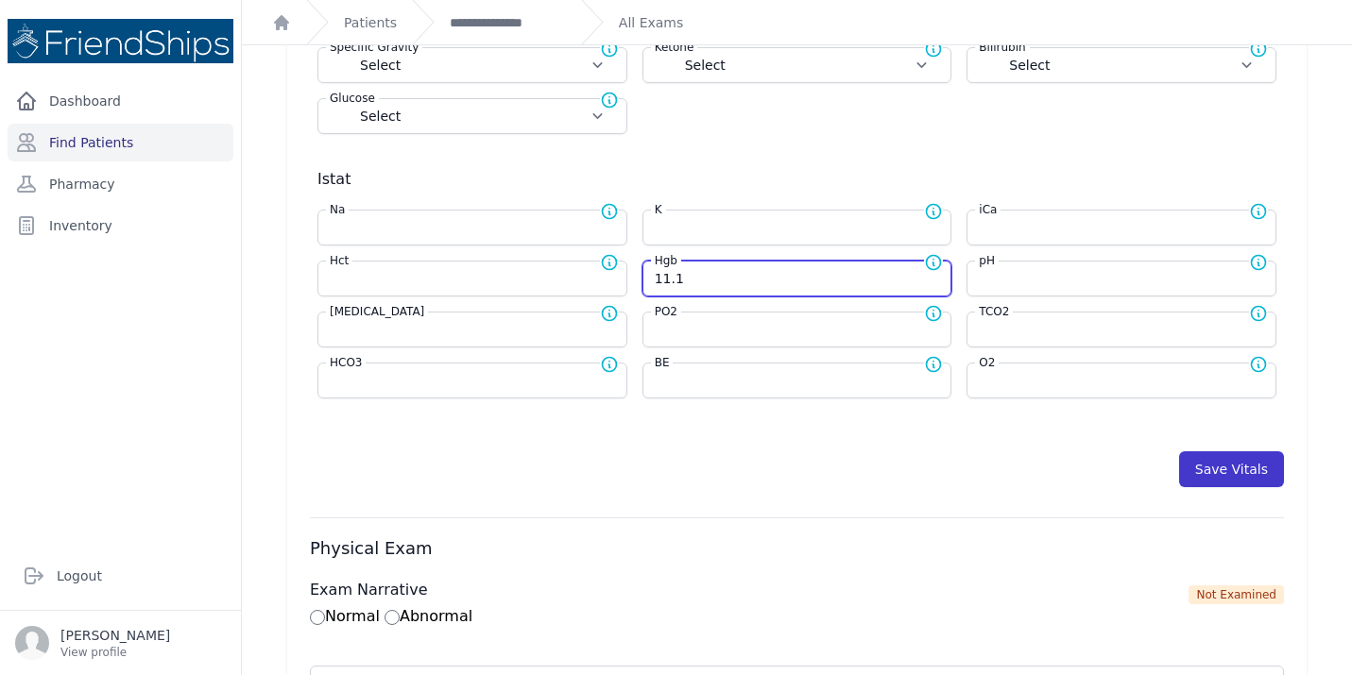
type input "11.1"
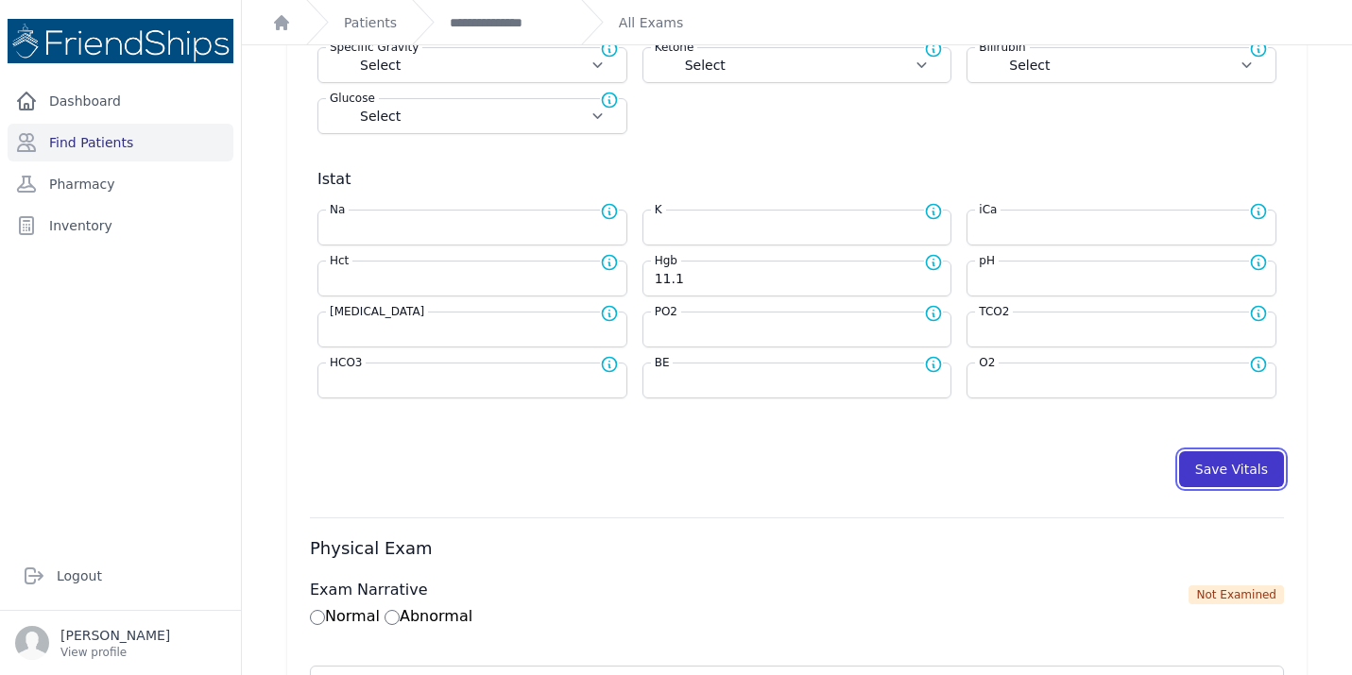
click at [1238, 467] on button "Save Vitals" at bounding box center [1231, 469] width 105 height 36
select select "Automatic"
select select "C"
select select "cm"
select select "kg"
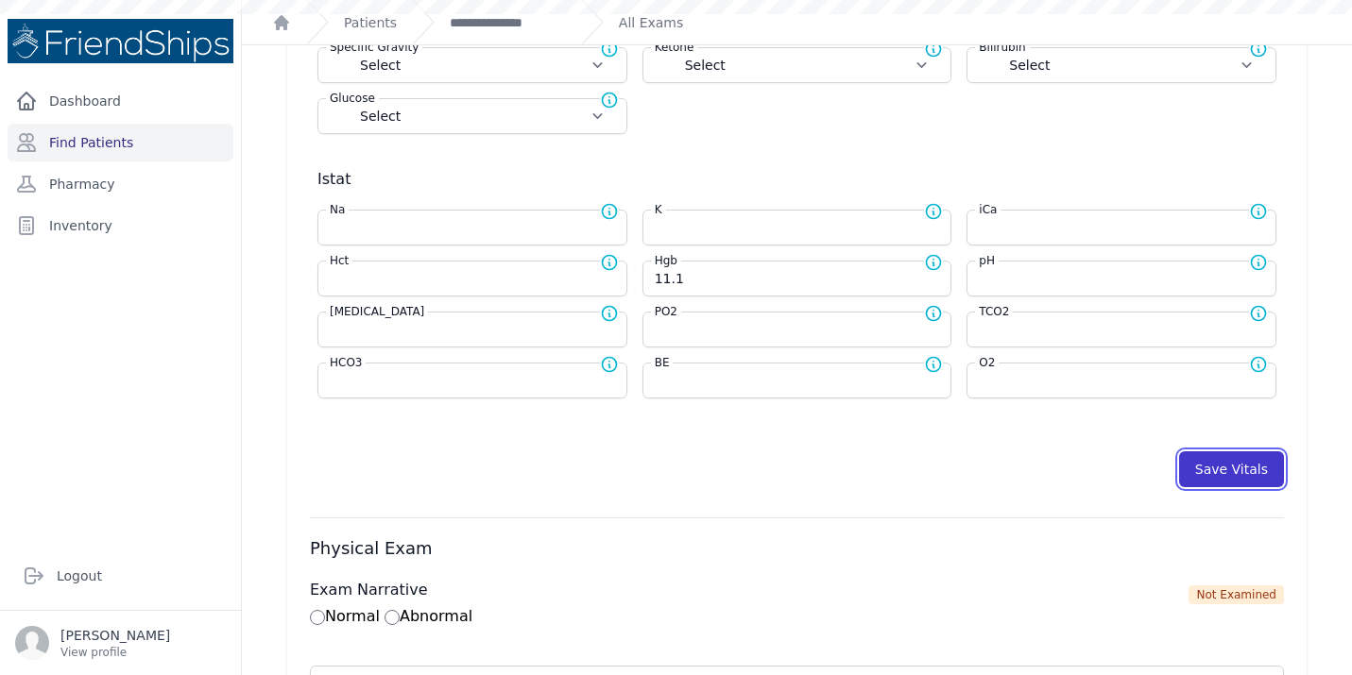
select select
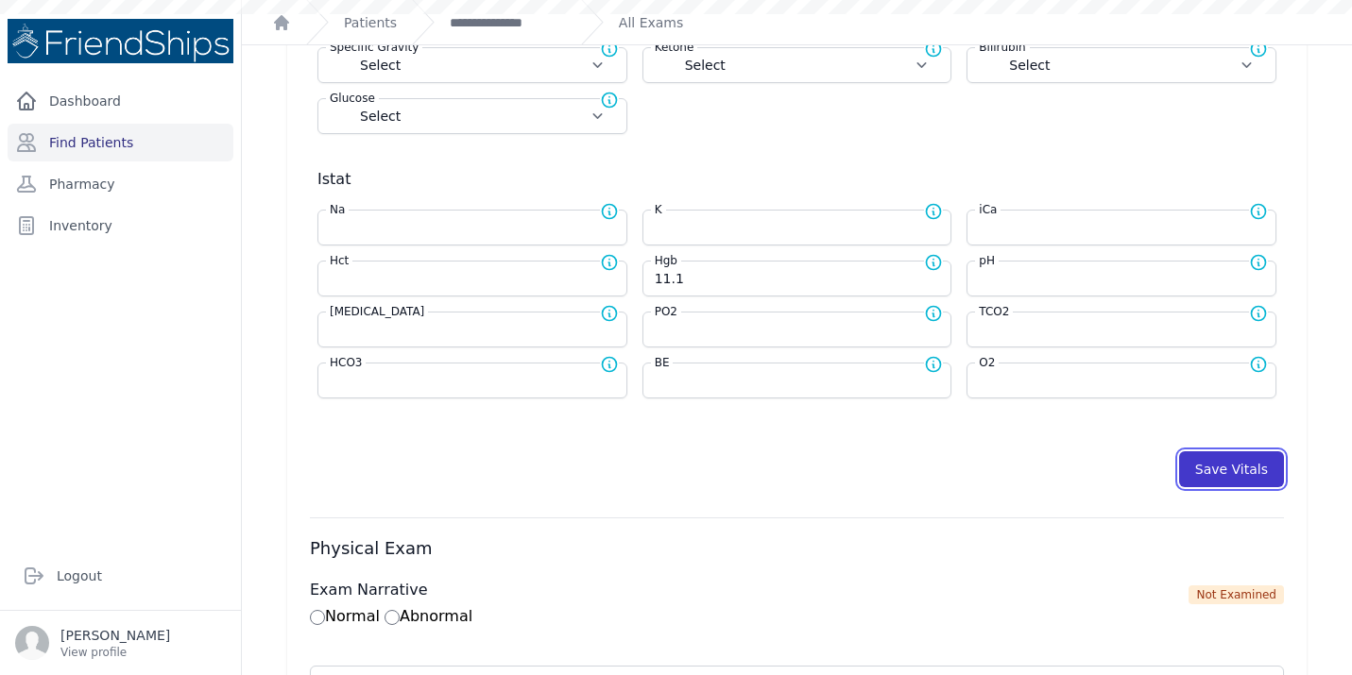
select select
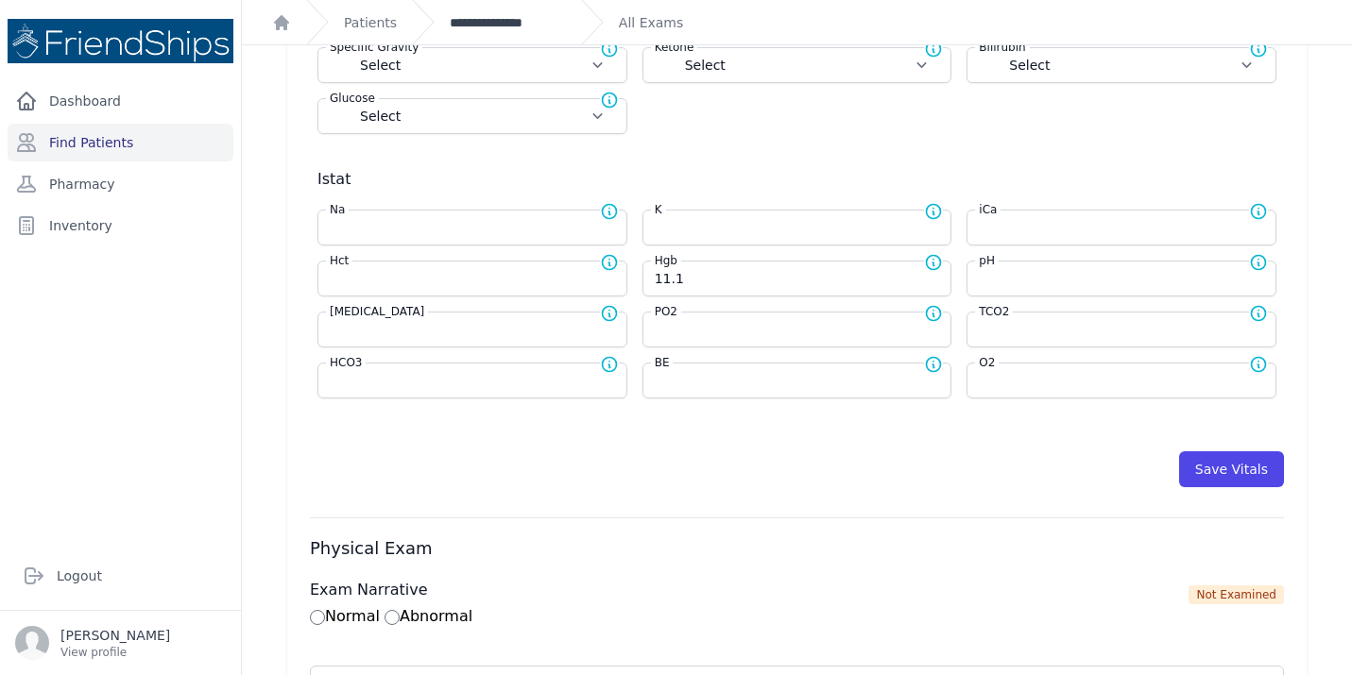
click at [512, 15] on link "**********" at bounding box center [508, 22] width 116 height 19
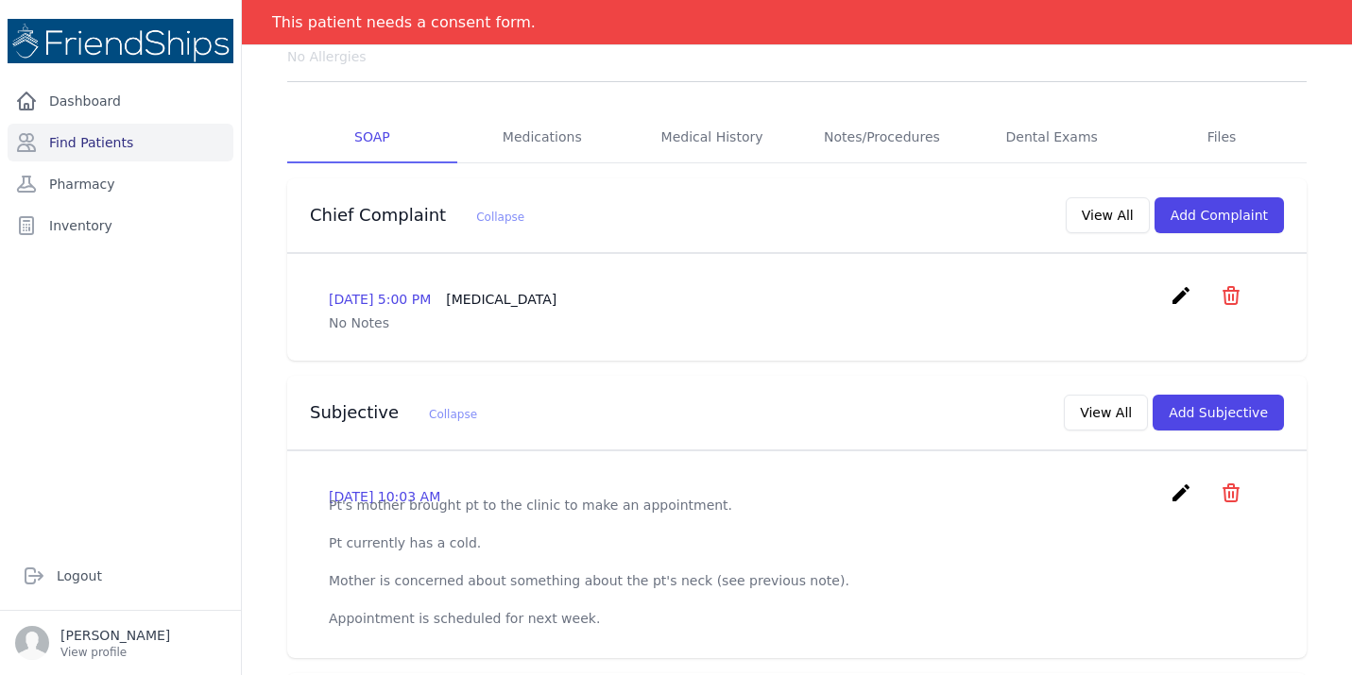
scroll to position [237, 0]
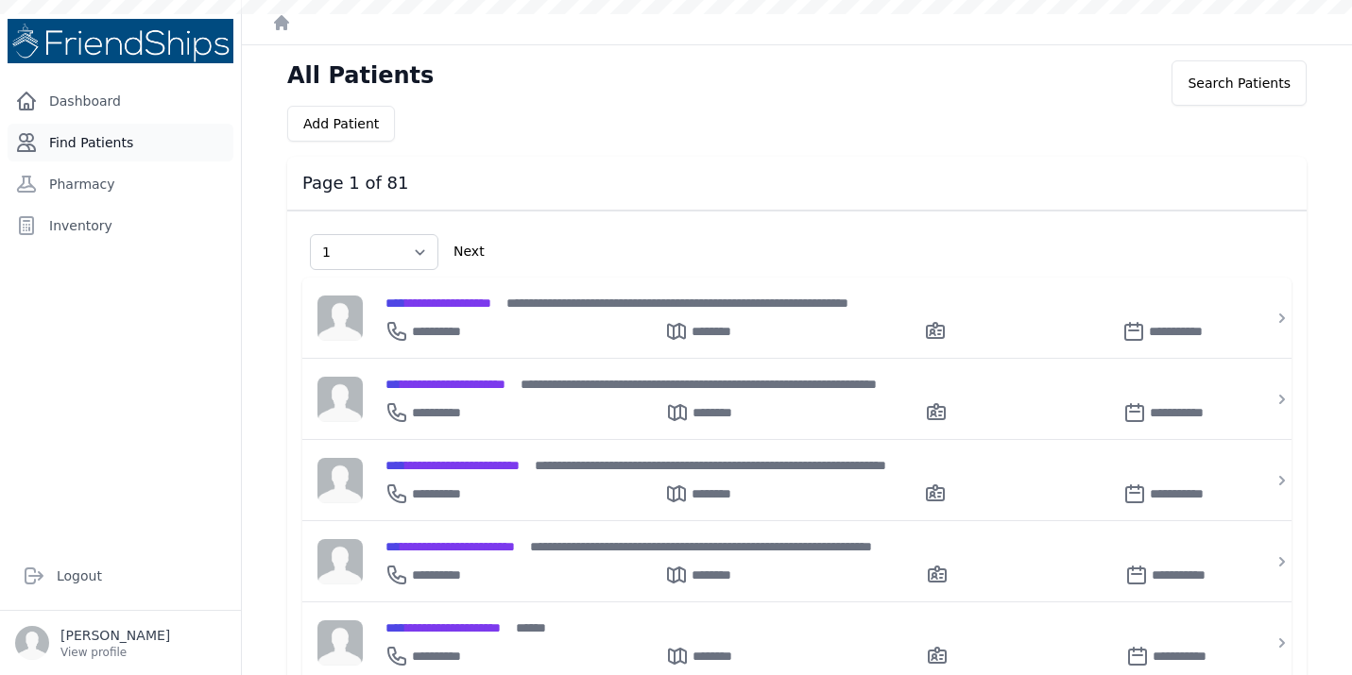
select select "1"
click at [112, 129] on link "Find Patients" at bounding box center [121, 143] width 226 height 38
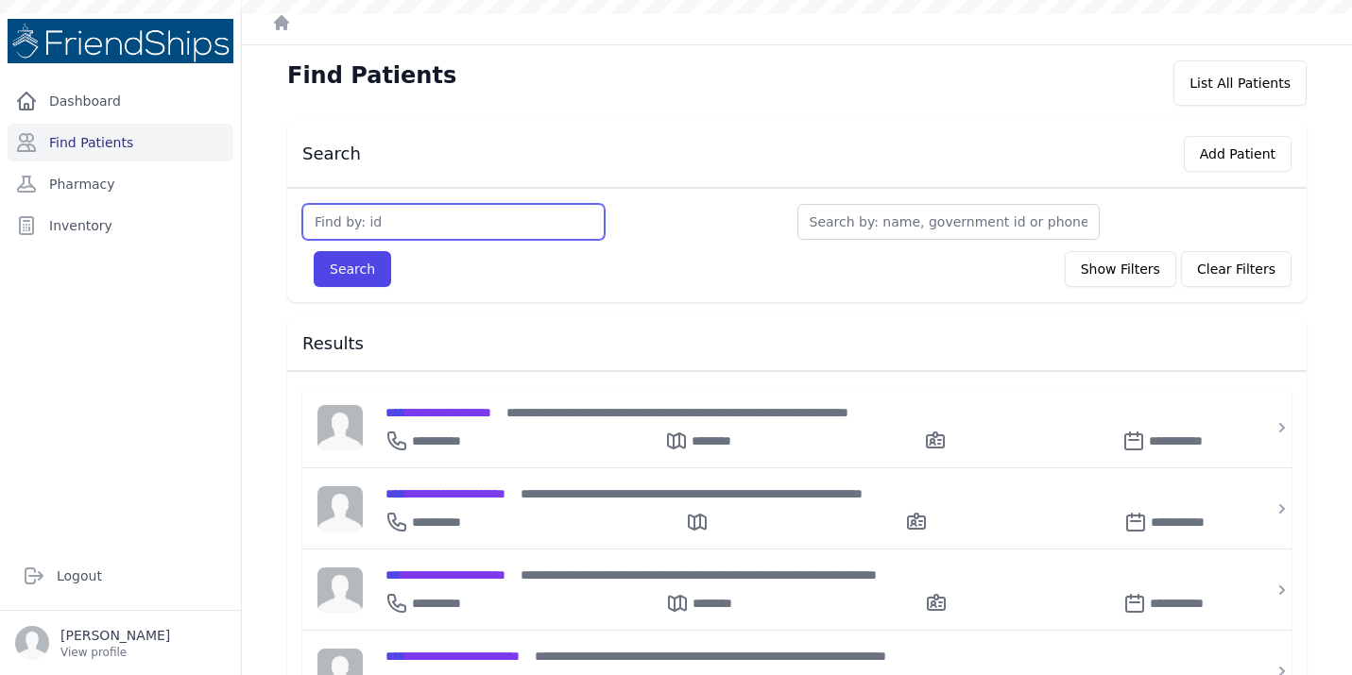
click at [456, 220] on input "text" at bounding box center [453, 222] width 302 height 36
type input "171"
click at [314, 251] on button "Search" at bounding box center [352, 269] width 77 height 36
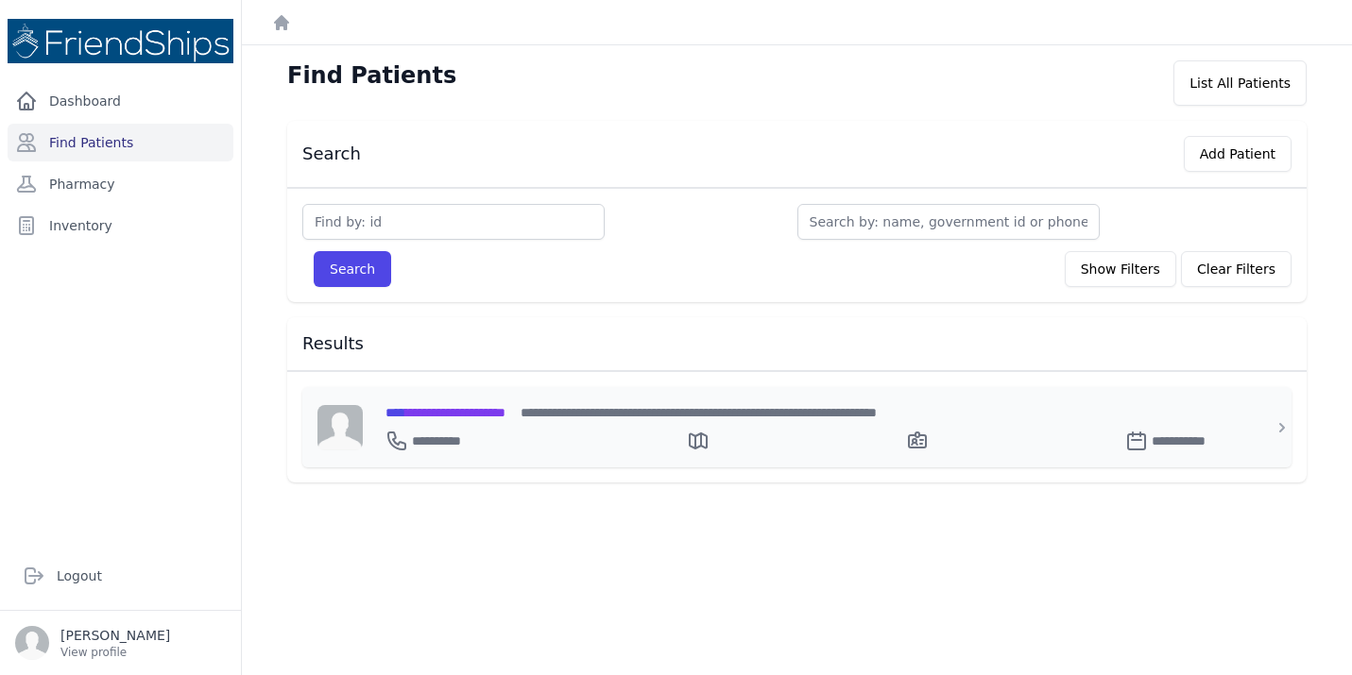
click at [480, 413] on span "**********" at bounding box center [445, 412] width 120 height 13
